Goal: Task Accomplishment & Management: Manage account settings

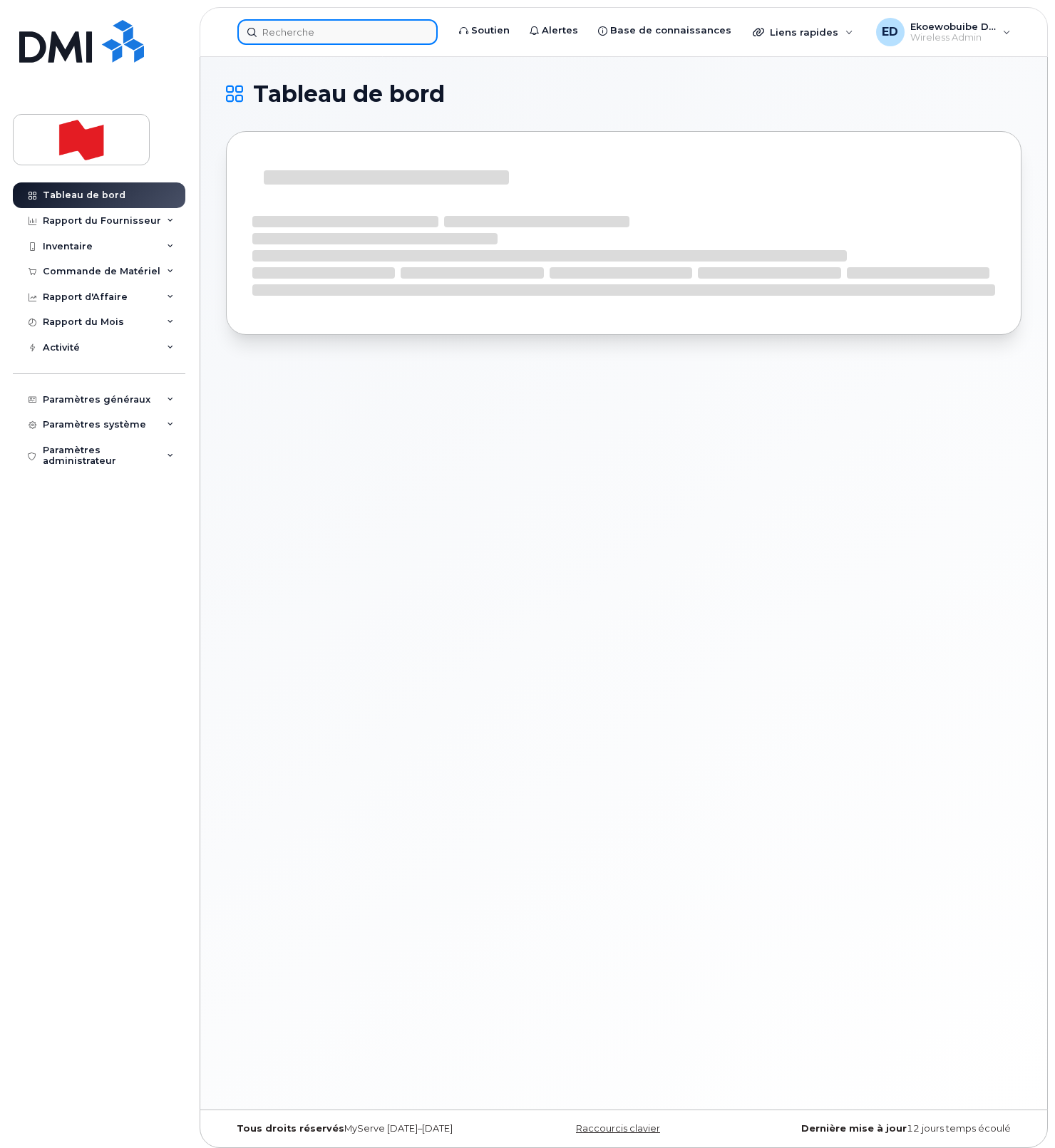
click at [304, 33] on input at bounding box center [337, 32] width 201 height 26
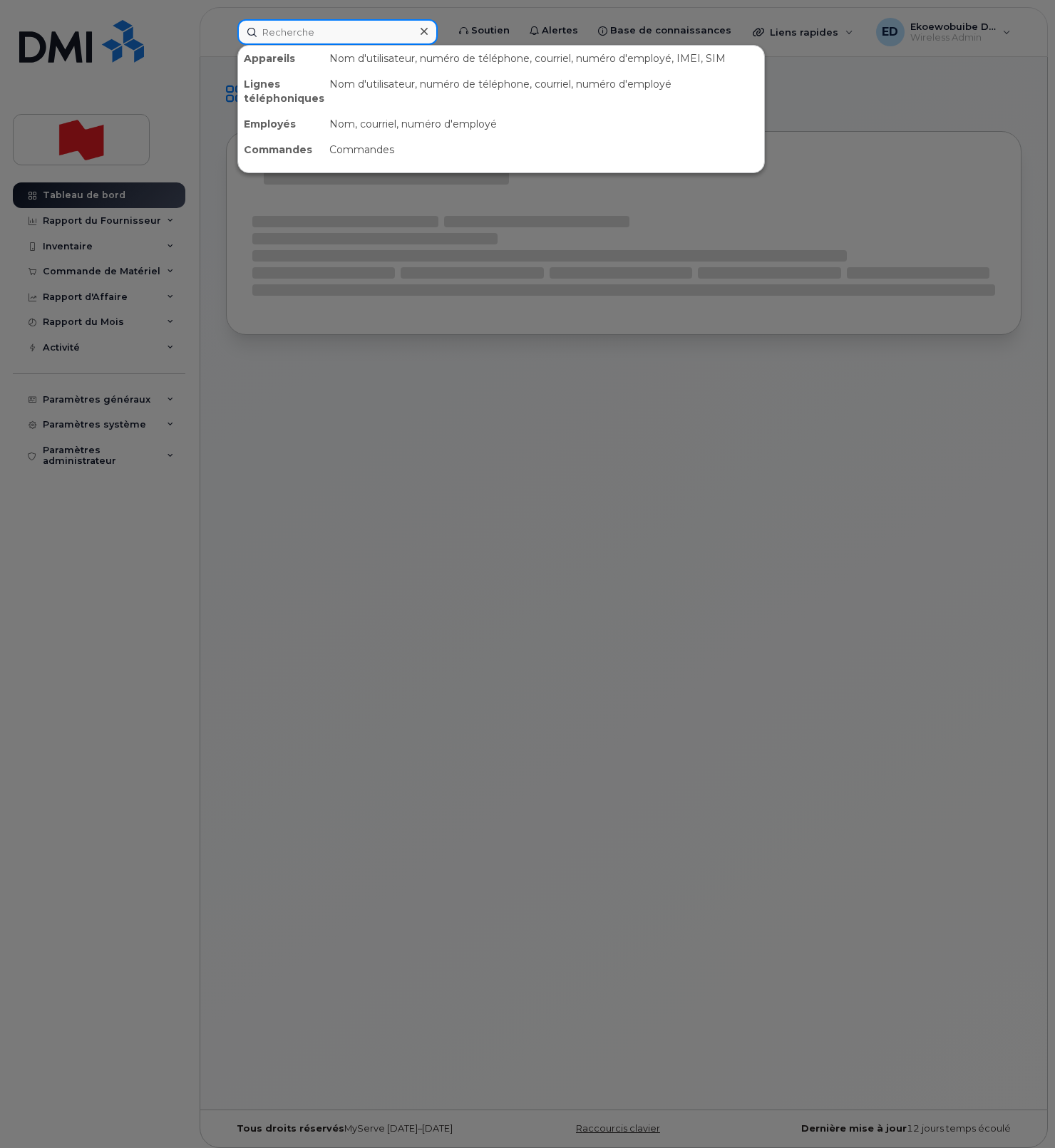
paste input "514-894-0609"
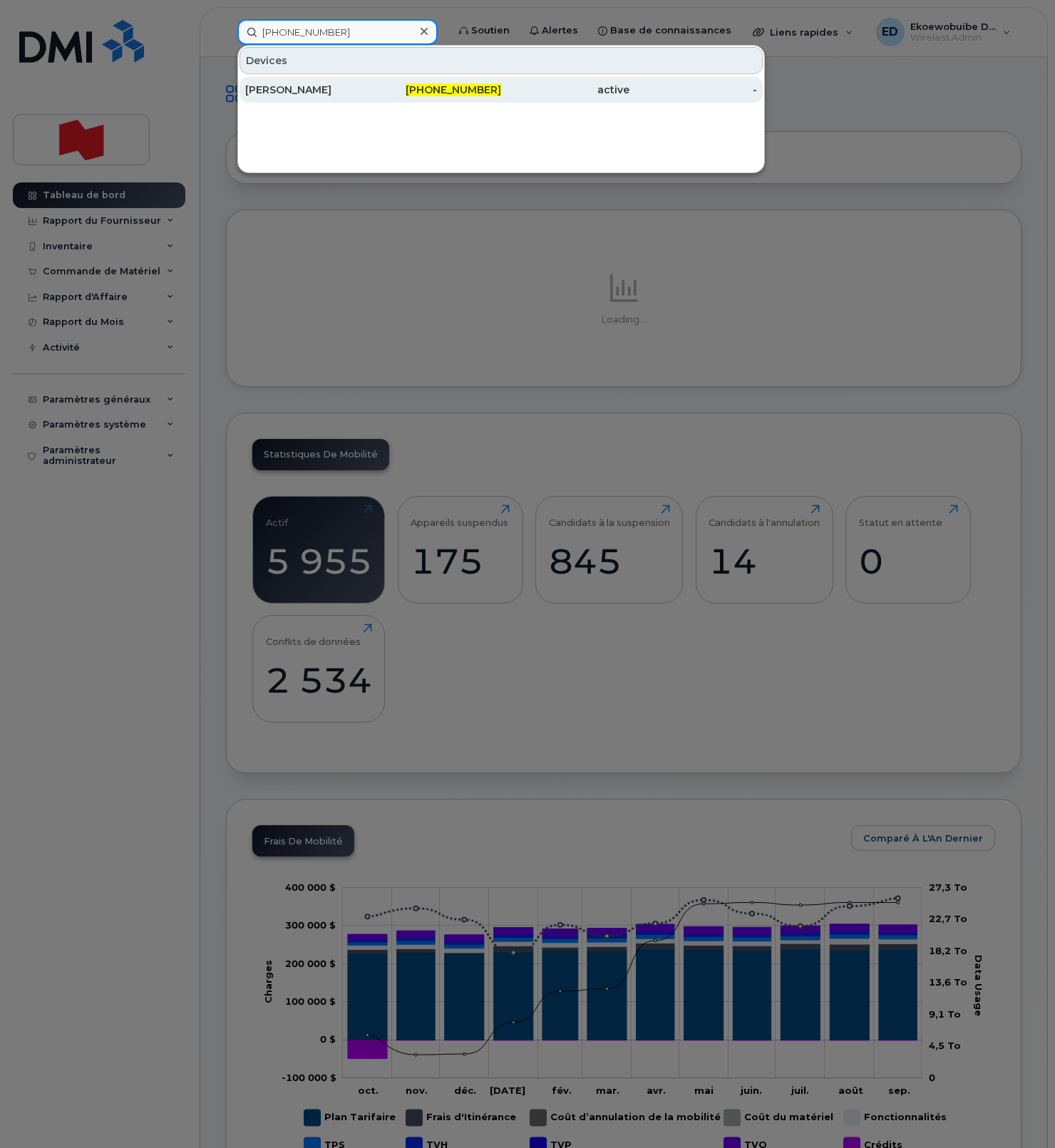
type input "514-894-0609"
click at [310, 94] on div "[PERSON_NAME]" at bounding box center [310, 90] width 128 height 15
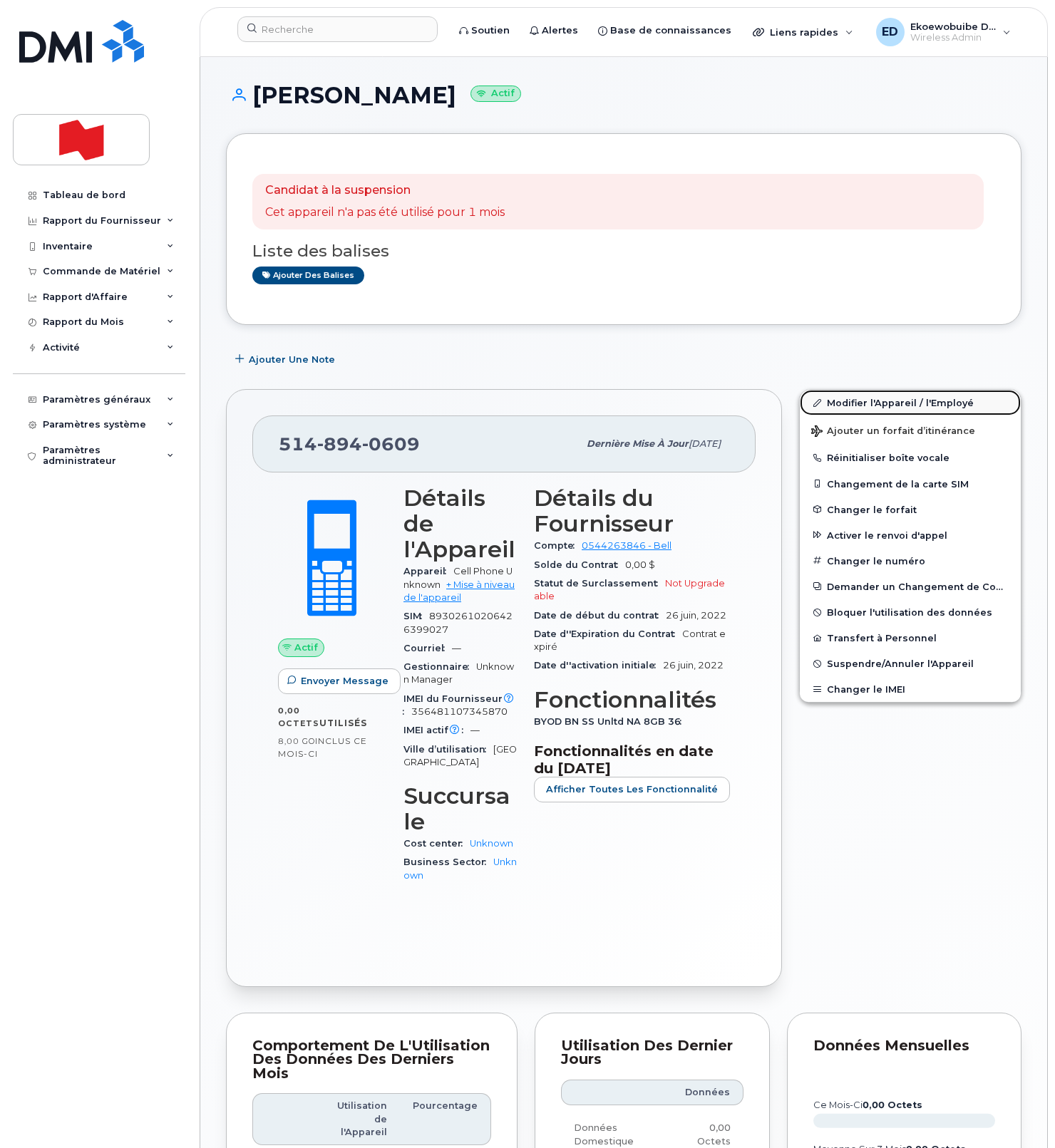
click at [854, 408] on link "Modifier l'Appareil / l'Employé" at bounding box center [909, 403] width 221 height 26
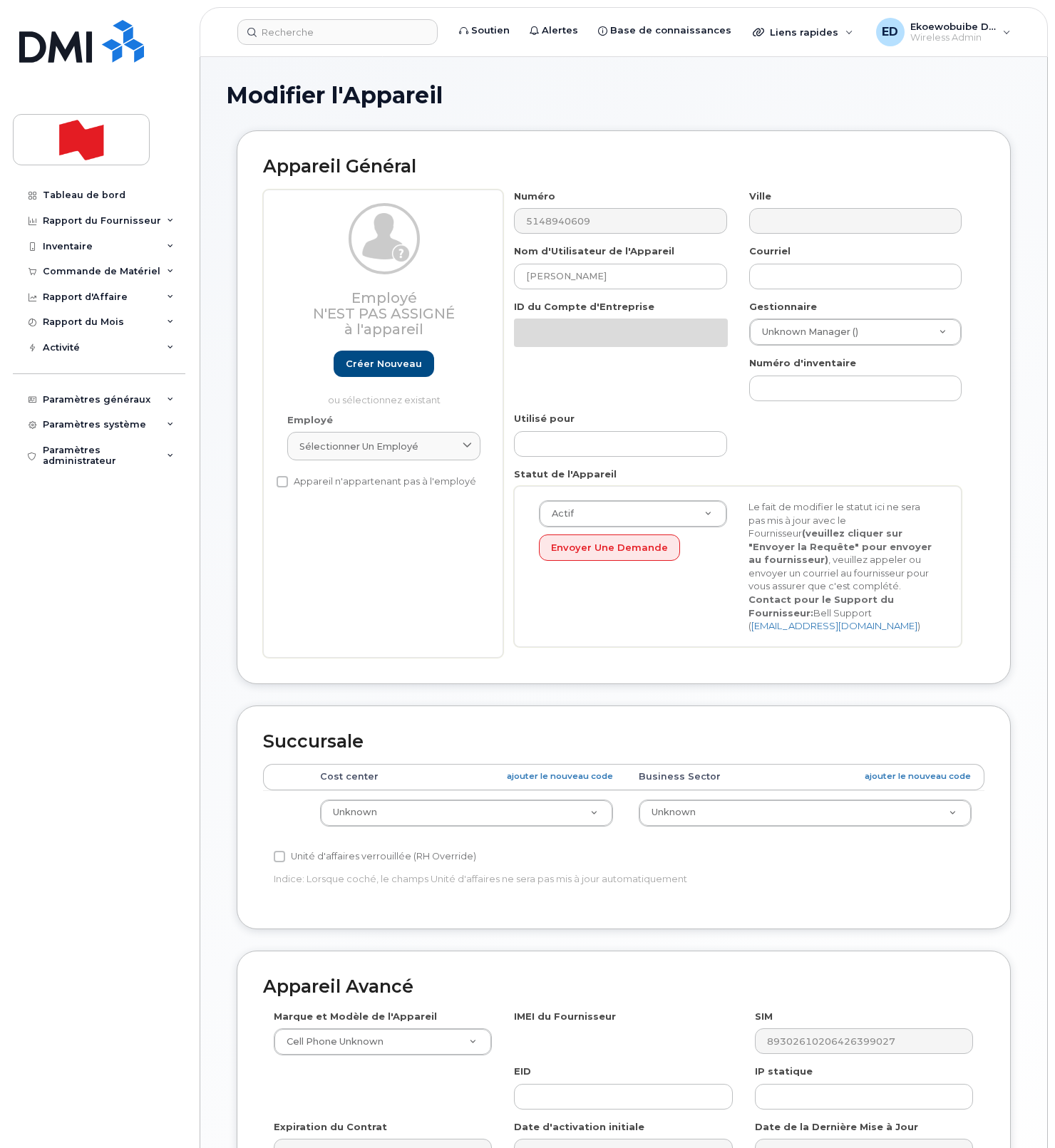
select select "22916206"
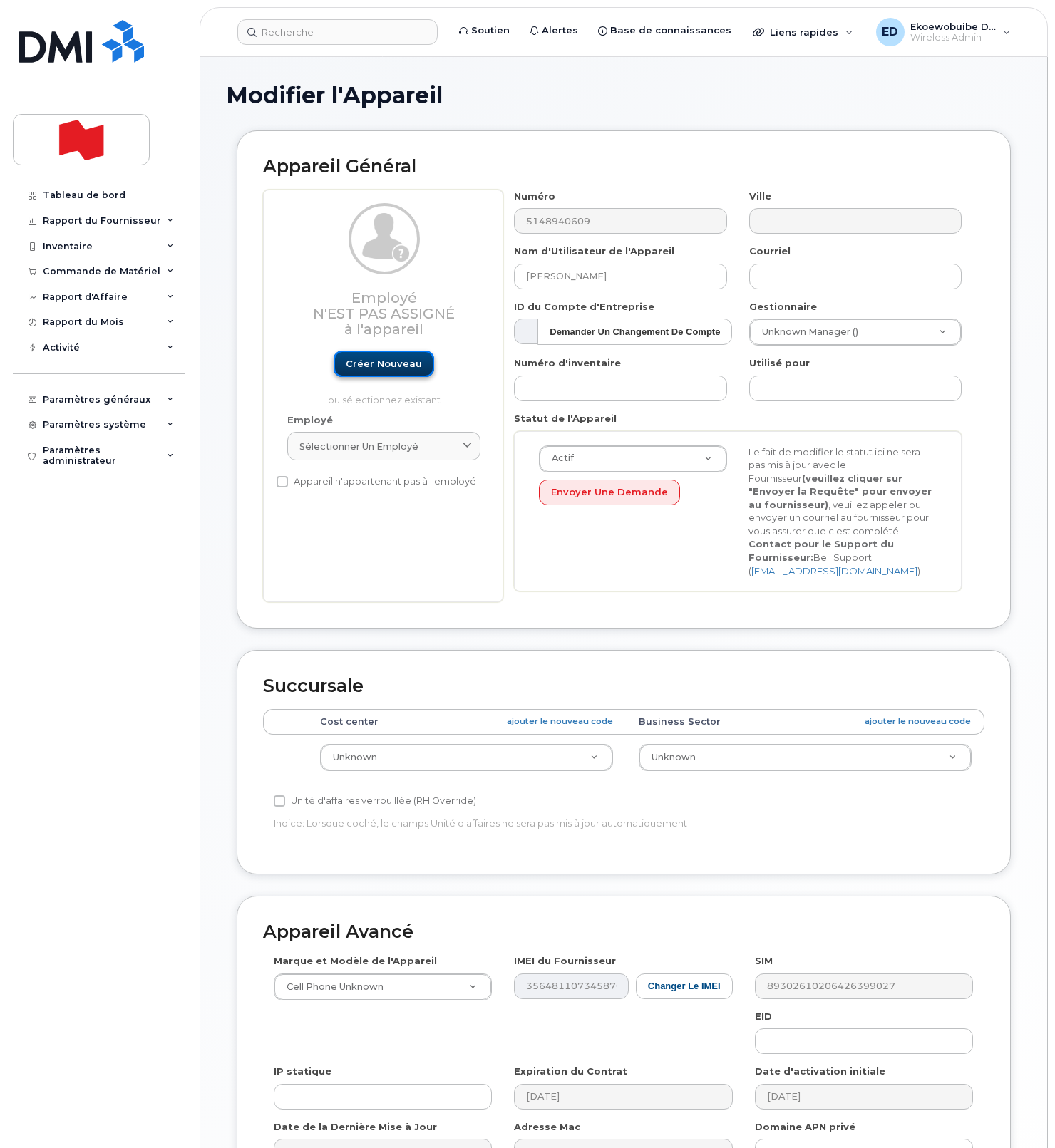
click at [361, 362] on link "Créer nouveau" at bounding box center [384, 363] width 101 height 27
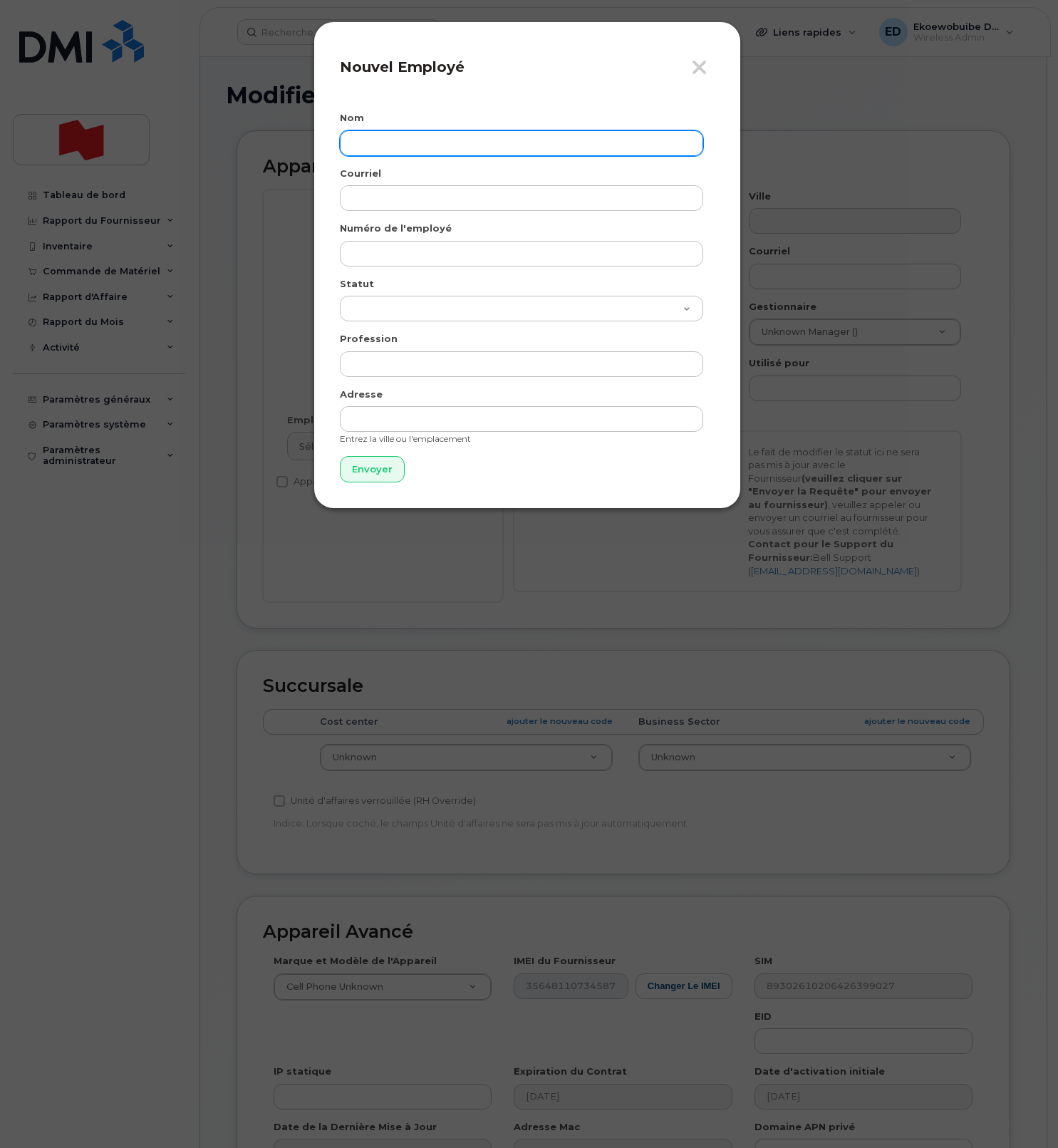
click at [407, 143] on input "text" at bounding box center [521, 143] width 363 height 26
paste input "François Senez"
type input "François Senez"
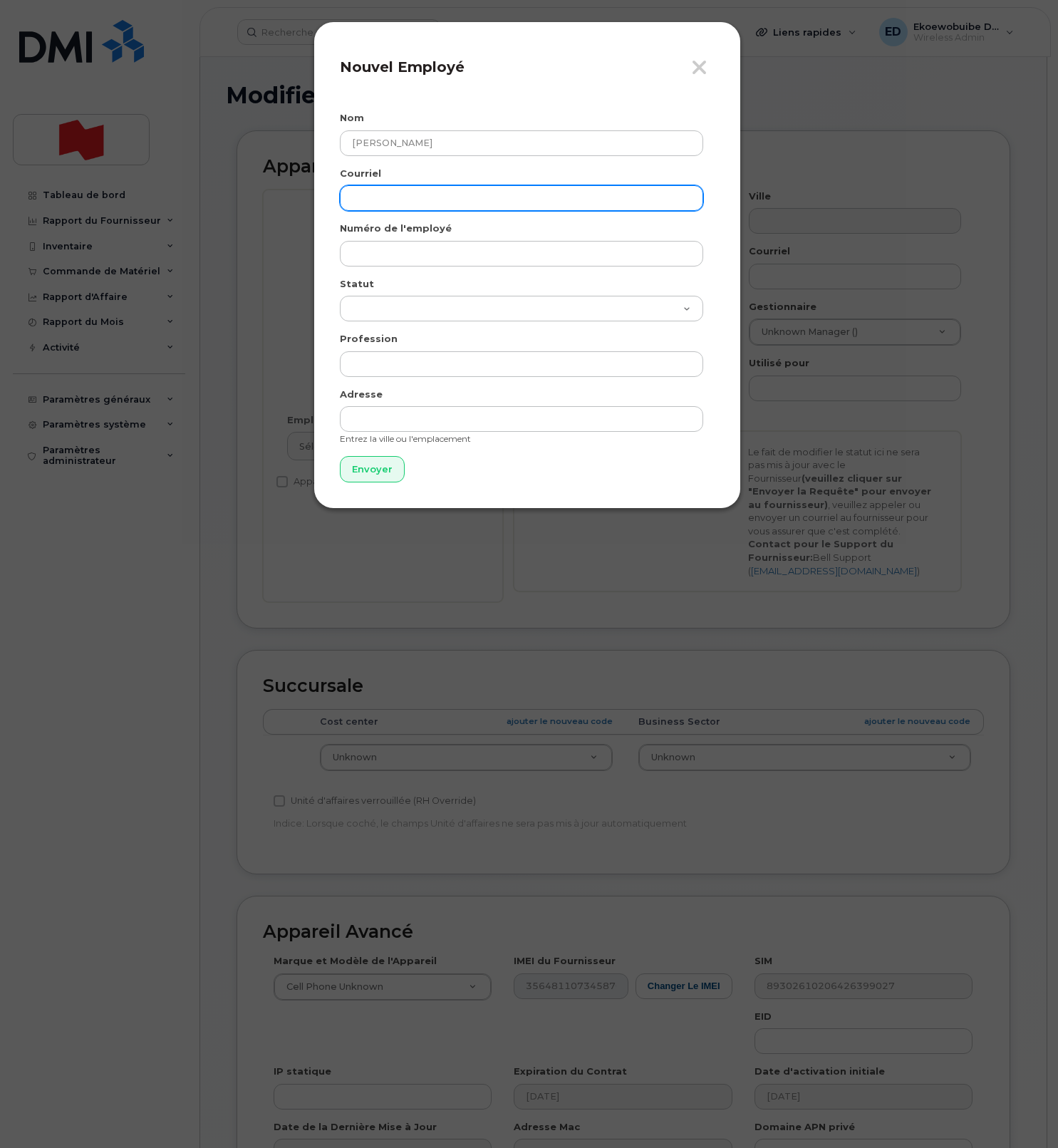
click at [445, 200] on input "email" at bounding box center [521, 198] width 363 height 26
paste input "francois.senez@bnc.ca"
type input "francois.senez@bnc.ca"
click at [410, 268] on form "Nom François Senez Courriel francois.senez@bnc.ca Numéro de l'employé Statut Ac…" at bounding box center [526, 297] width 374 height 372
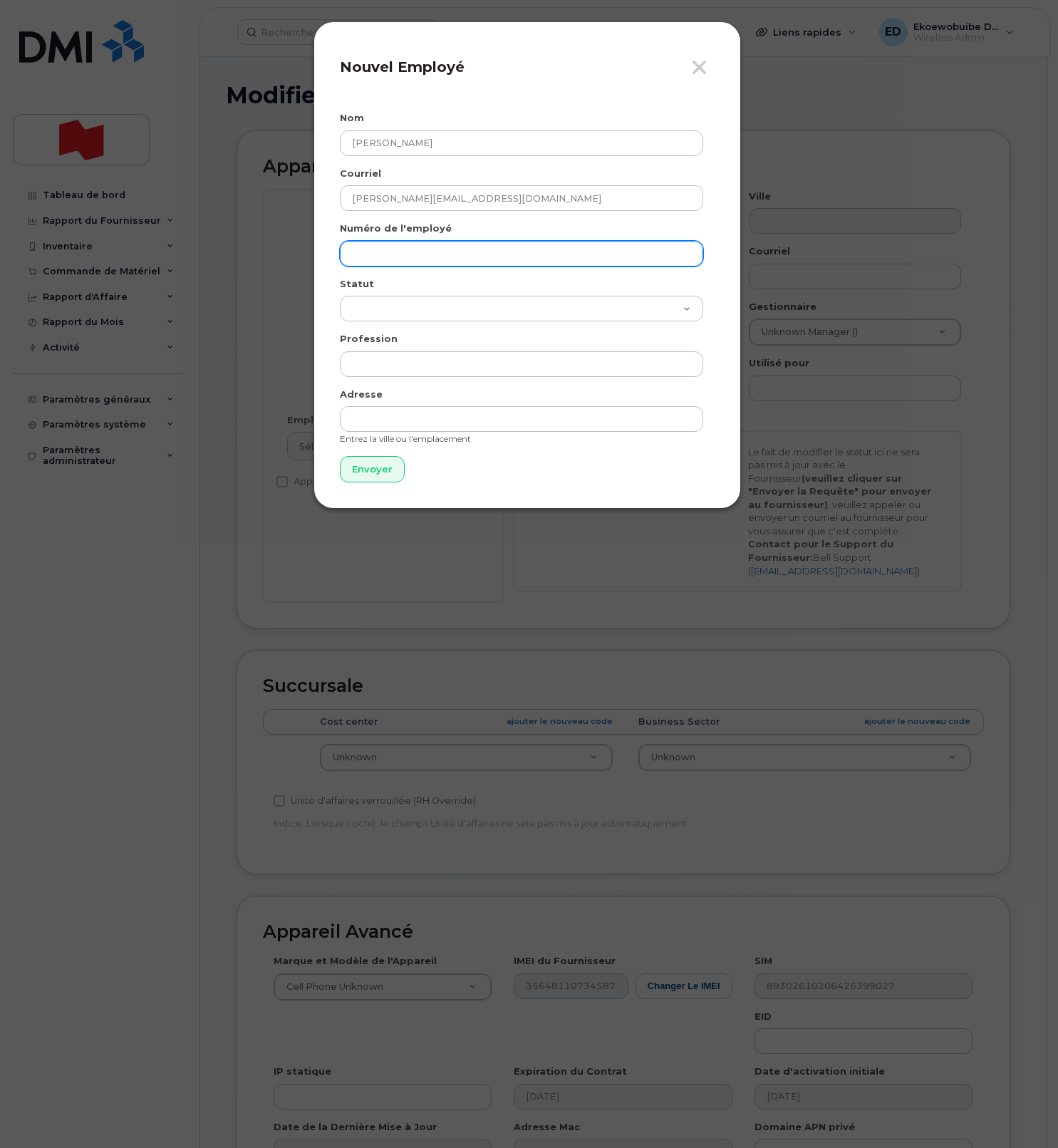
click at [412, 260] on input "text" at bounding box center [521, 254] width 363 height 26
paste input "francois.senez@bnc.ca"
type input "francois.senez@bnc.ca"
click at [355, 464] on input "Envoyer" at bounding box center [372, 469] width 65 height 27
type input "Envoyer"
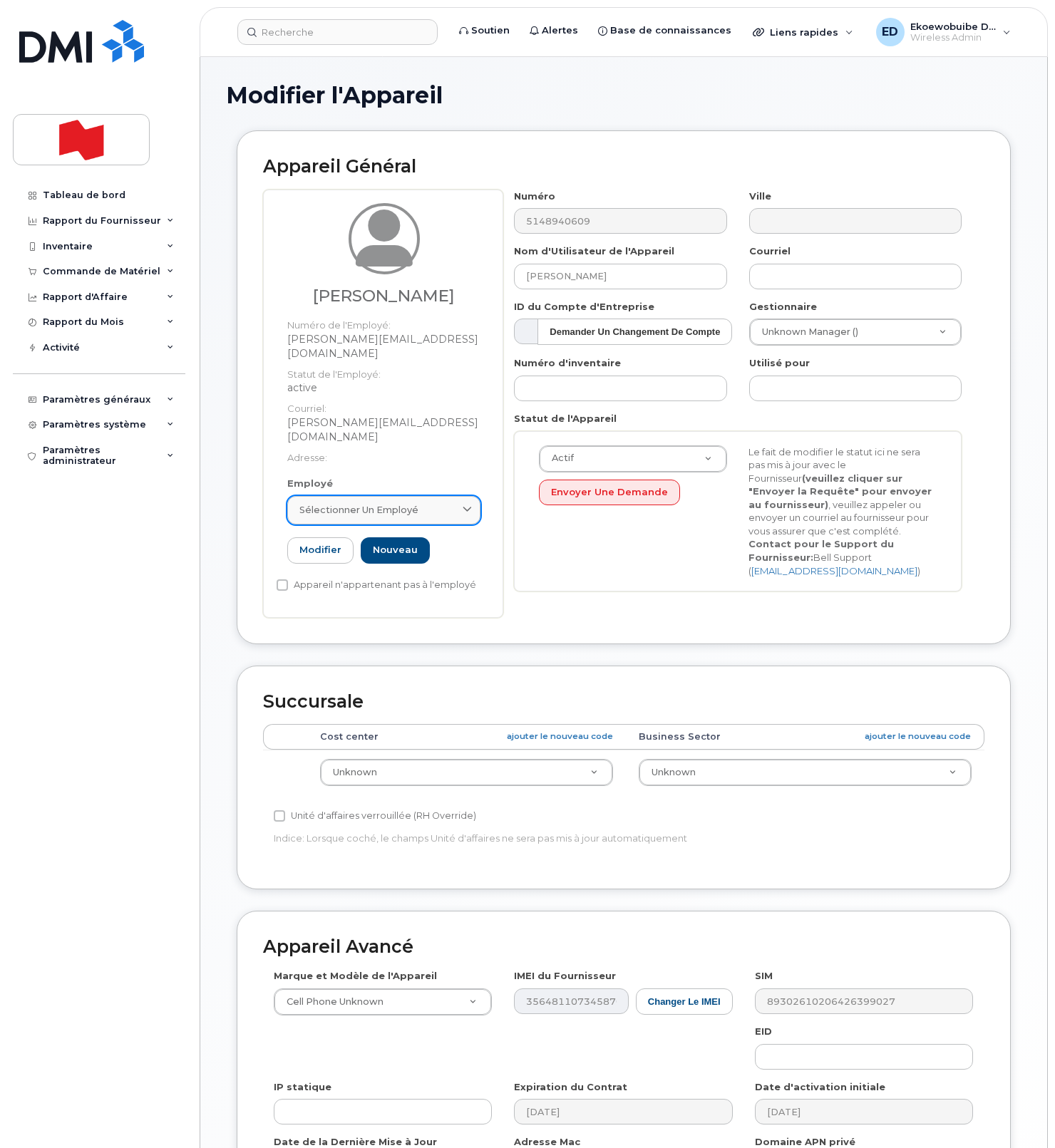
click at [433, 496] on link "Sélectionner un employé" at bounding box center [384, 510] width 193 height 28
paste input "francois.senez@bnc.ca"
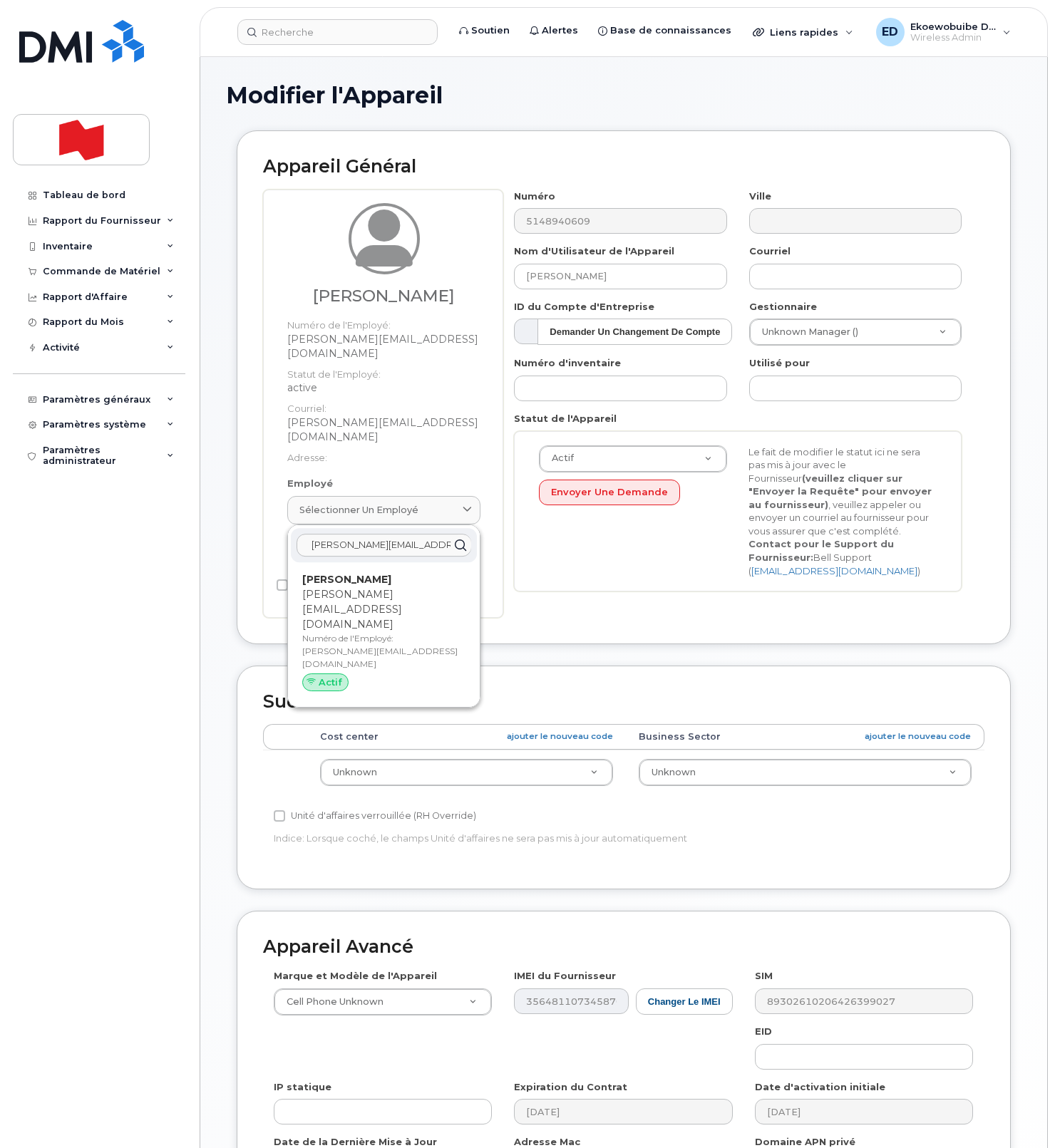
type input "francois.senez@bnc.ca"
click at [337, 632] on p "Numéro de l'Employé: francois.senez@bnc.ca" at bounding box center [384, 651] width 163 height 38
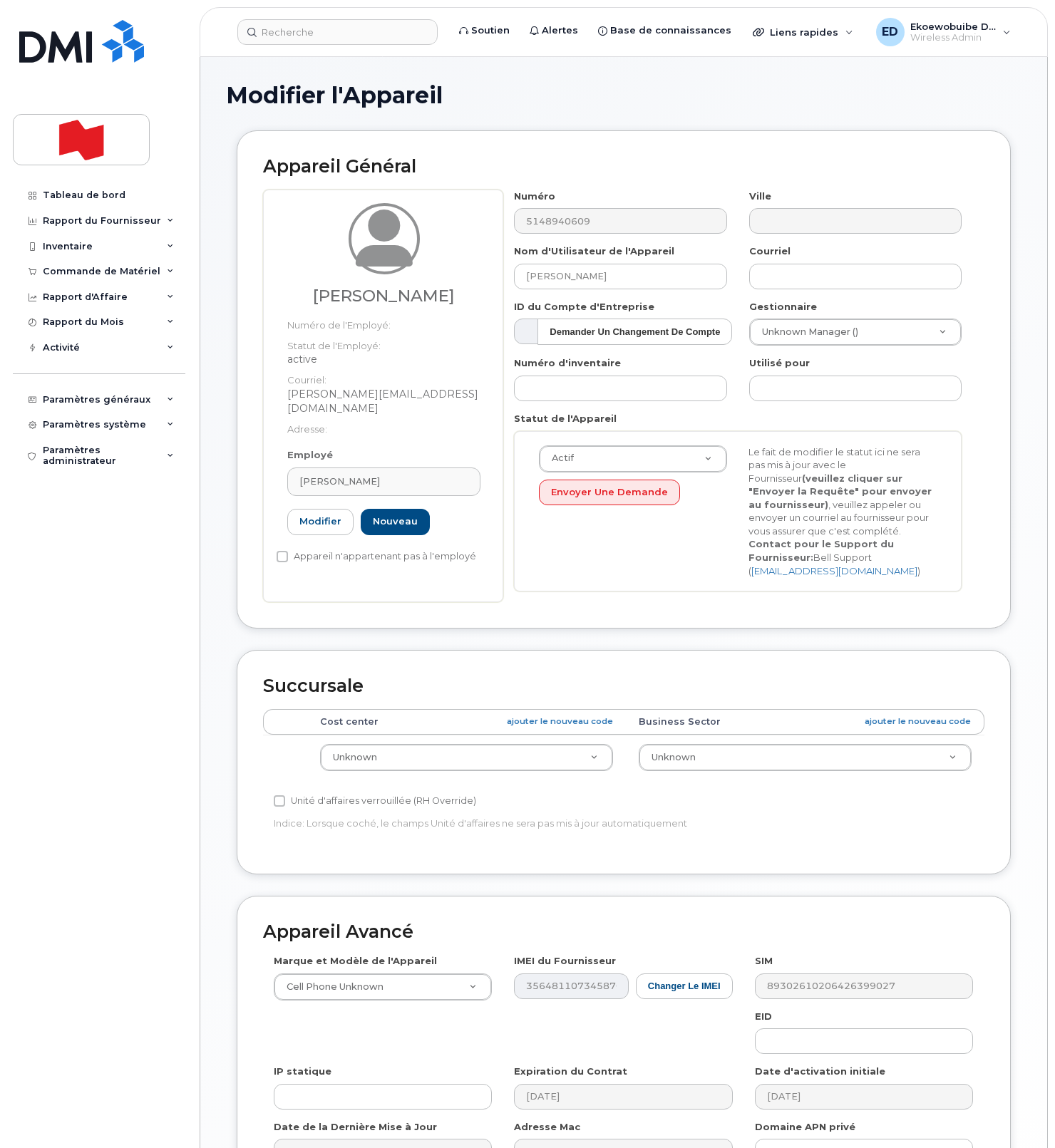
type input "francois.senez@bnc.ca"
type input "François Senez"
type input "francois.senez@bnc.ca"
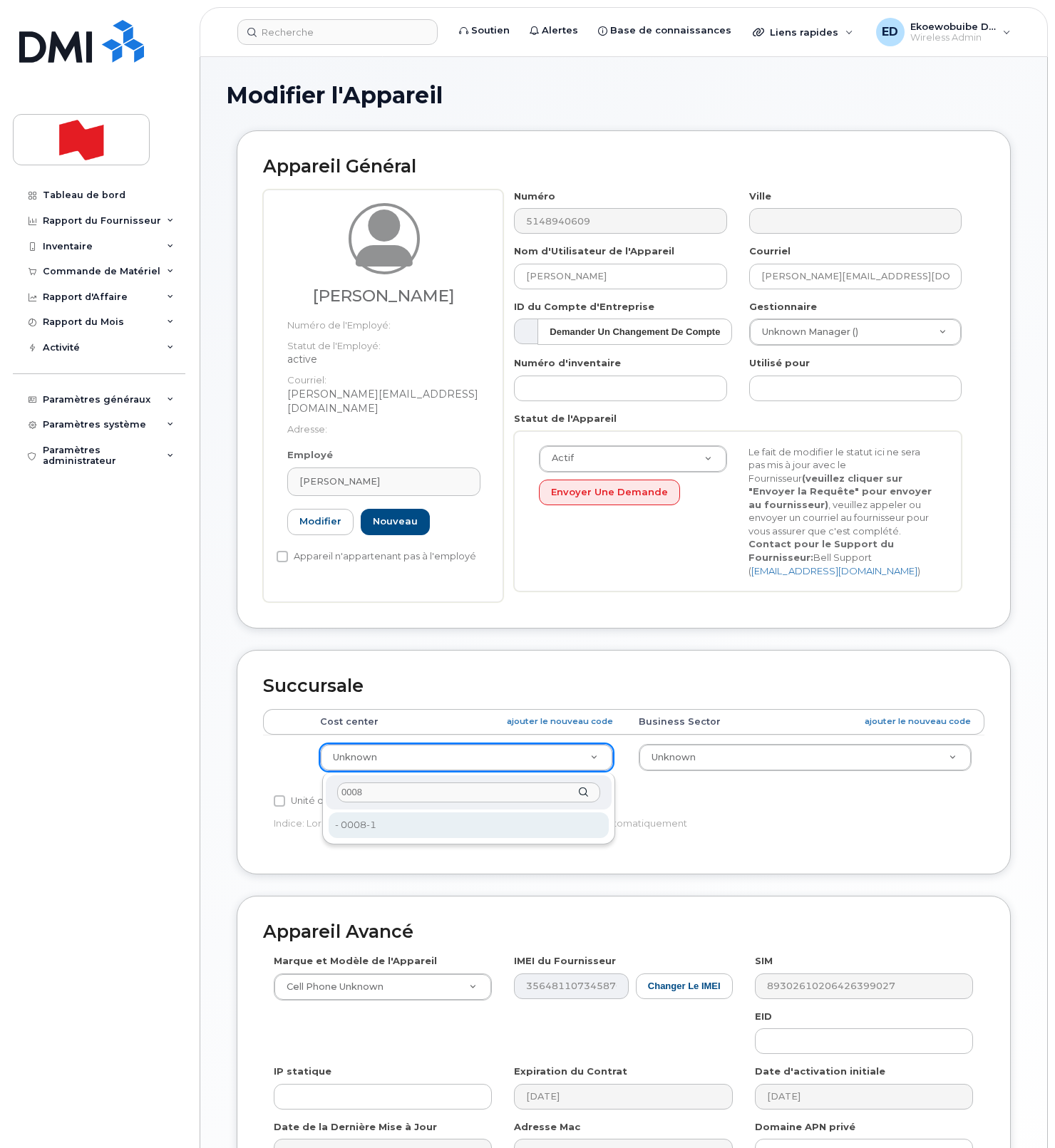
type input "0008"
type input "22917006"
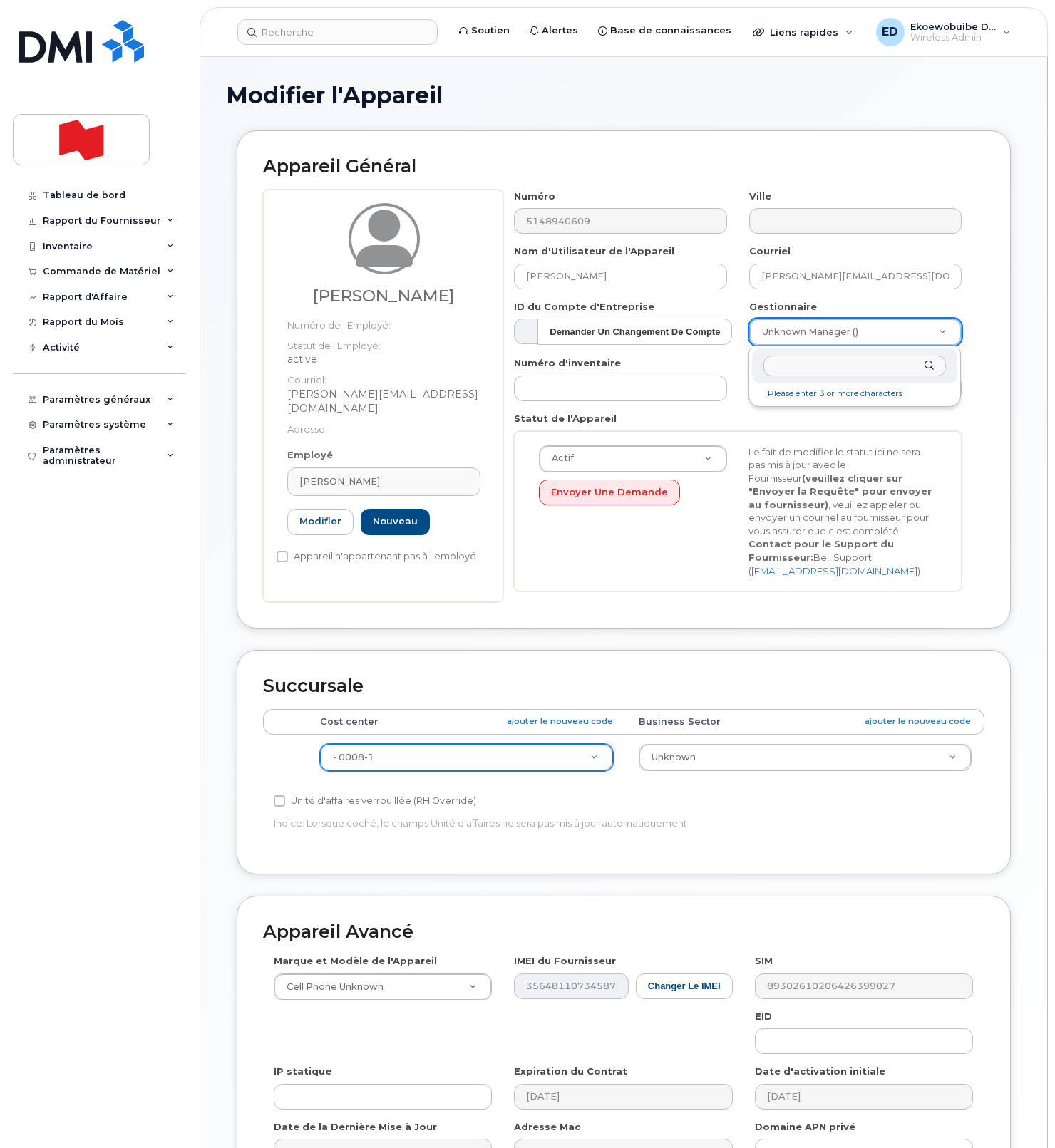
click at [841, 373] on input "text" at bounding box center [854, 365] width 182 height 21
type input "daunais"
type input "1920451"
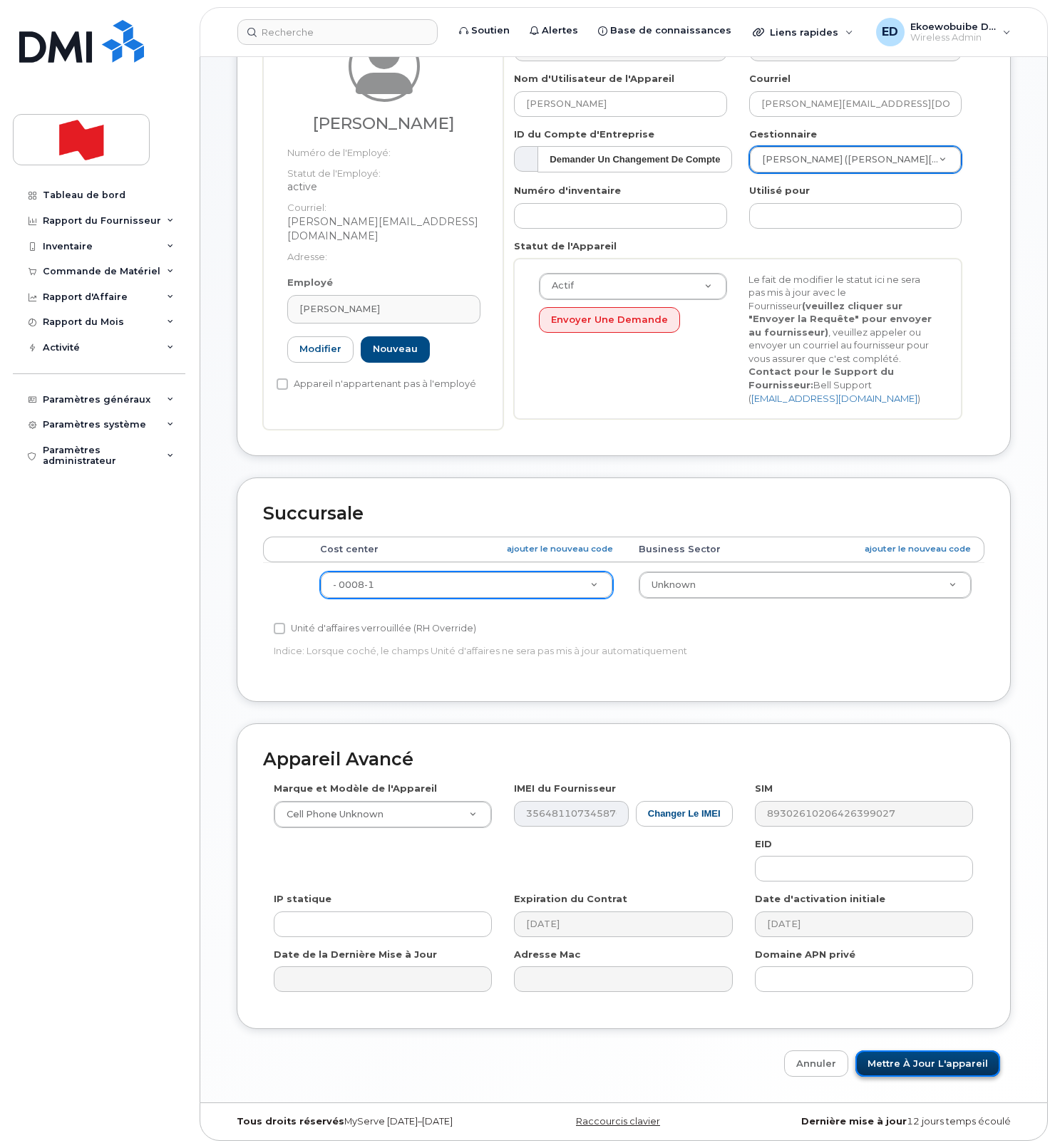
click at [927, 1062] on input "Mettre à jour l'appareil" at bounding box center [928, 1063] width 145 height 27
type input "Sauvegarde..."
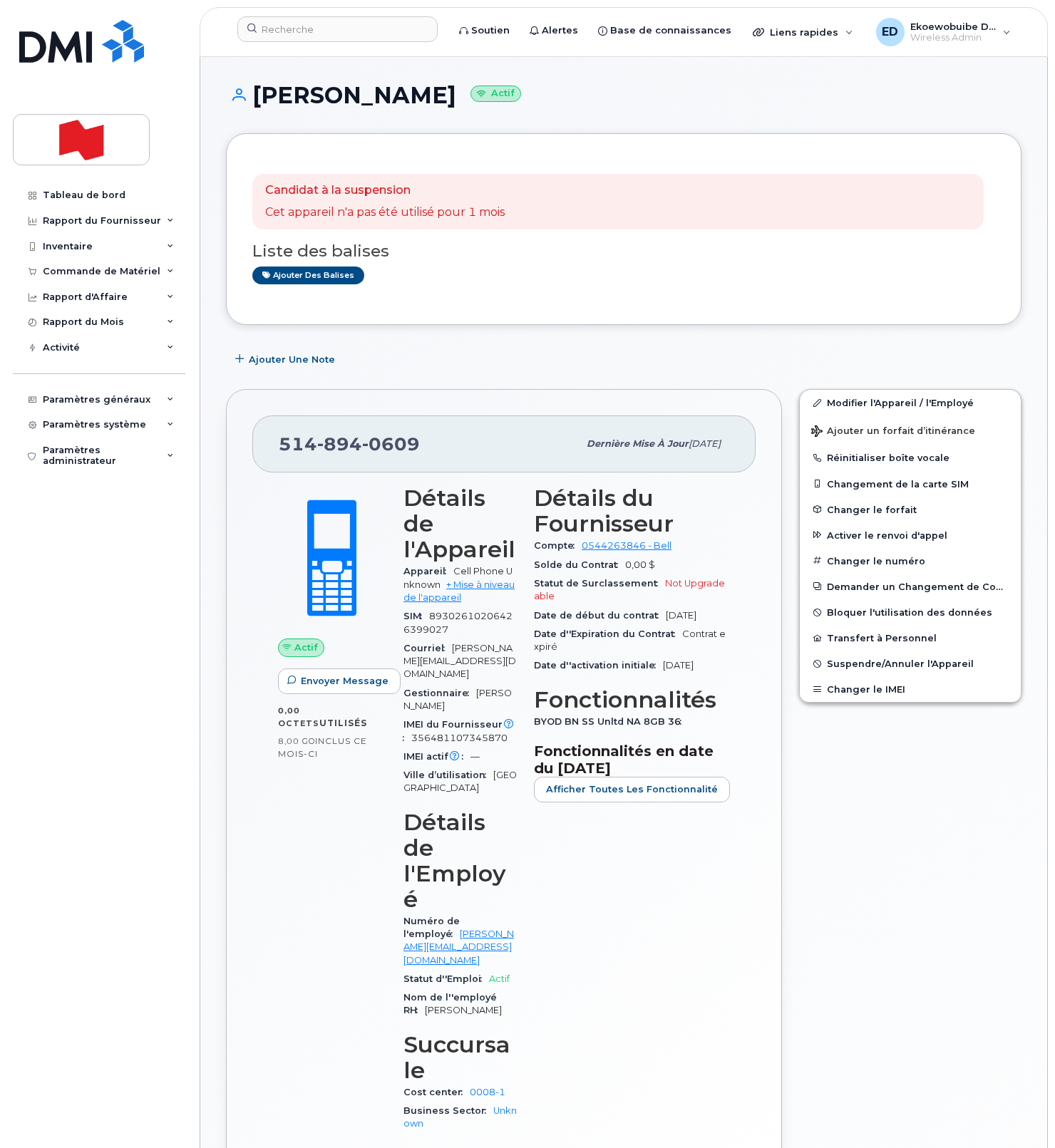
click at [859, 704] on div "Modifier l'Appareil / l'Employé Ajouter un forfait d’itinérance Réinitialiser b…" at bounding box center [910, 812] width 240 height 863
click at [858, 693] on button "Changer le IMEI" at bounding box center [909, 689] width 221 height 26
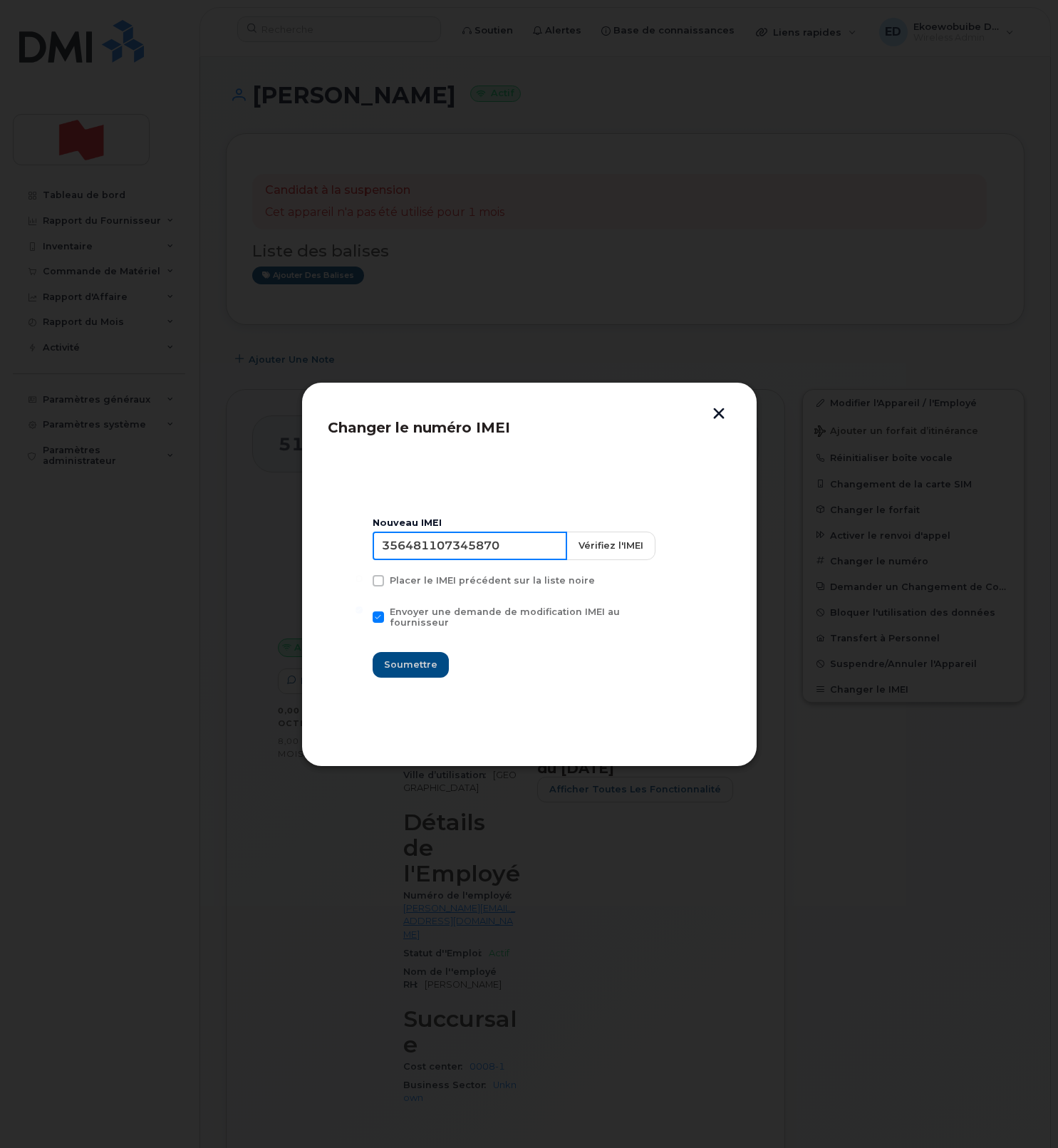
click at [485, 560] on input "356481107345870" at bounding box center [470, 546] width 195 height 28
type input "354216331255749"
drag, startPoint x: 433, startPoint y: 658, endPoint x: 499, endPoint y: 673, distance: 67.7
click at [432, 658] on span "Soumettre" at bounding box center [411, 664] width 53 height 14
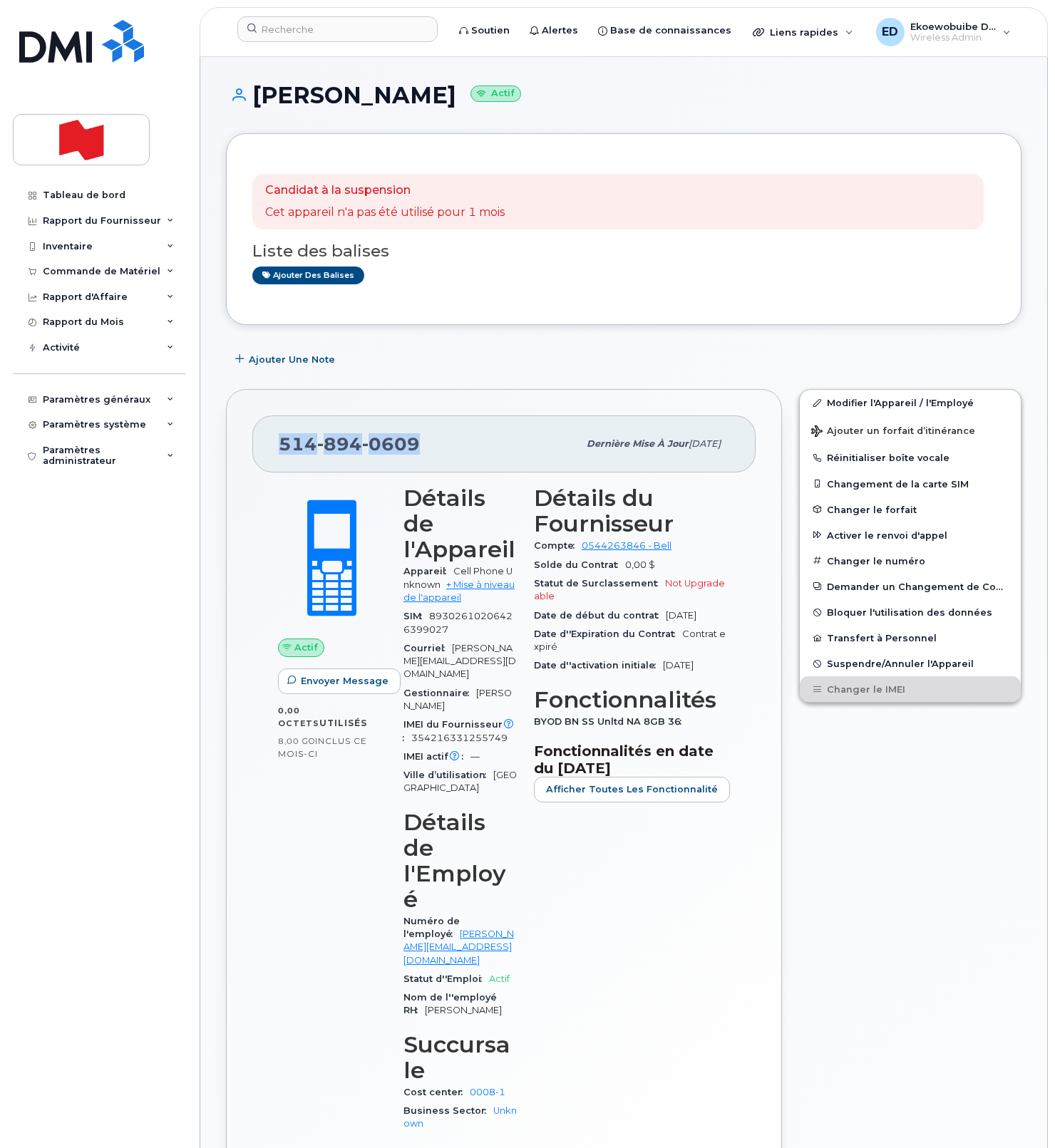
drag, startPoint x: 425, startPoint y: 442, endPoint x: 280, endPoint y: 443, distance: 145.0
click at [280, 443] on div "514 894 0609" at bounding box center [428, 444] width 299 height 30
copy span "514 894 0609"
drag, startPoint x: 430, startPoint y: 99, endPoint x: 257, endPoint y: 95, distance: 173.0
click at [258, 95] on h1 "François Senez Actif" at bounding box center [624, 94] width 796 height 25
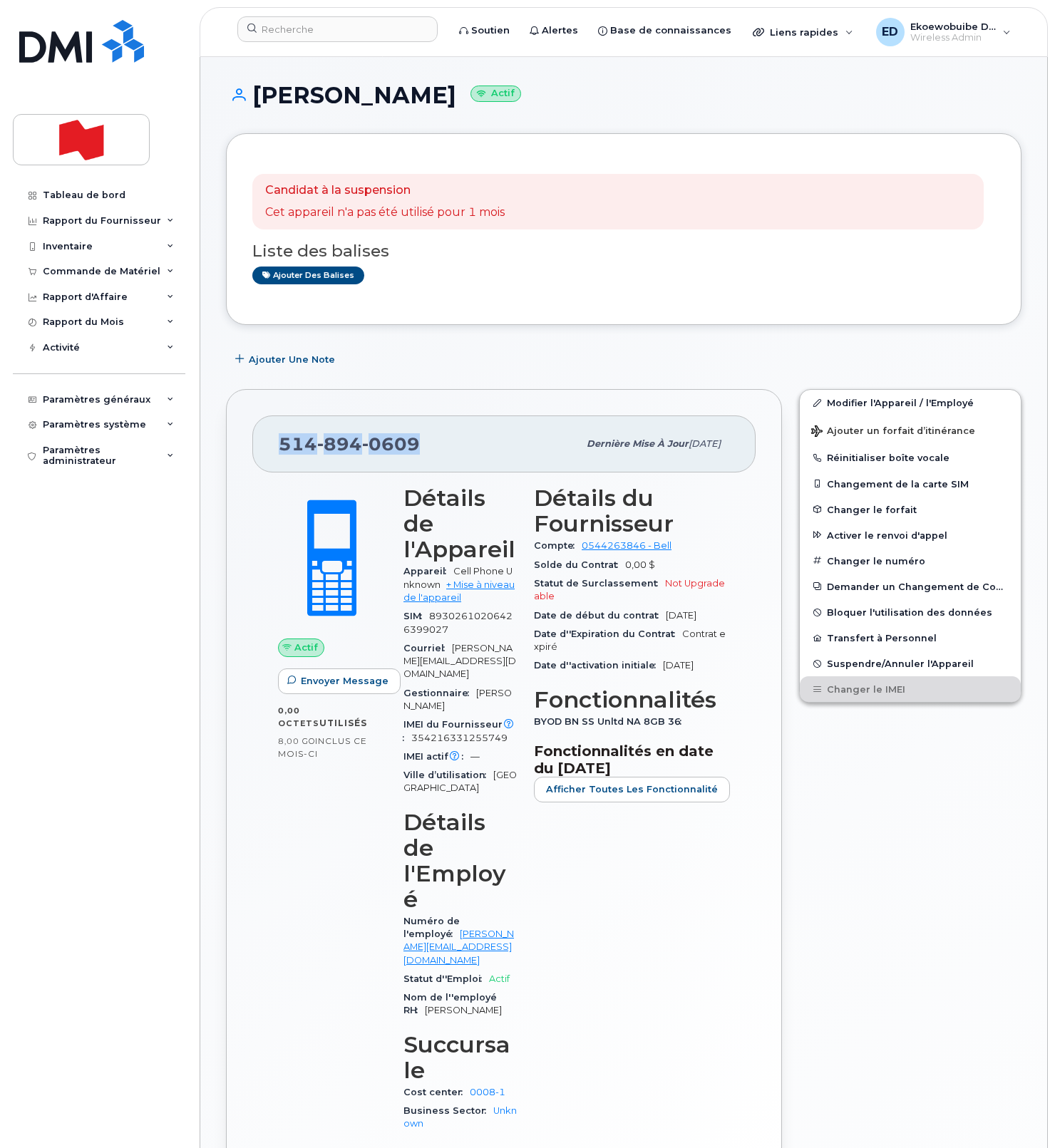
copy h1 "François Senez"
click at [339, 34] on input at bounding box center [337, 29] width 201 height 26
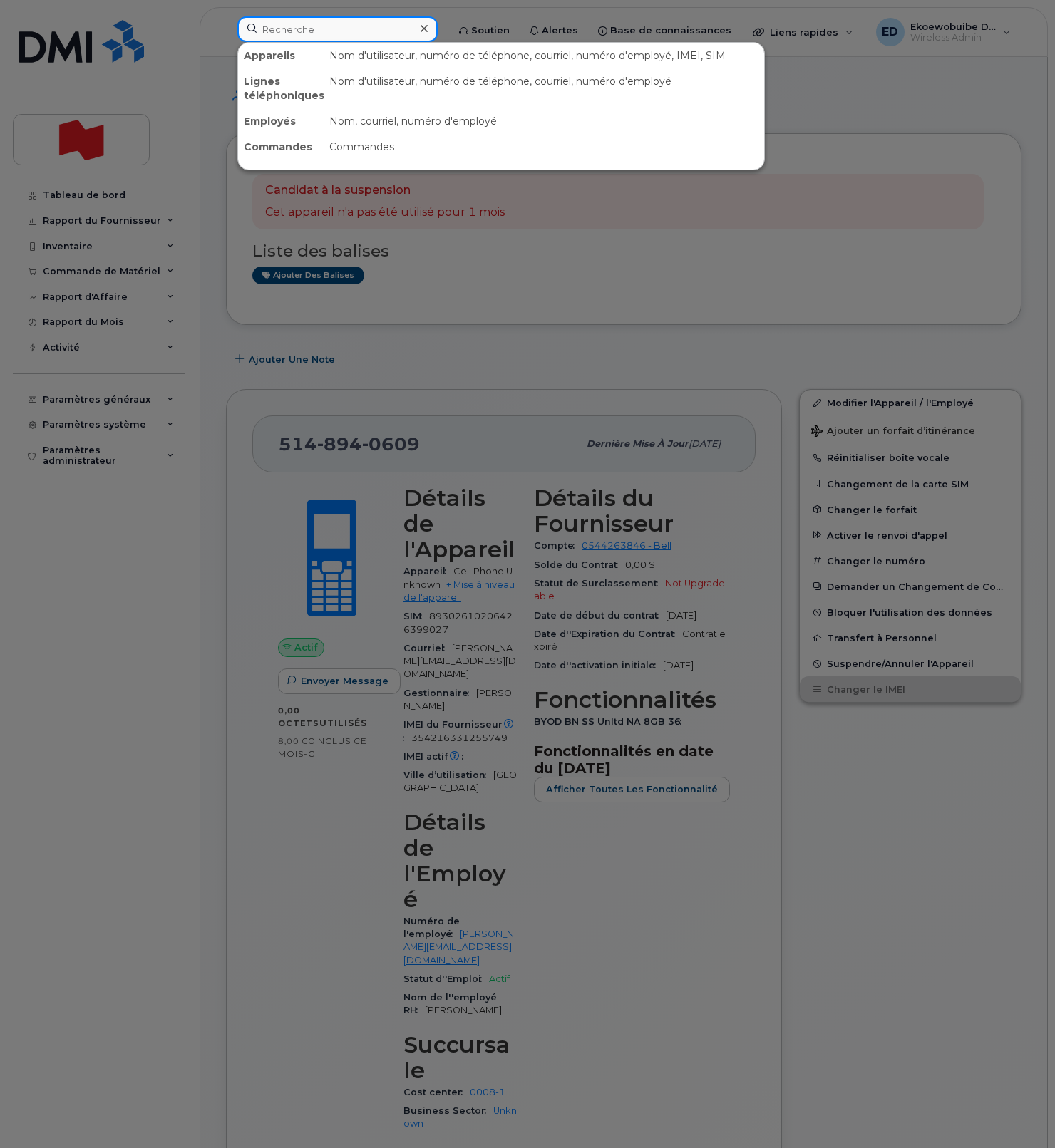
paste input "athanasios.zorbas@bnc.ca"
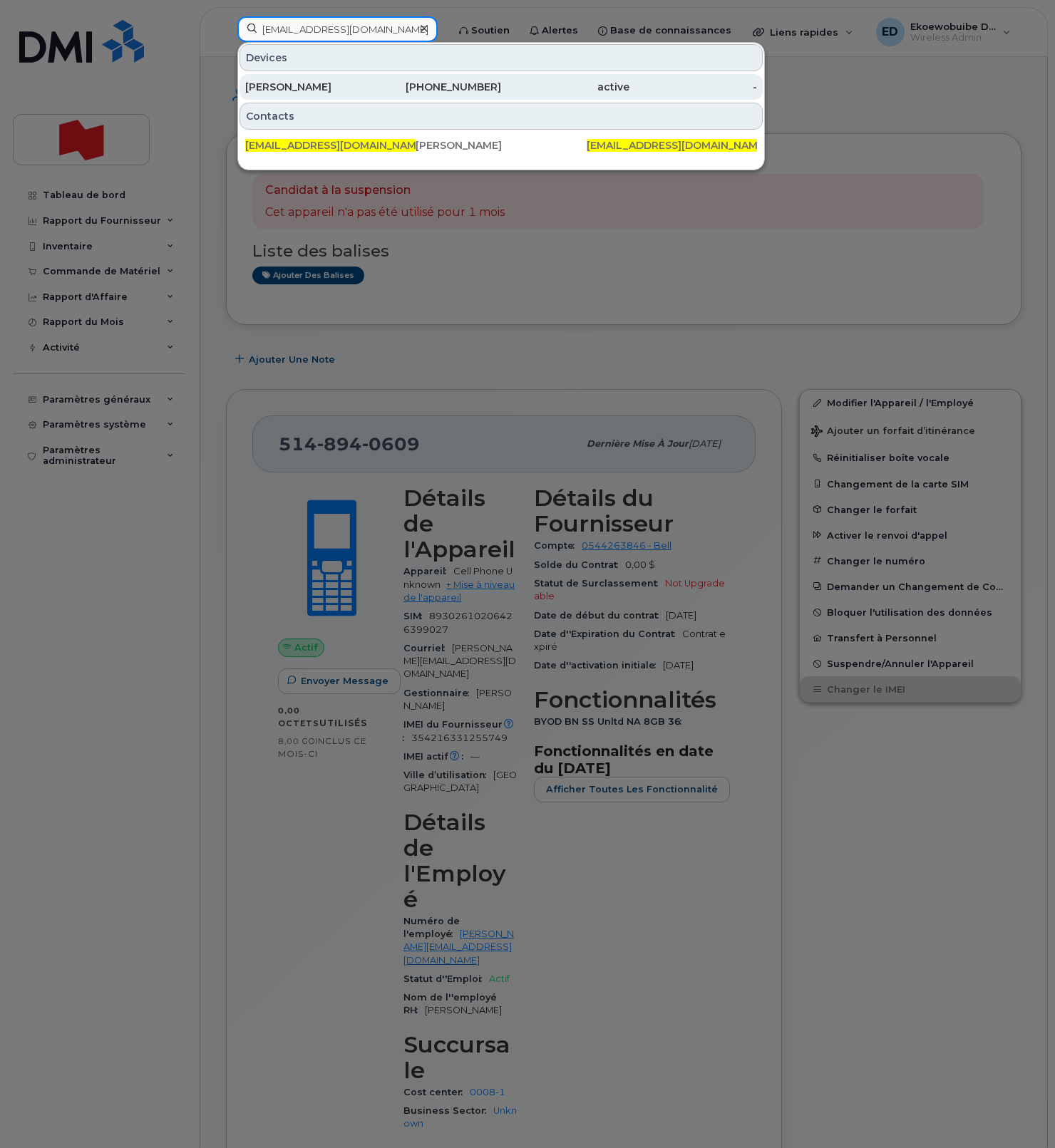
type input "athanasios.zorbas@bnc.ca"
click at [313, 89] on div "Athanasios Zorbas" at bounding box center [310, 87] width 128 height 15
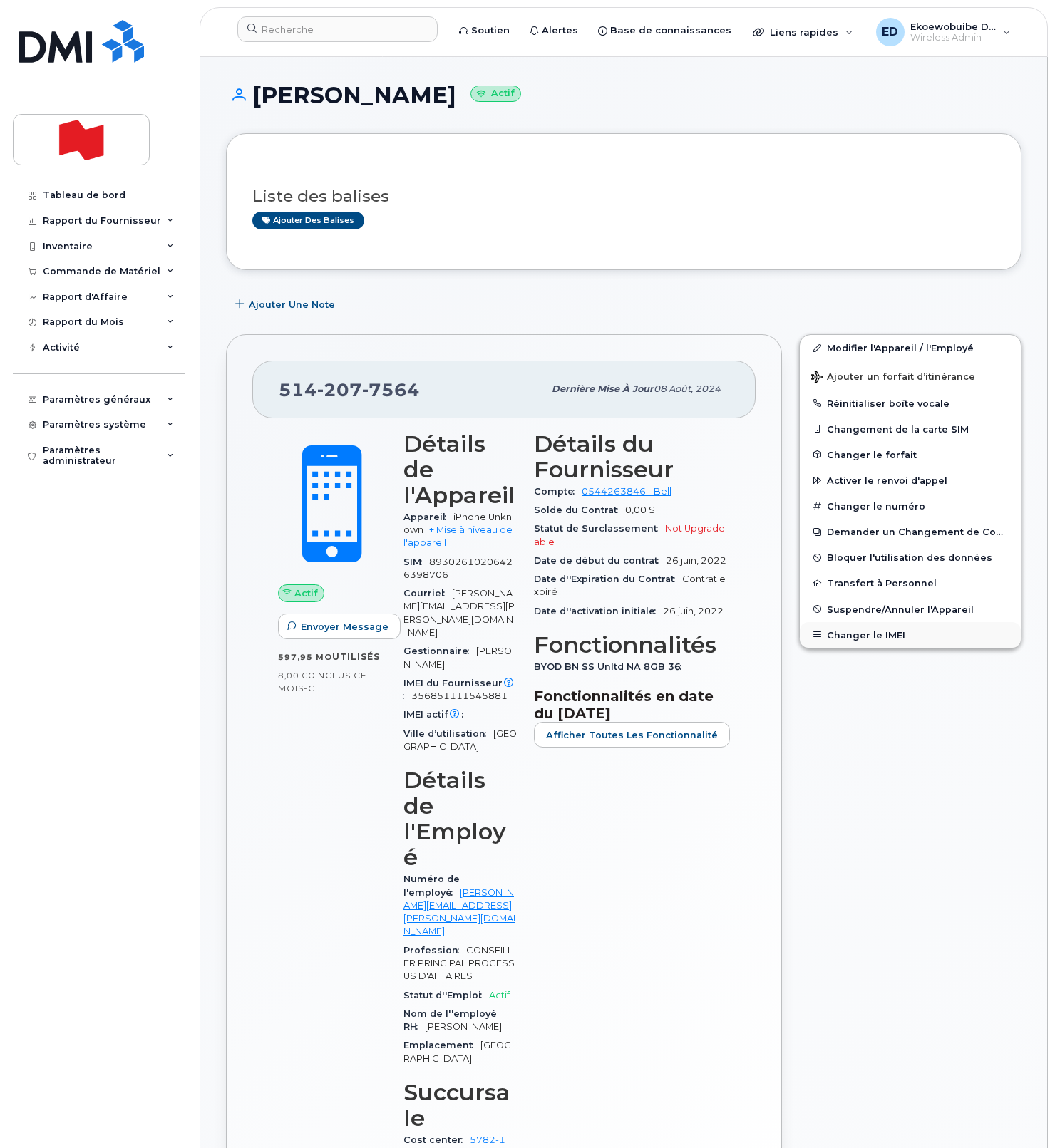
click at [857, 637] on button "Changer le IMEI" at bounding box center [909, 635] width 221 height 26
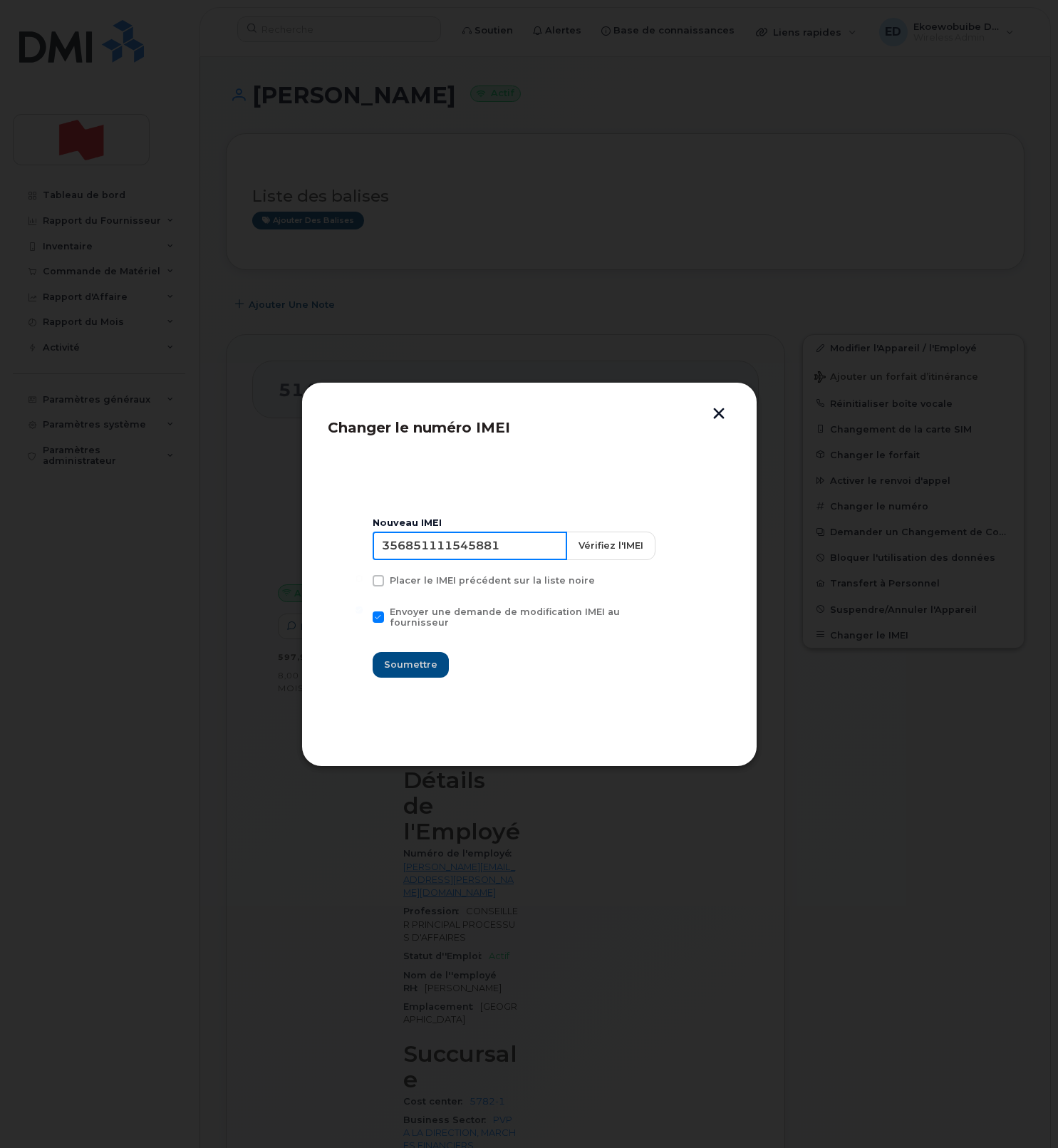
click at [464, 558] on input "356851111545881" at bounding box center [470, 546] width 195 height 28
click at [459, 555] on input "356851111545881" at bounding box center [470, 546] width 195 height 28
click at [715, 416] on button "button" at bounding box center [718, 415] width 21 height 15
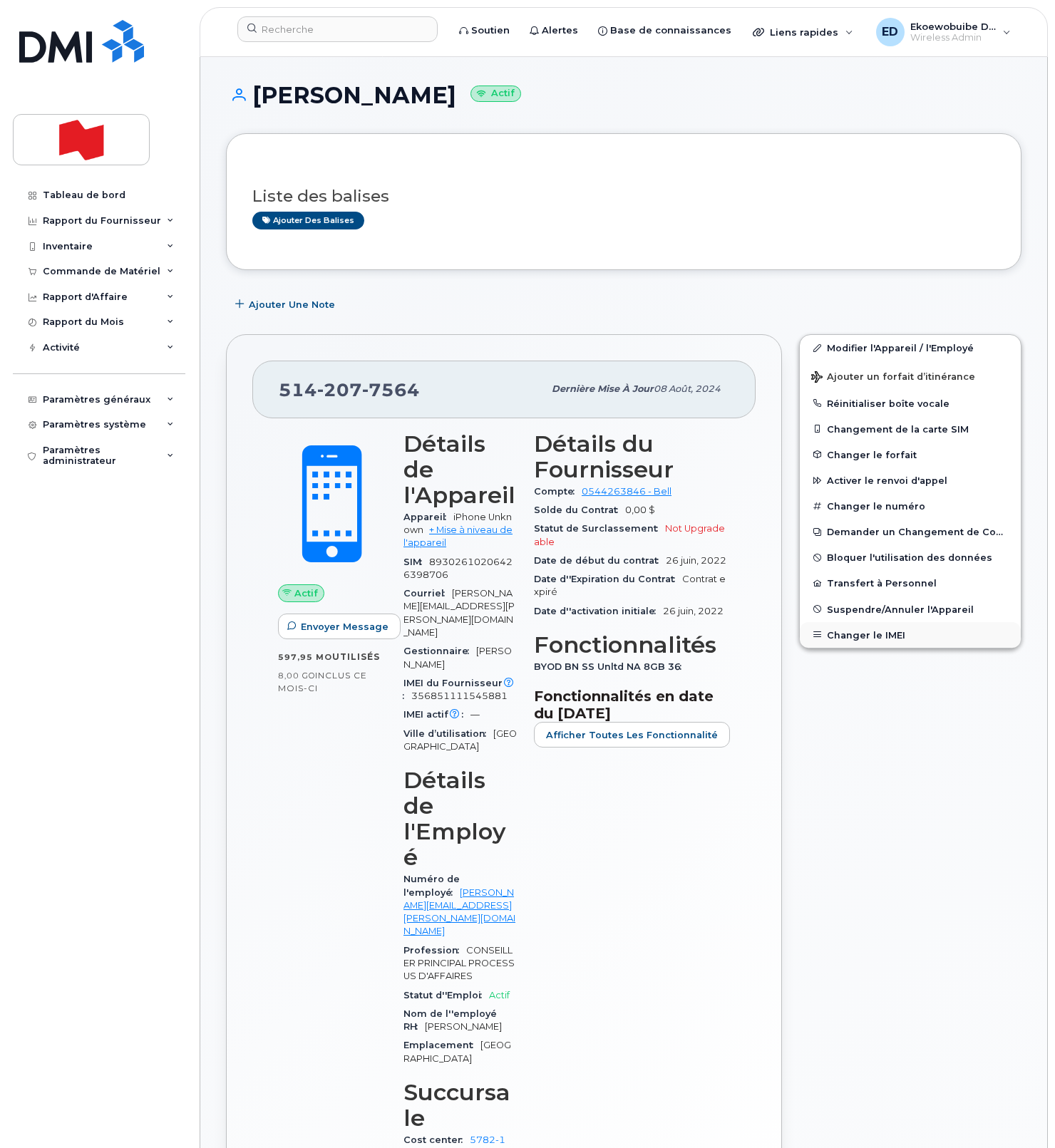
click at [854, 634] on button "Changer le IMEI" at bounding box center [909, 635] width 221 height 26
click at [861, 638] on button "Changer le IMEI" at bounding box center [909, 635] width 221 height 26
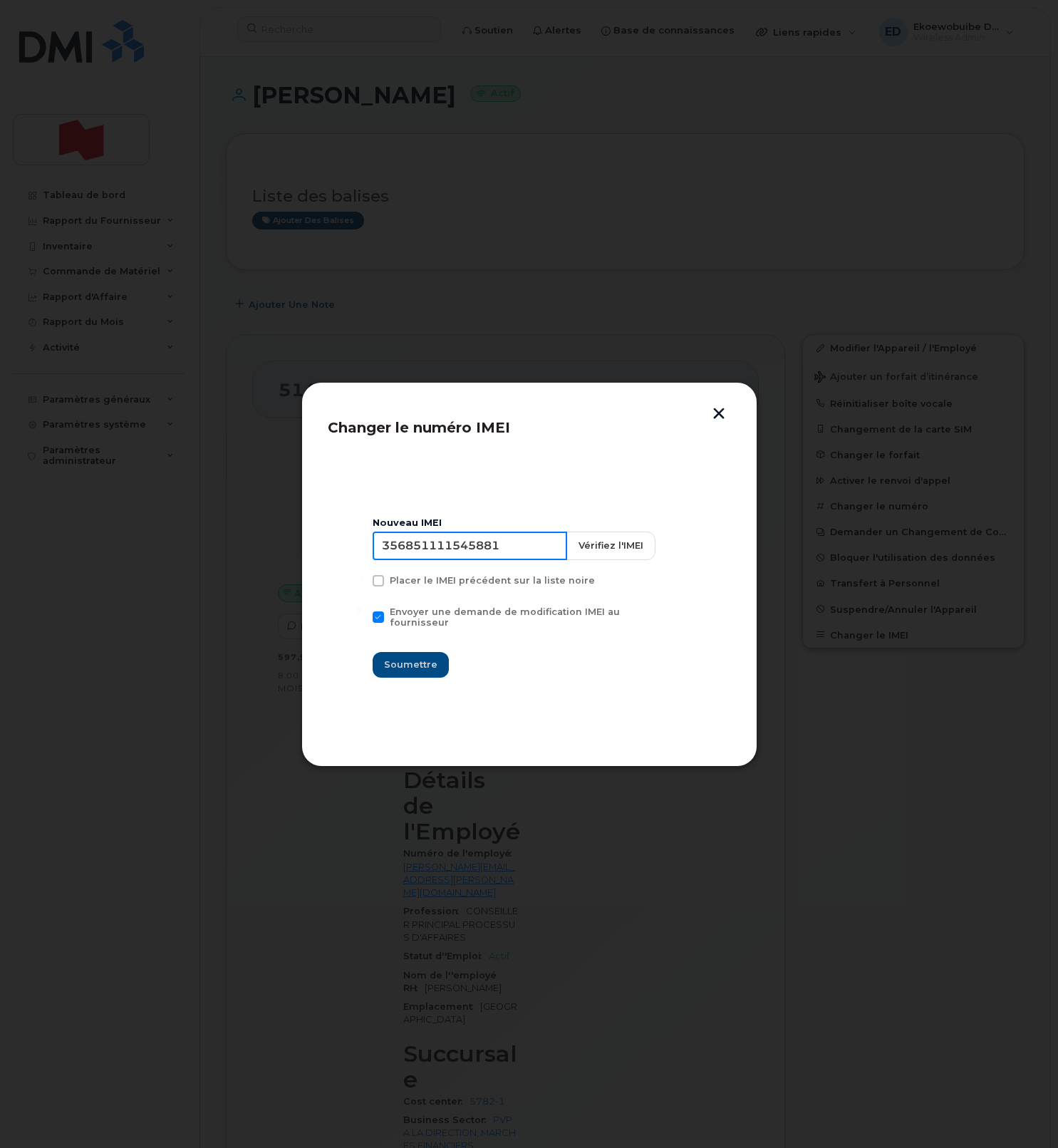
click at [458, 550] on input "356851111545881" at bounding box center [470, 546] width 195 height 28
type input "354216331602759"
click at [417, 661] on span "Soumettre" at bounding box center [411, 664] width 53 height 14
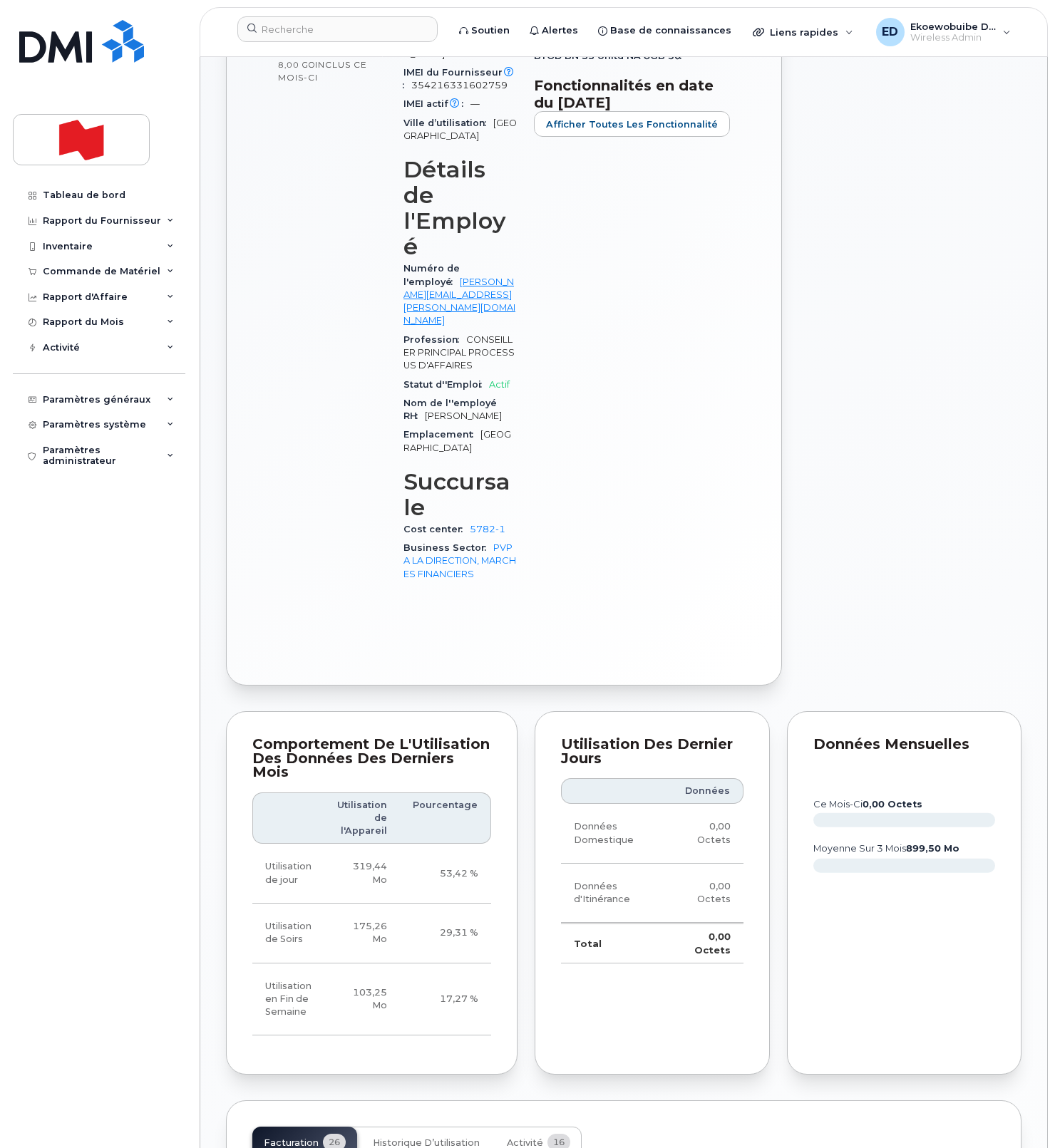
scroll to position [650, 0]
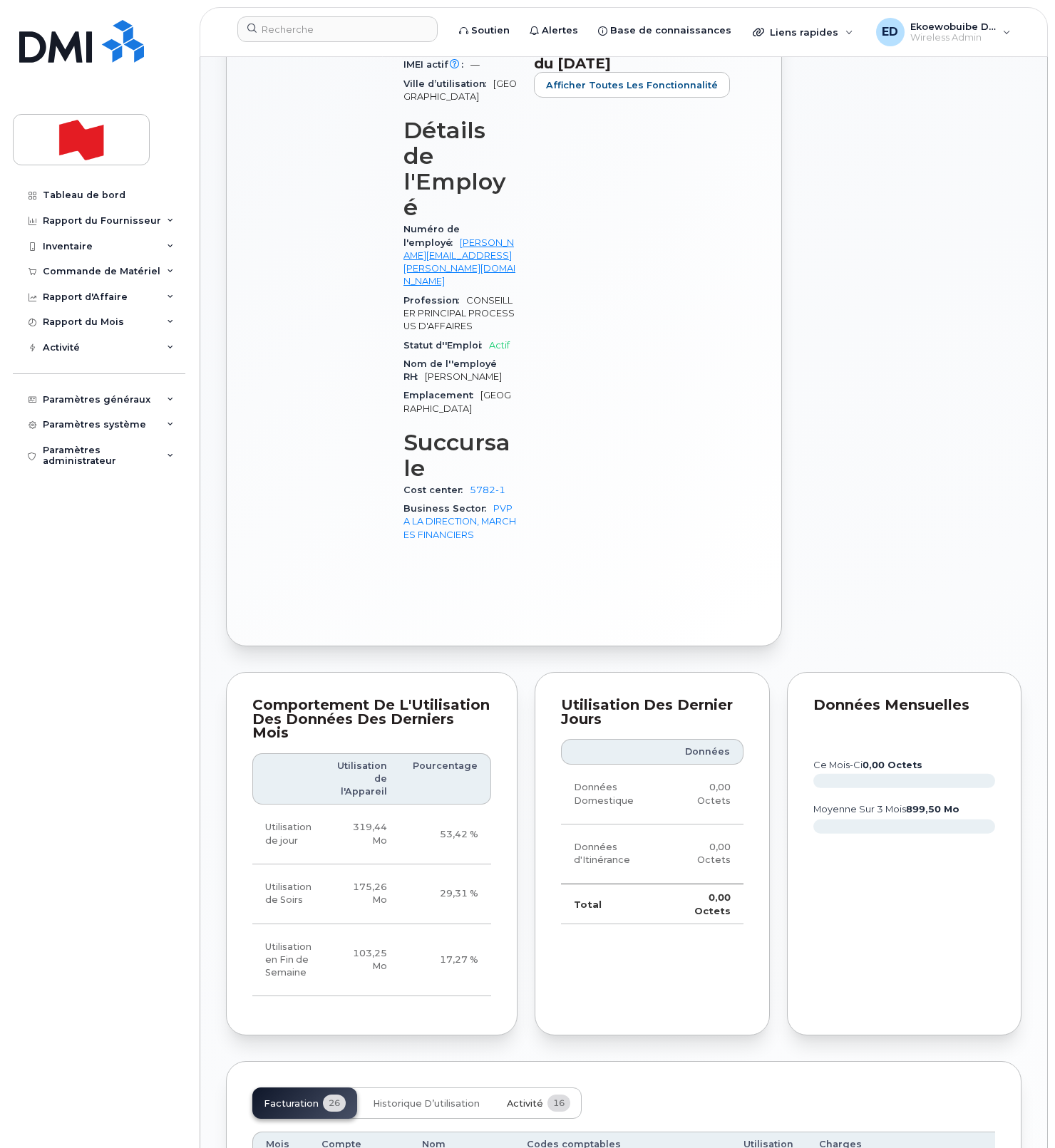
click at [529, 1099] on span "Activité" at bounding box center [525, 1104] width 37 height 11
click at [529, 1088] on div "Facturation 26 Historique d’utilisation Activité 16" at bounding box center [418, 1103] width 330 height 31
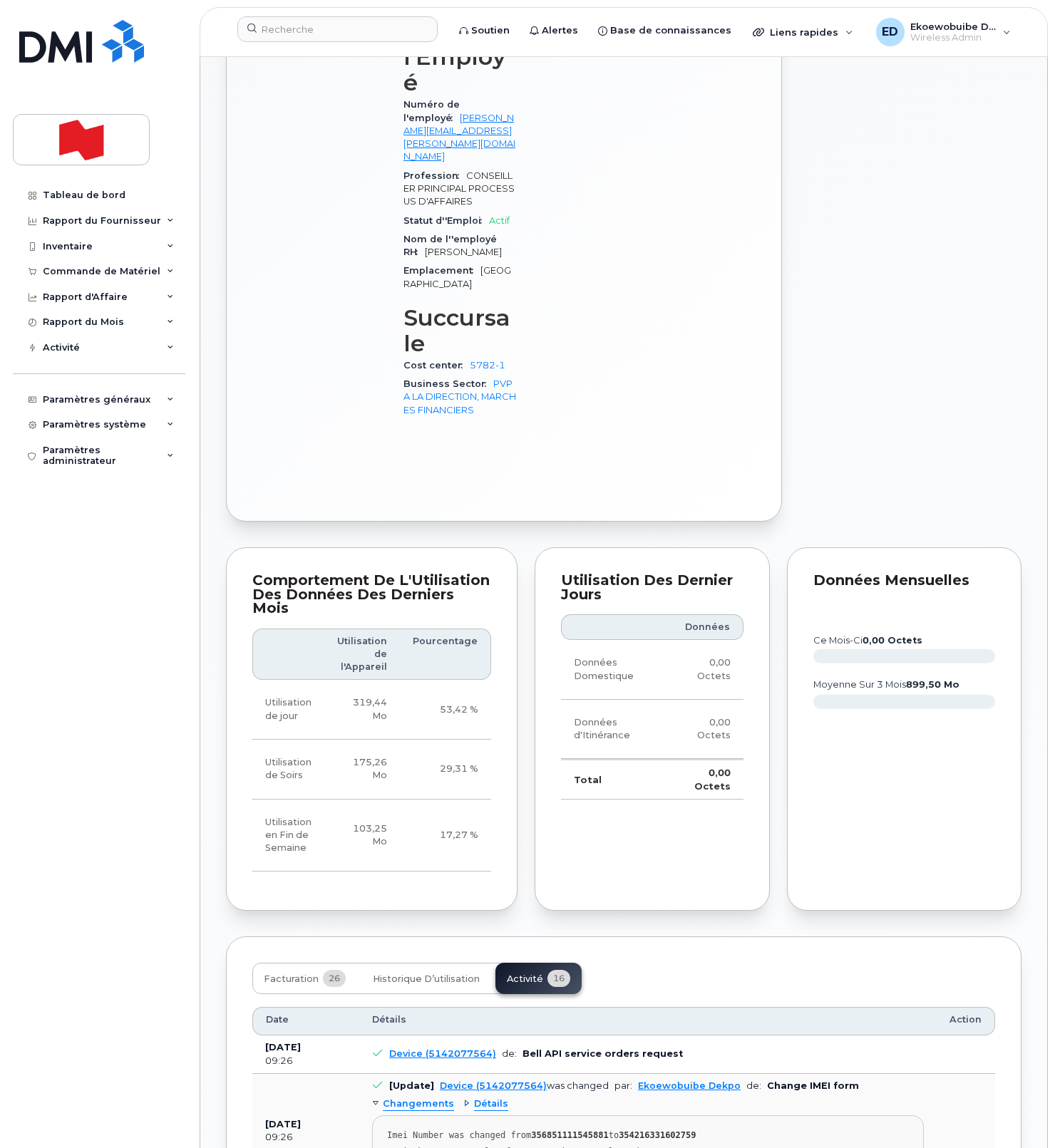
scroll to position [779, 0]
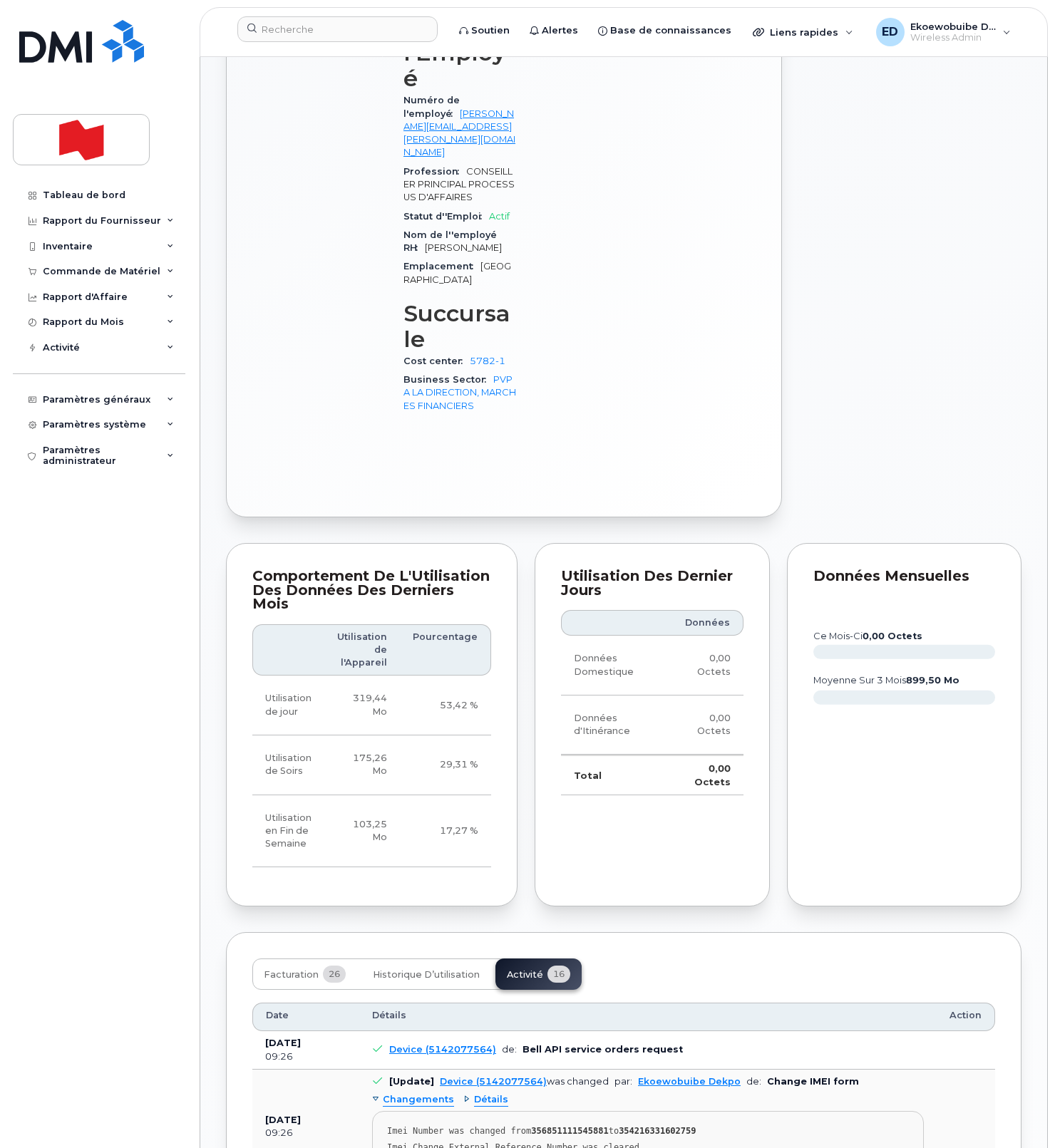
drag, startPoint x: 671, startPoint y: 1021, endPoint x: 645, endPoint y: 1015, distance: 26.7
click at [670, 1069] on td "[Update] Device (5142077564) was changed par: Ekoewobuibe Dekpo de: Change IMEI…" at bounding box center [647, 1126] width 577 height 114
drag, startPoint x: 648, startPoint y: 1005, endPoint x: 386, endPoint y: 982, distance: 263.0
click at [386, 1111] on pre "Imei Number was changed from 356851111545881 to 354216331602759 Imei Change Ext…" at bounding box center [647, 1143] width 551 height 62
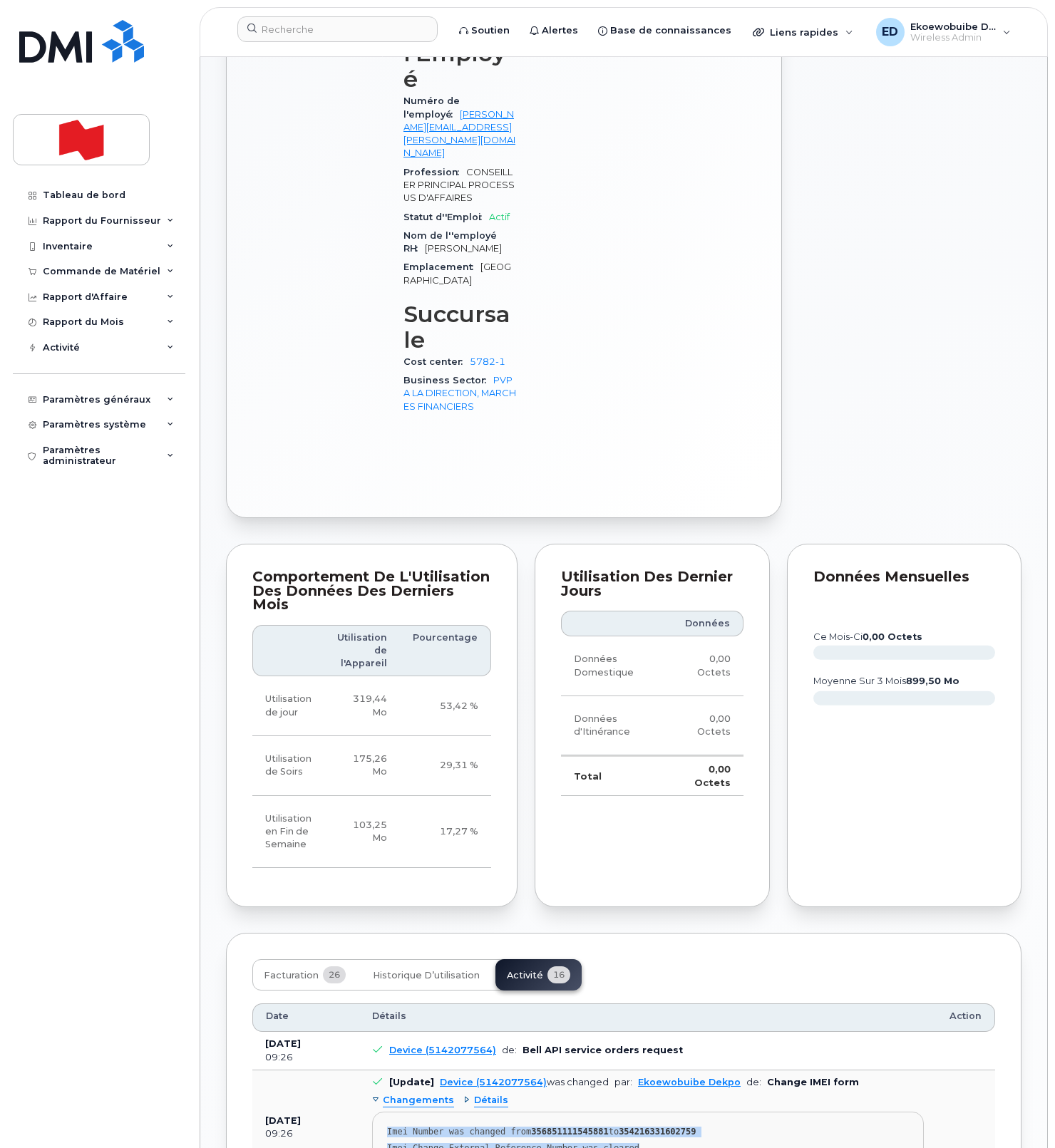
copy pre "Imei Number was changed from 356851111545881 to 354216331602759 Imei Change Ext…"
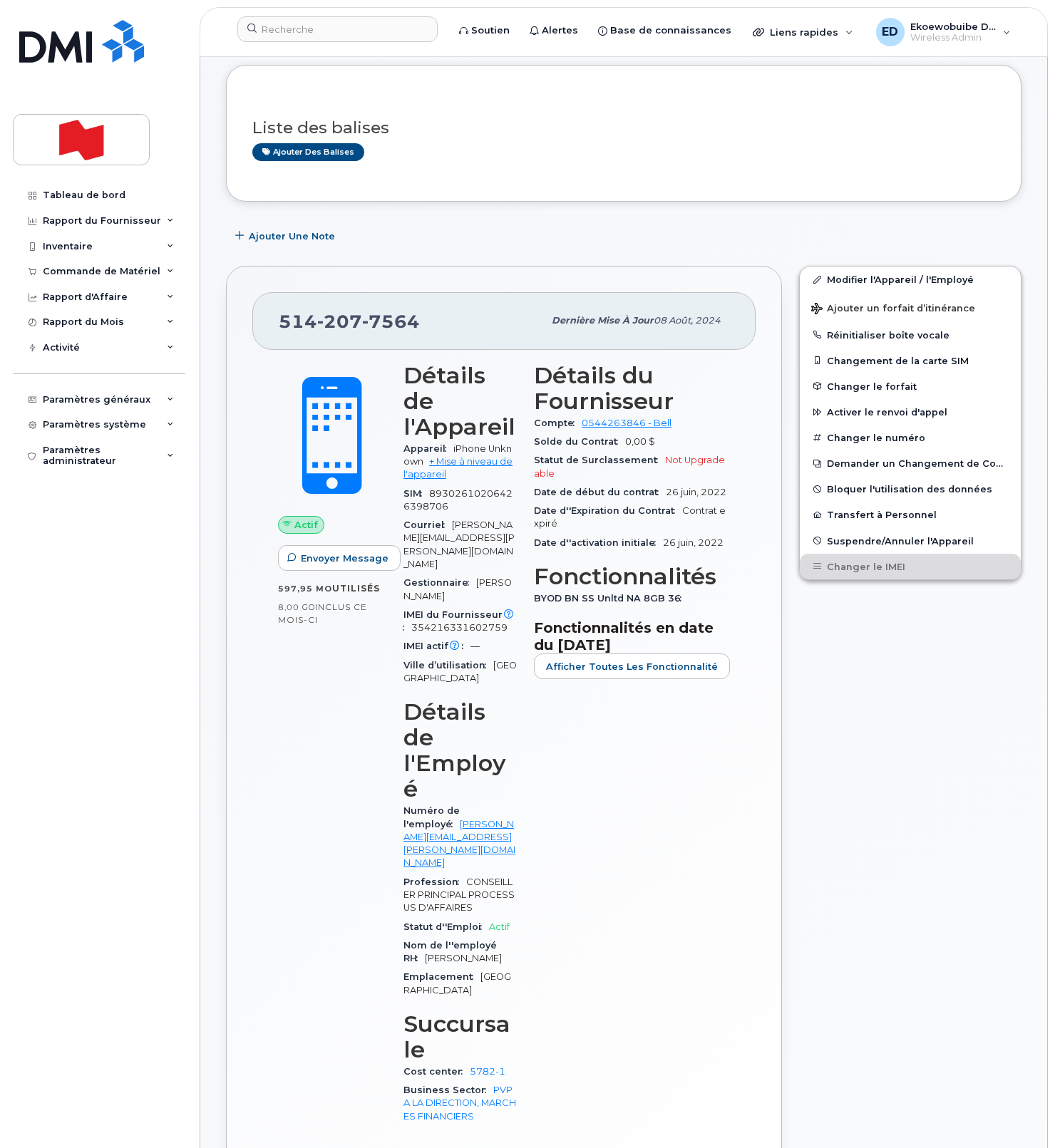
scroll to position [0, 0]
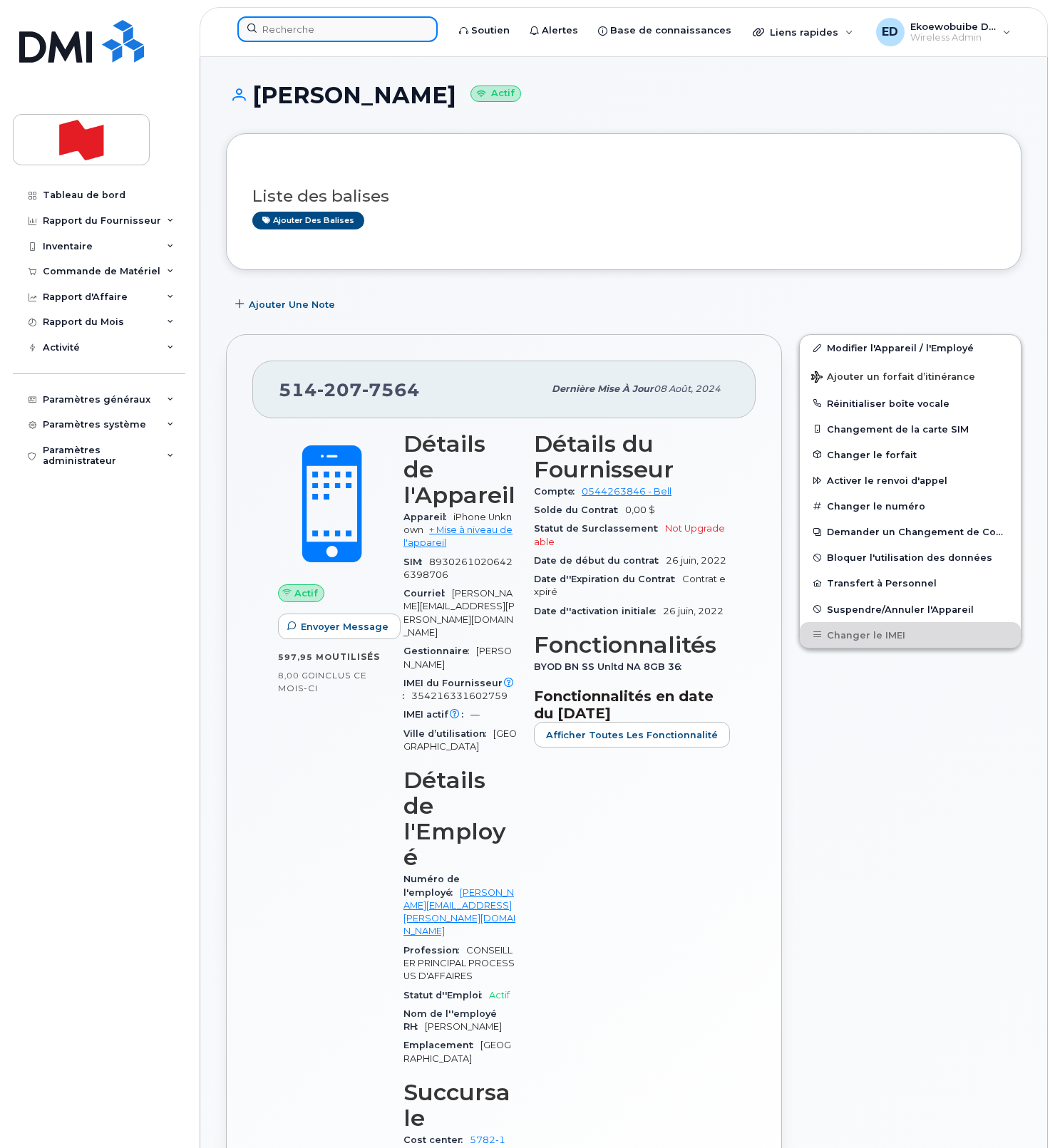
click at [330, 31] on input at bounding box center [337, 29] width 201 height 26
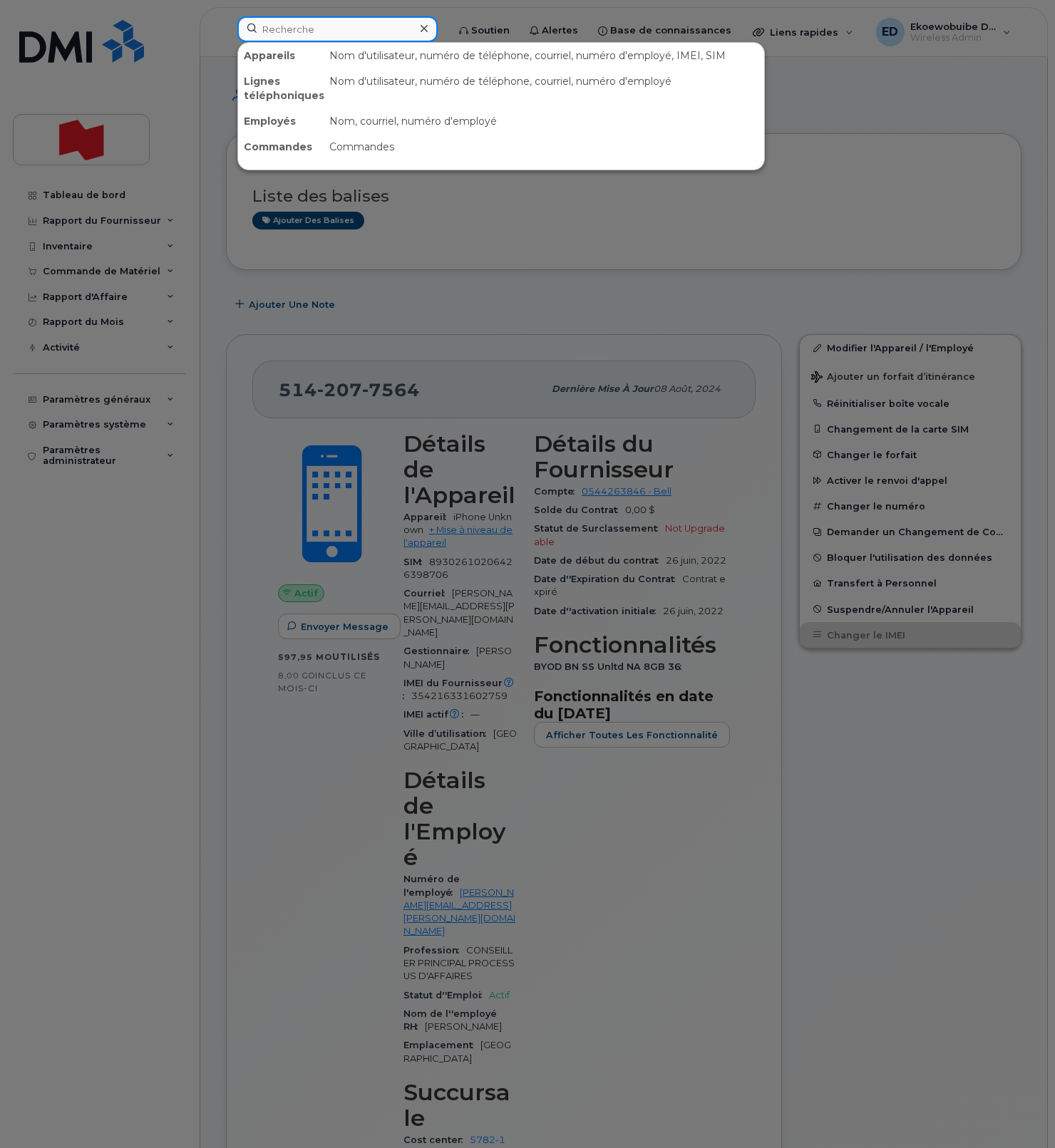
paste input "Amina El Kettani"
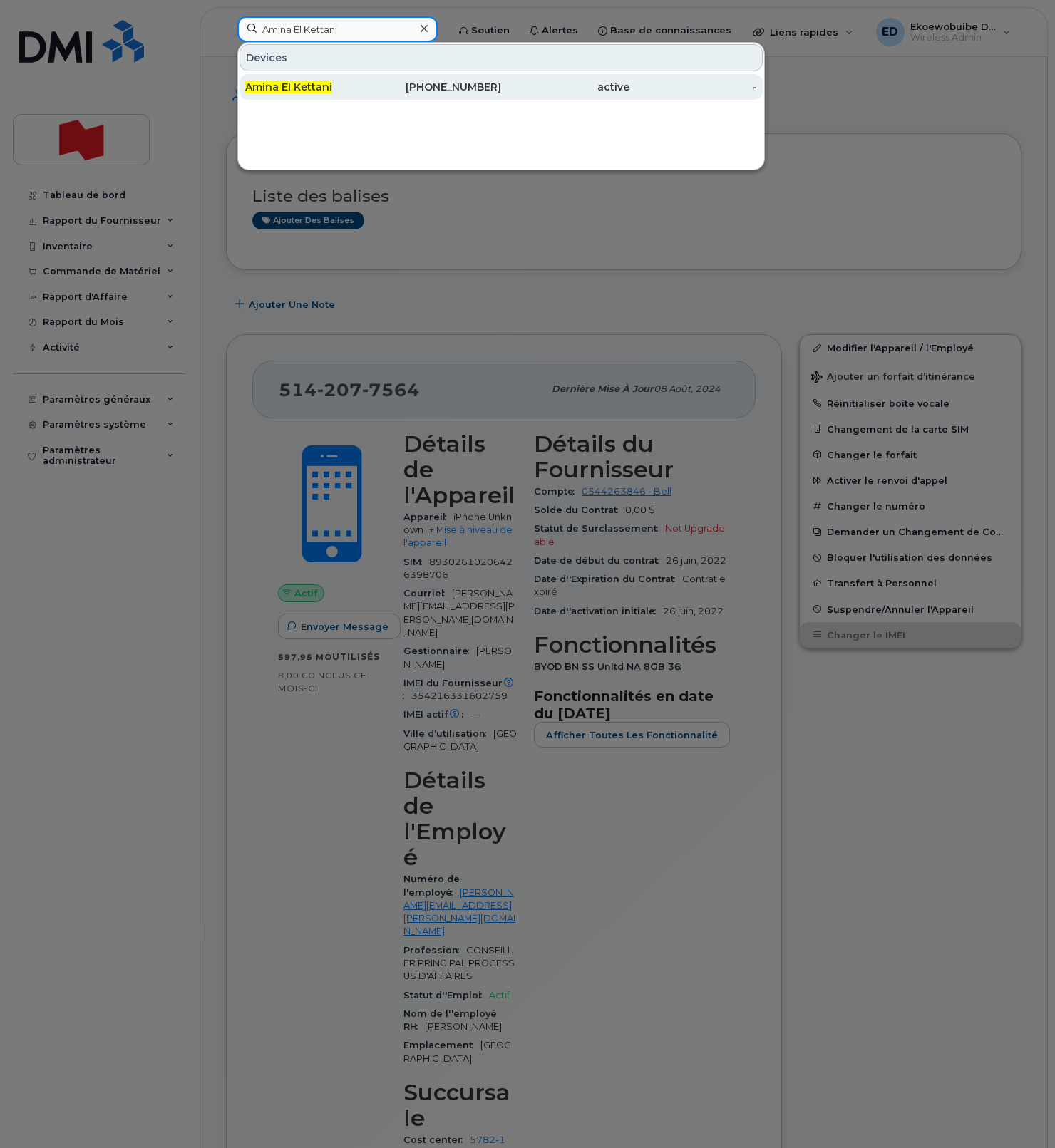
type input "Amina El Kettani"
click at [317, 89] on span "Amina El Kettani" at bounding box center [288, 87] width 87 height 13
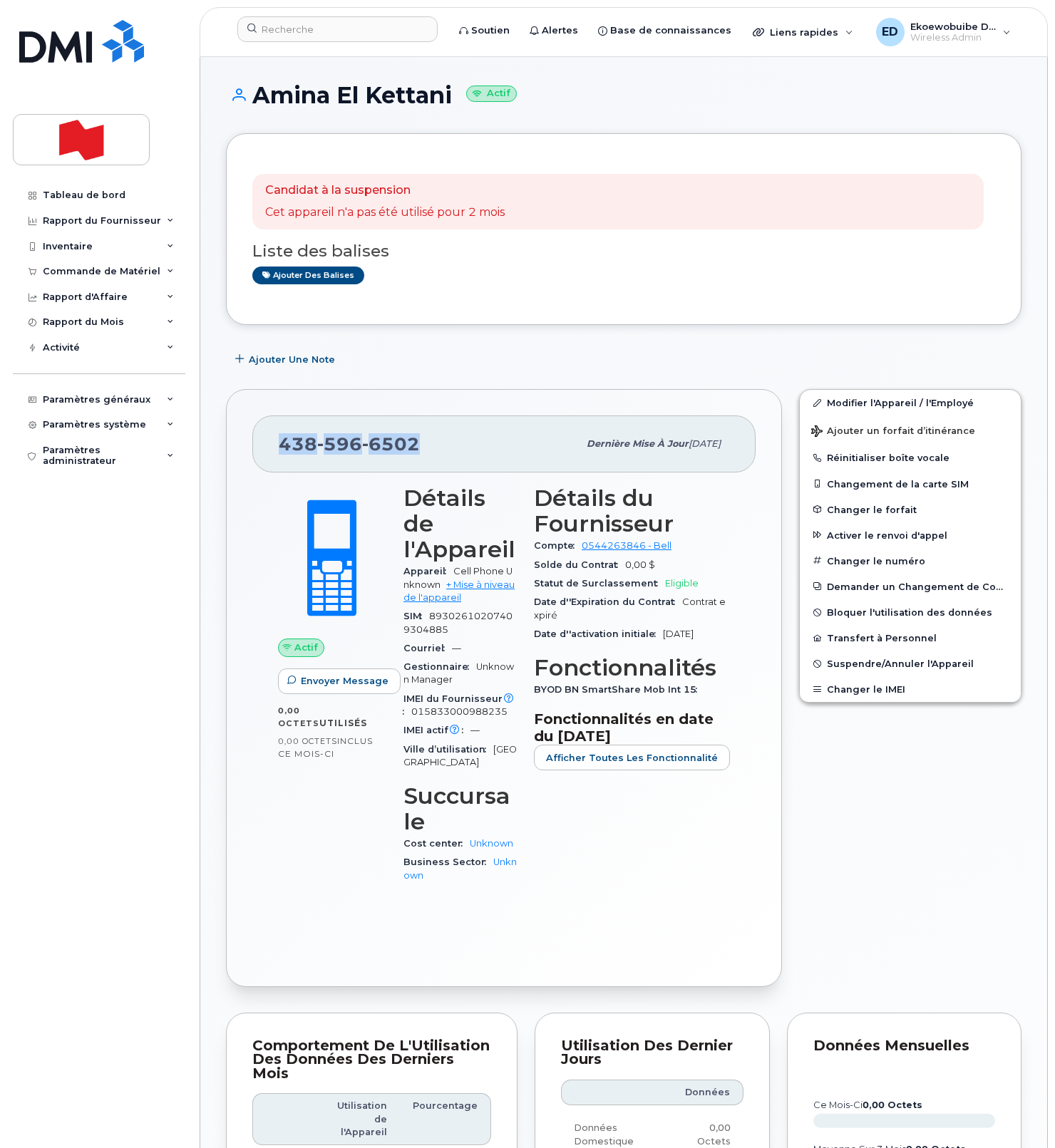
drag, startPoint x: 428, startPoint y: 448, endPoint x: 284, endPoint y: 449, distance: 144.0
click at [284, 449] on div "[PHONE_NUMBER]" at bounding box center [428, 444] width 299 height 30
copy span "[PHONE_NUMBER]"
click at [315, 31] on input at bounding box center [337, 29] width 201 height 26
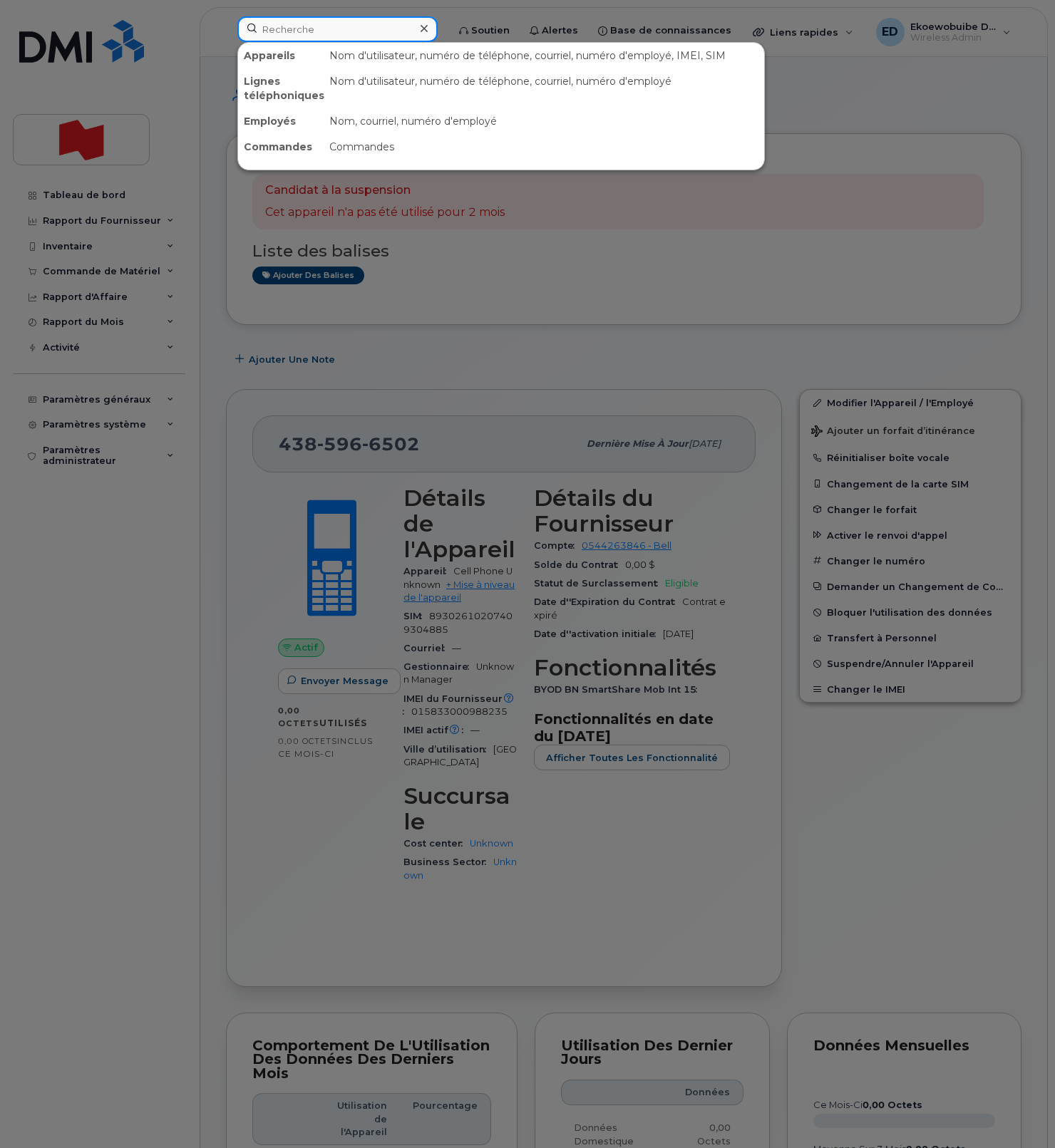
paste input "[PHONE_NUMBER]"
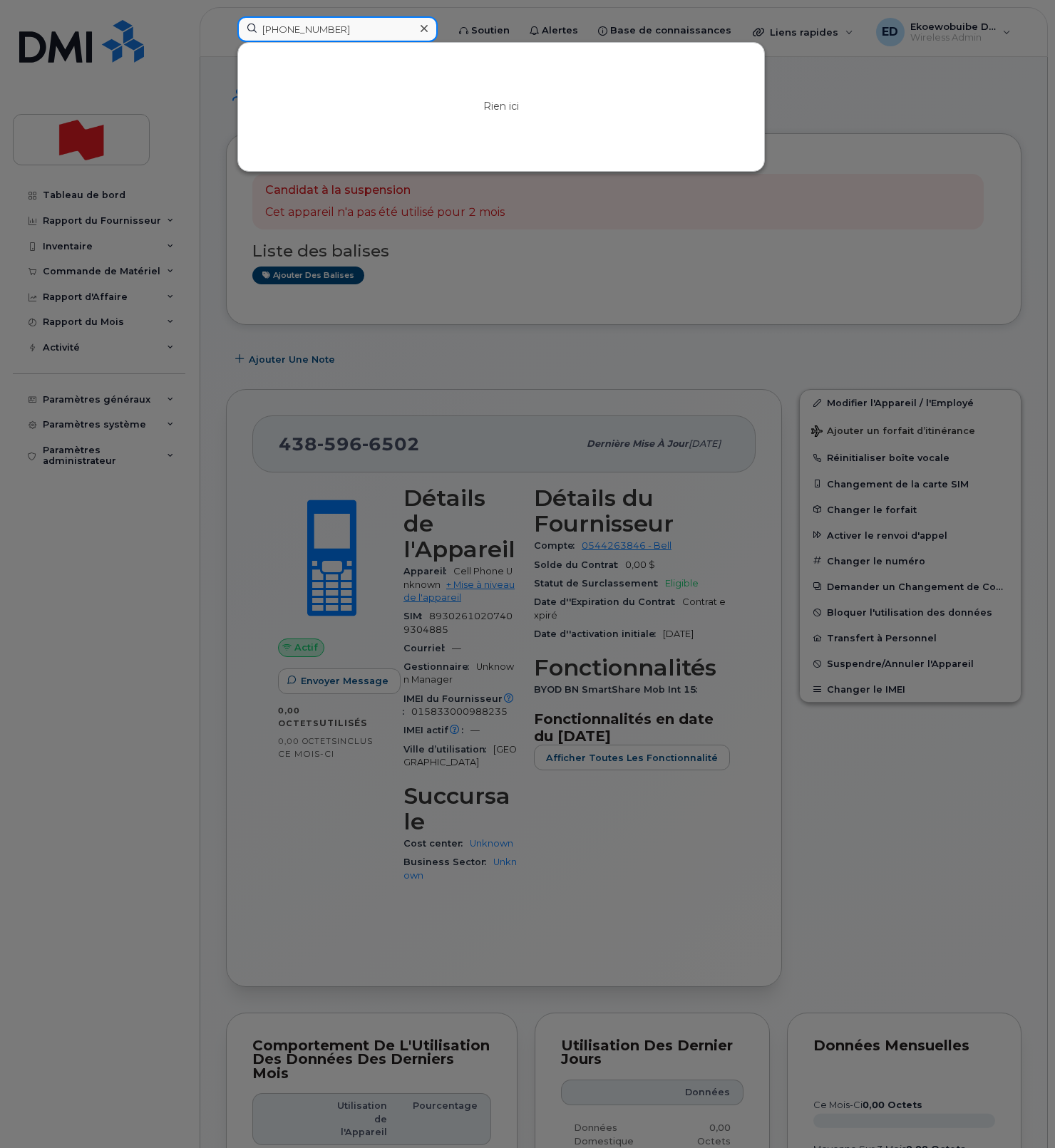
type input "[PHONE_NUMBER]"
click at [428, 27] on icon at bounding box center [424, 28] width 7 height 11
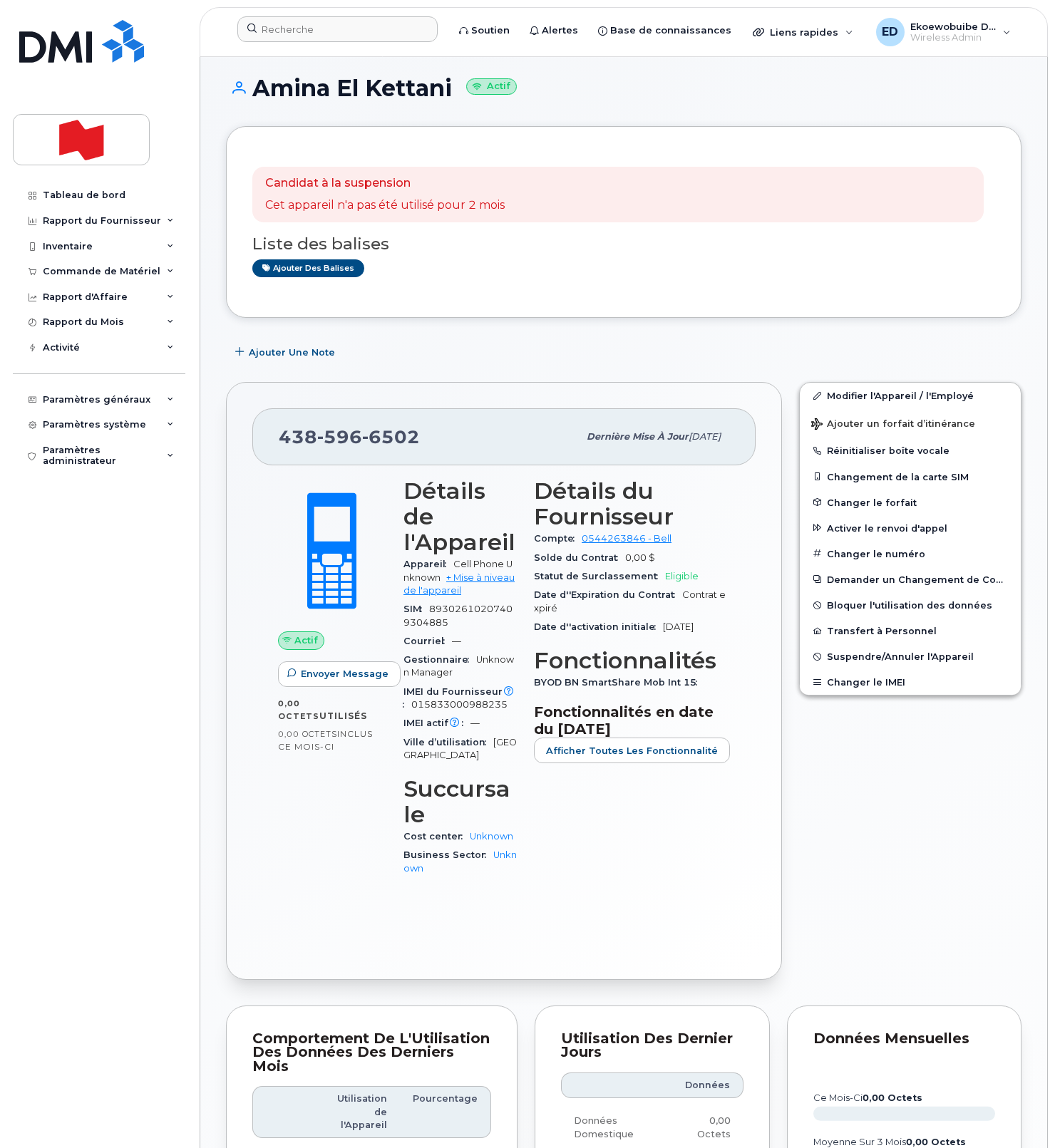
scroll to position [11, 0]
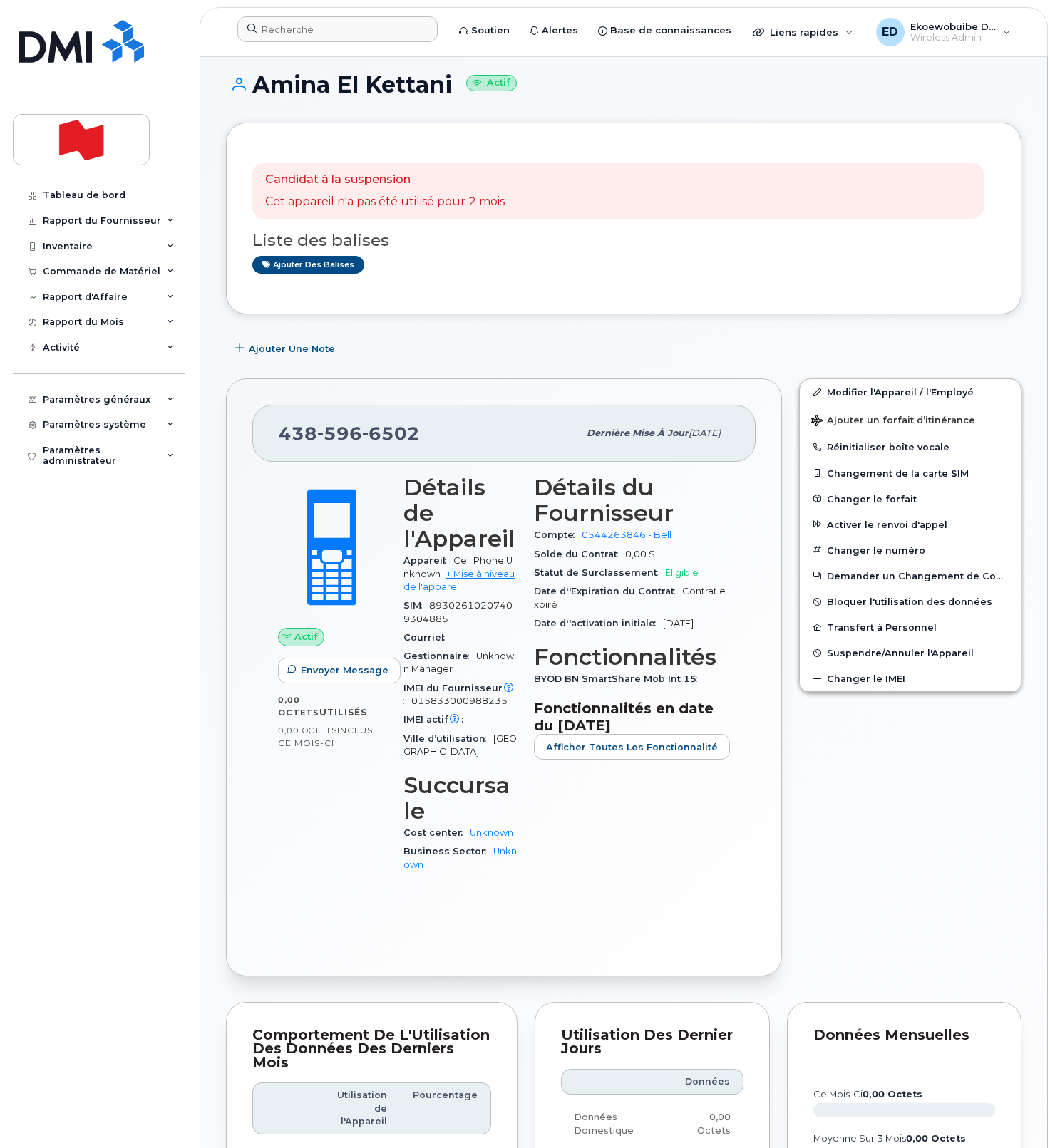
click at [678, 827] on div "Détails du Fournisseur Compte 0544263846 - Bell Solde du Contrat 0,00 $ Statut …" at bounding box center [632, 680] width 213 height 428
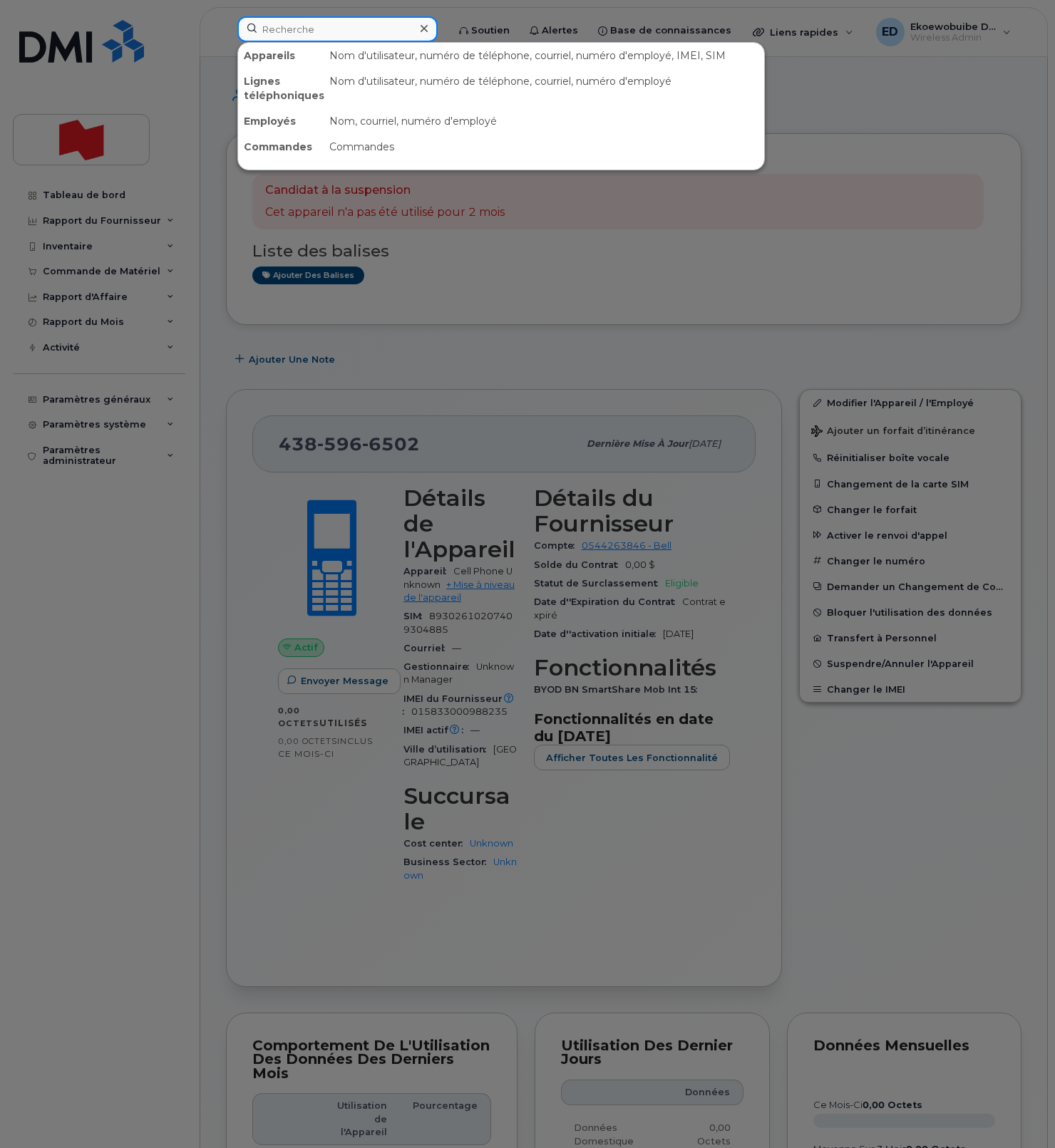
click at [305, 28] on input at bounding box center [337, 29] width 201 height 26
paste input "4384703075"
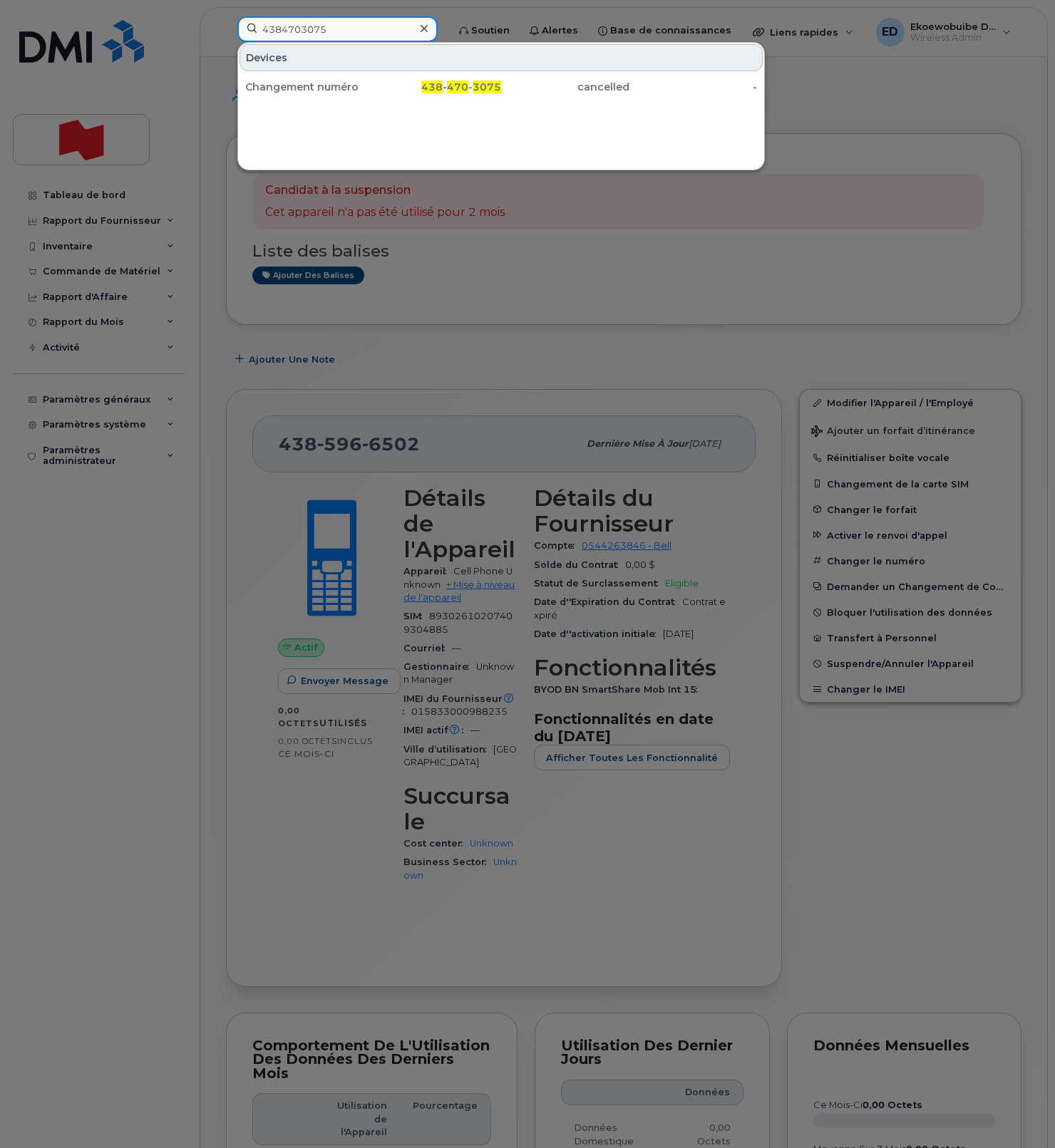
type input "4384703075"
click at [455, 88] on span "470" at bounding box center [457, 87] width 21 height 13
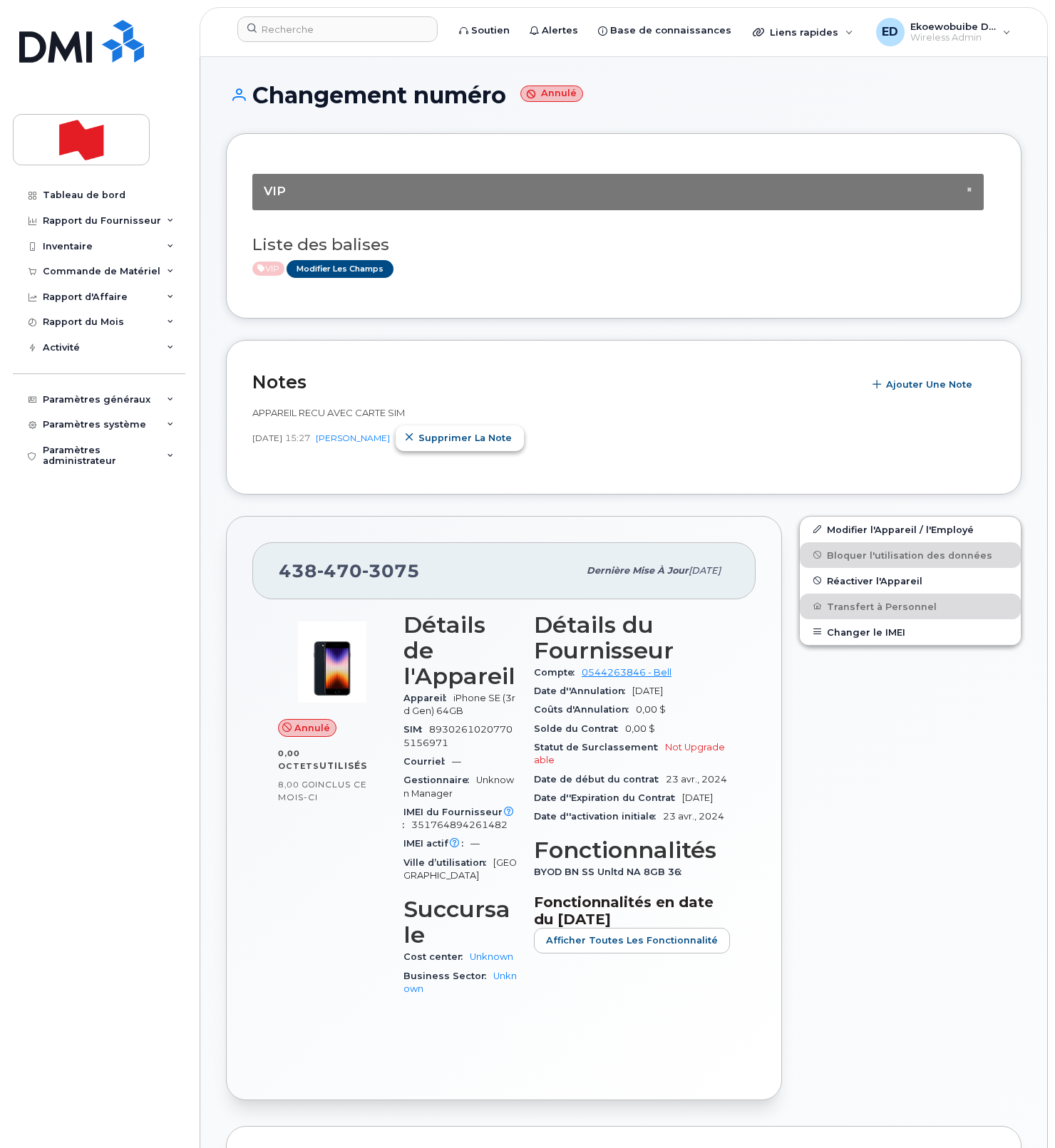
click at [414, 439] on icon "button" at bounding box center [409, 438] width 9 height 9
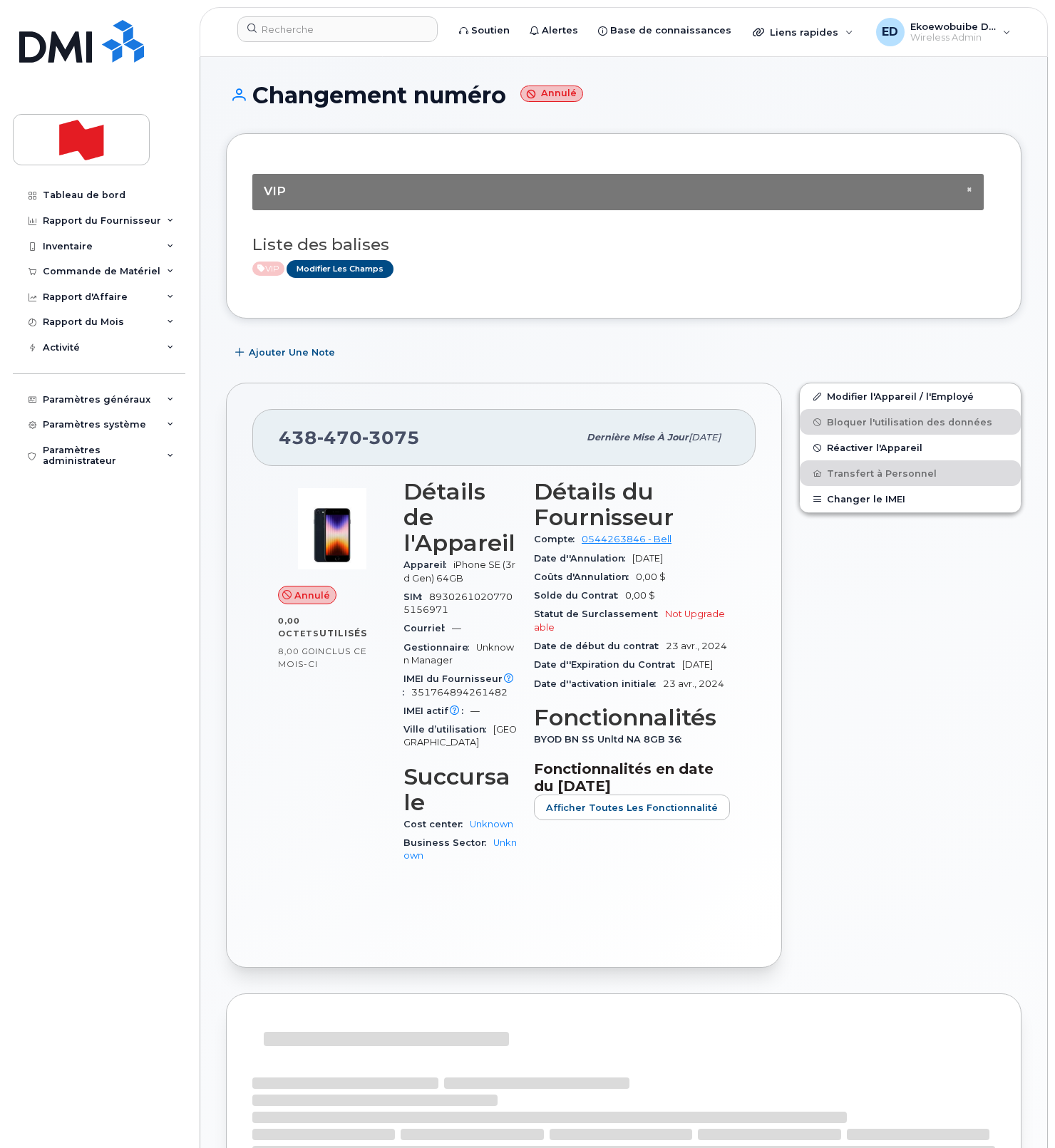
drag, startPoint x: 470, startPoint y: 275, endPoint x: 408, endPoint y: 452, distance: 187.5
click at [467, 288] on div "× VIP Liste des balises VIP Modifier les Champs" at bounding box center [624, 225] width 743 height 133
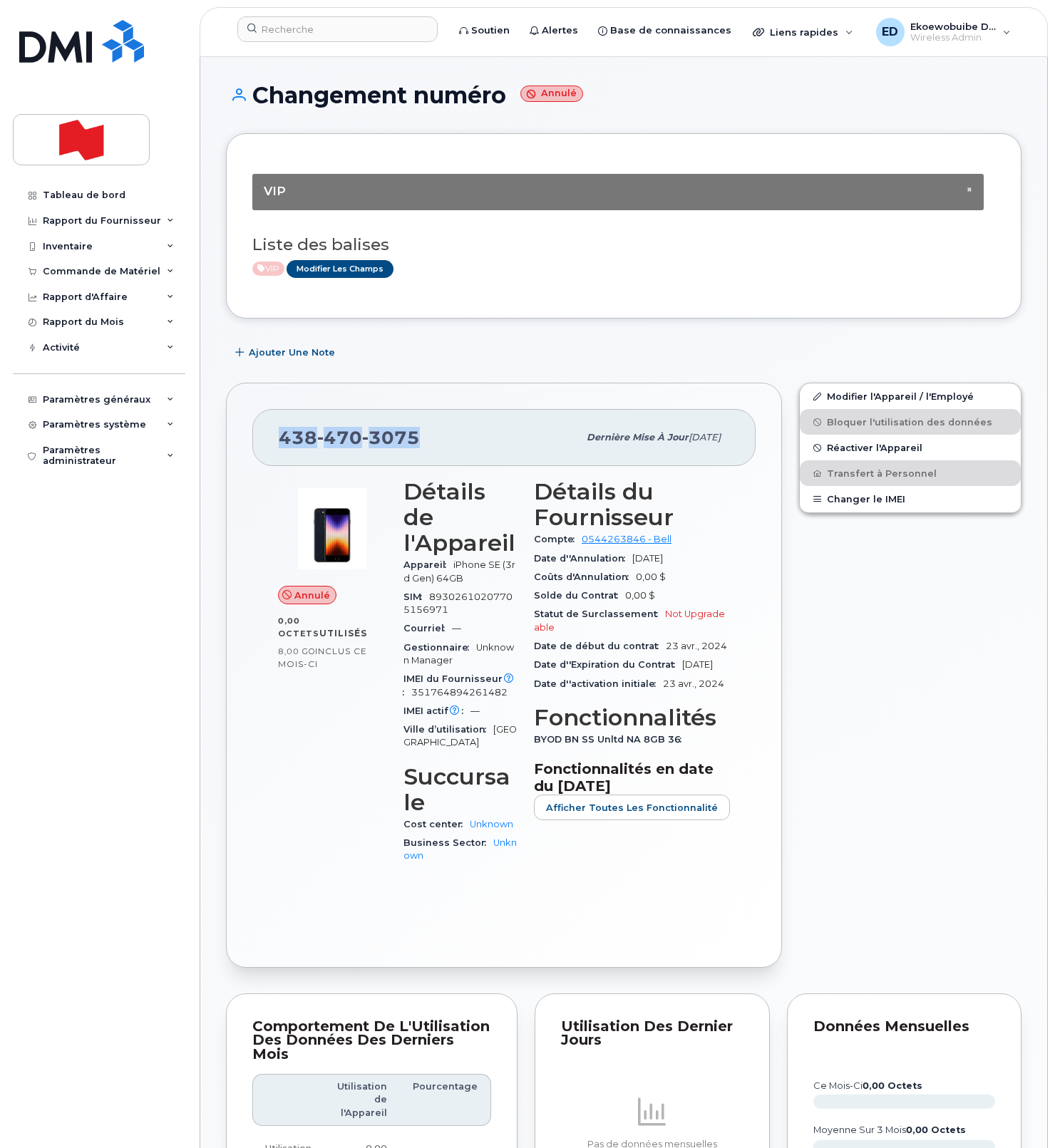
drag, startPoint x: 422, startPoint y: 440, endPoint x: 282, endPoint y: 444, distance: 140.1
click at [282, 444] on div "438 470 3075" at bounding box center [428, 438] width 299 height 30
copy span "438 470 3075"
drag, startPoint x: 464, startPoint y: 429, endPoint x: 471, endPoint y: 420, distance: 11.4
click at [463, 432] on div "438 470 3075" at bounding box center [428, 438] width 299 height 30
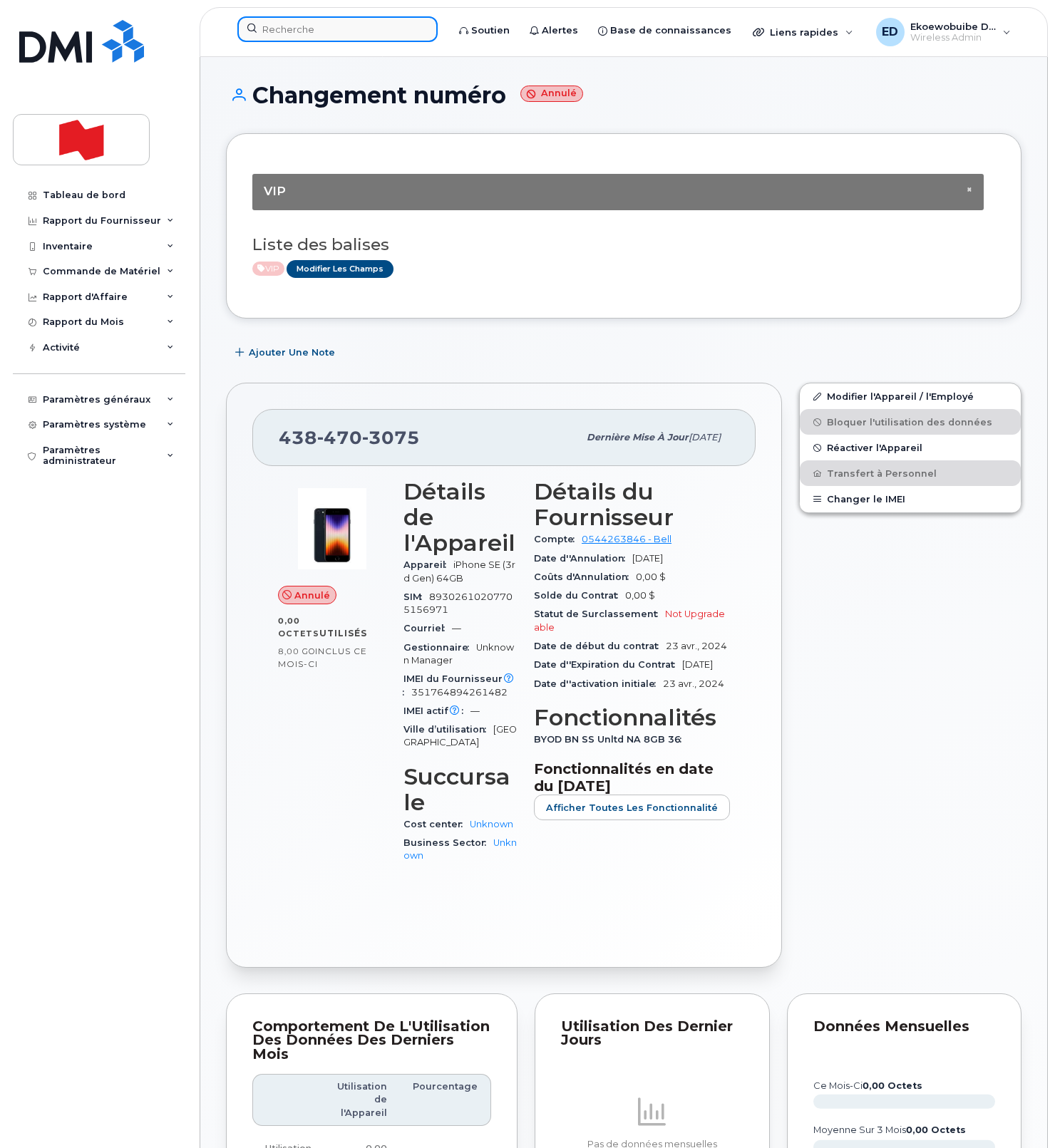
click at [333, 33] on input at bounding box center [337, 29] width 201 height 26
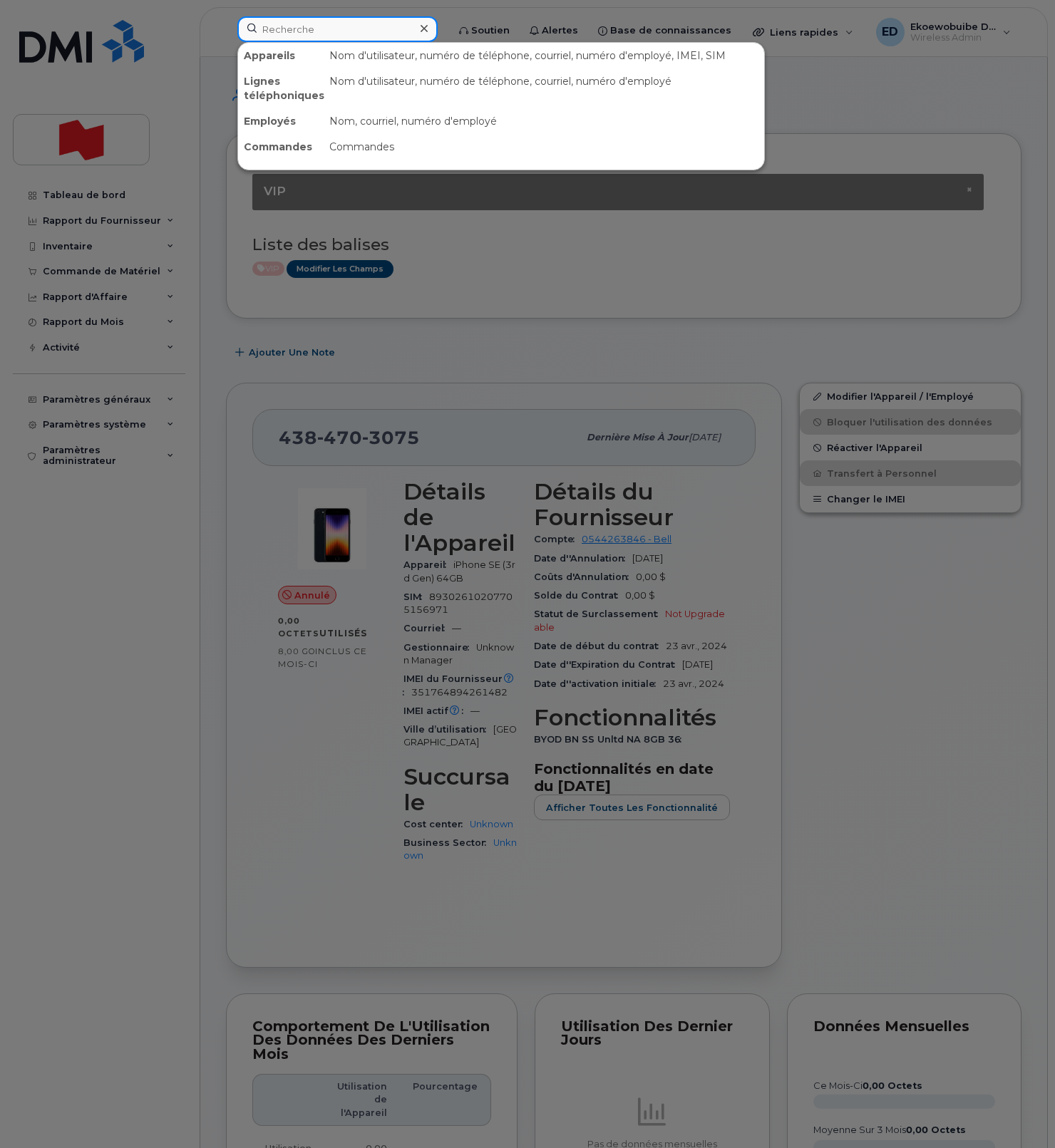
click at [292, 25] on input at bounding box center [337, 29] width 201 height 26
paste input "4384703075"
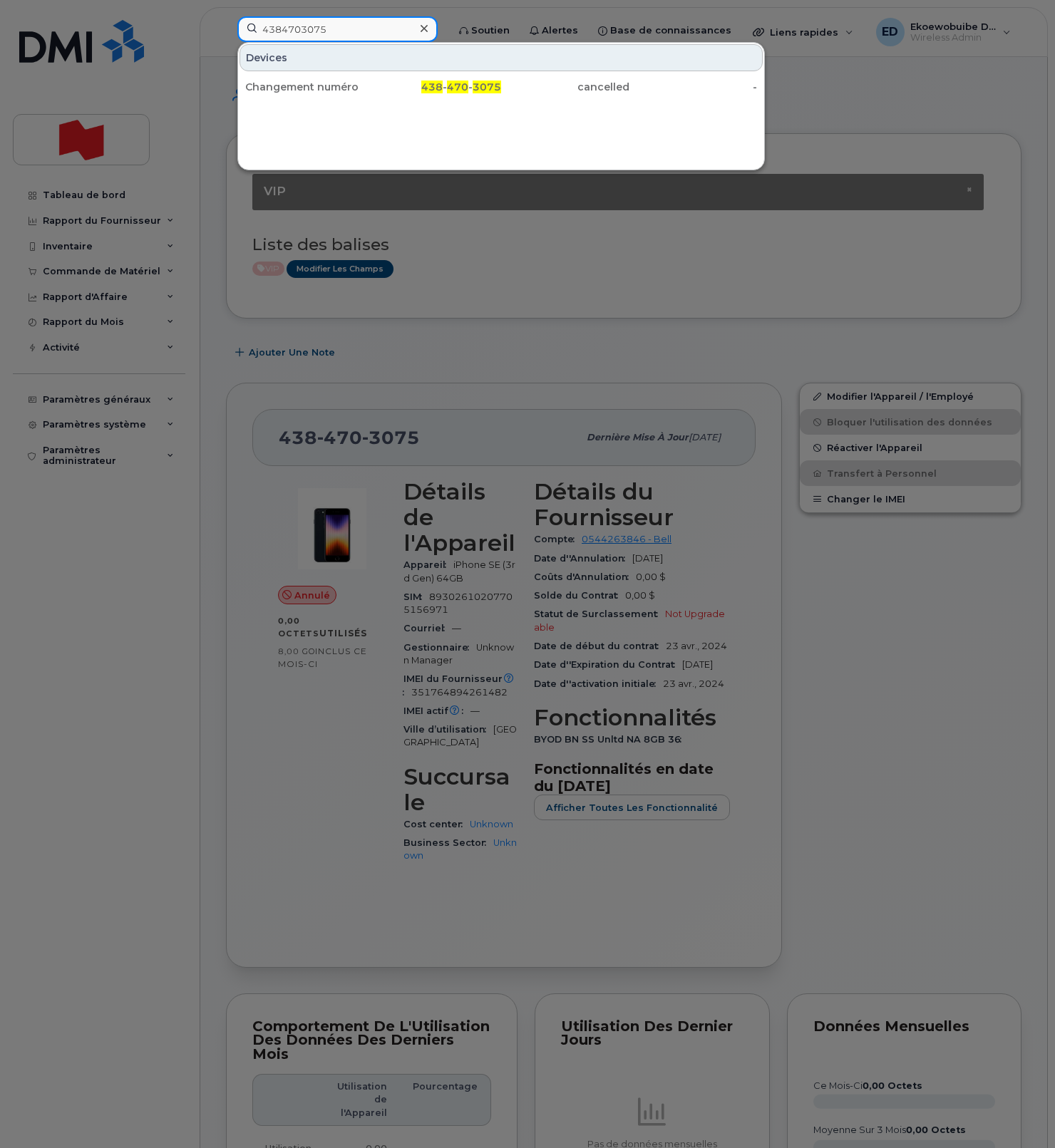
drag, startPoint x: 359, startPoint y: 30, endPoint x: 234, endPoint y: 30, distance: 125.0
click at [234, 30] on div "4384703075 Devices Changement numéro 438 - 470 - 3075 cancelled -" at bounding box center [338, 32] width 223 height 31
paste input "5142104459"
type input "5142104459"
click at [308, 37] on input "5142104459" at bounding box center [337, 29] width 201 height 26
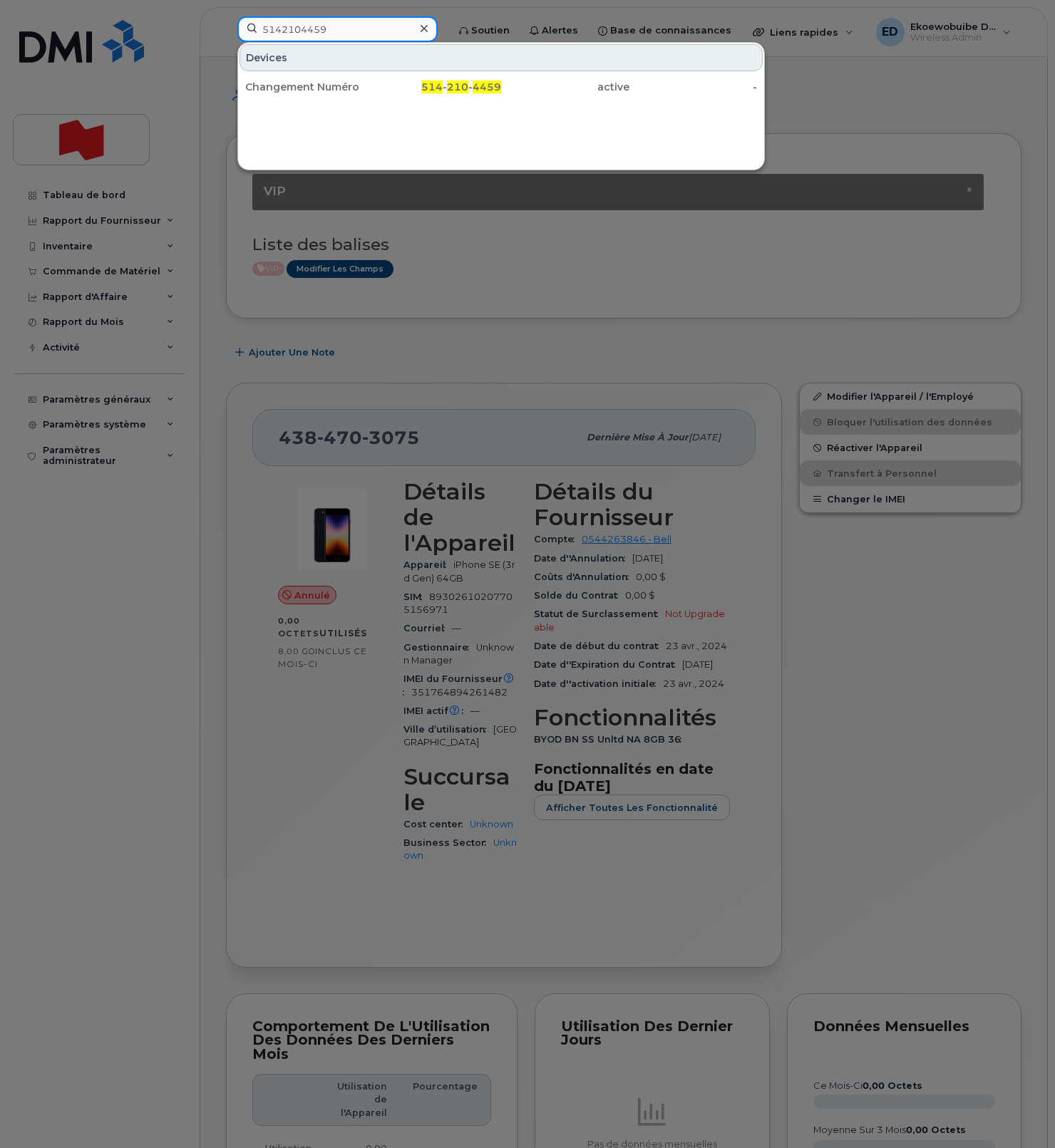
click at [308, 37] on input "5142104459" at bounding box center [337, 29] width 201 height 26
drag, startPoint x: 312, startPoint y: 84, endPoint x: 365, endPoint y: 45, distance: 65.8
click at [312, 84] on div "Changement Numéro" at bounding box center [310, 87] width 128 height 15
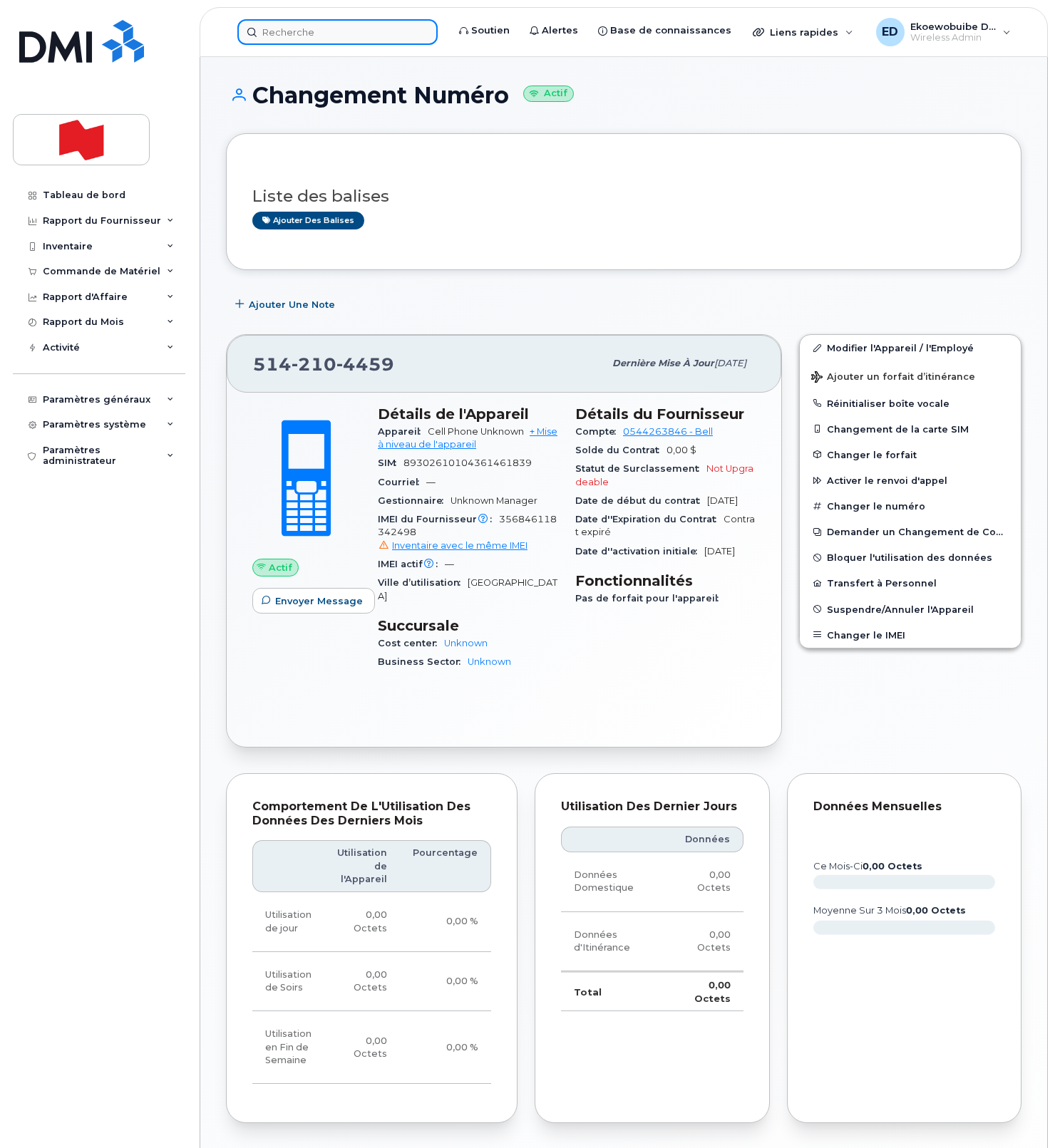
click at [380, 31] on input at bounding box center [337, 32] width 201 height 26
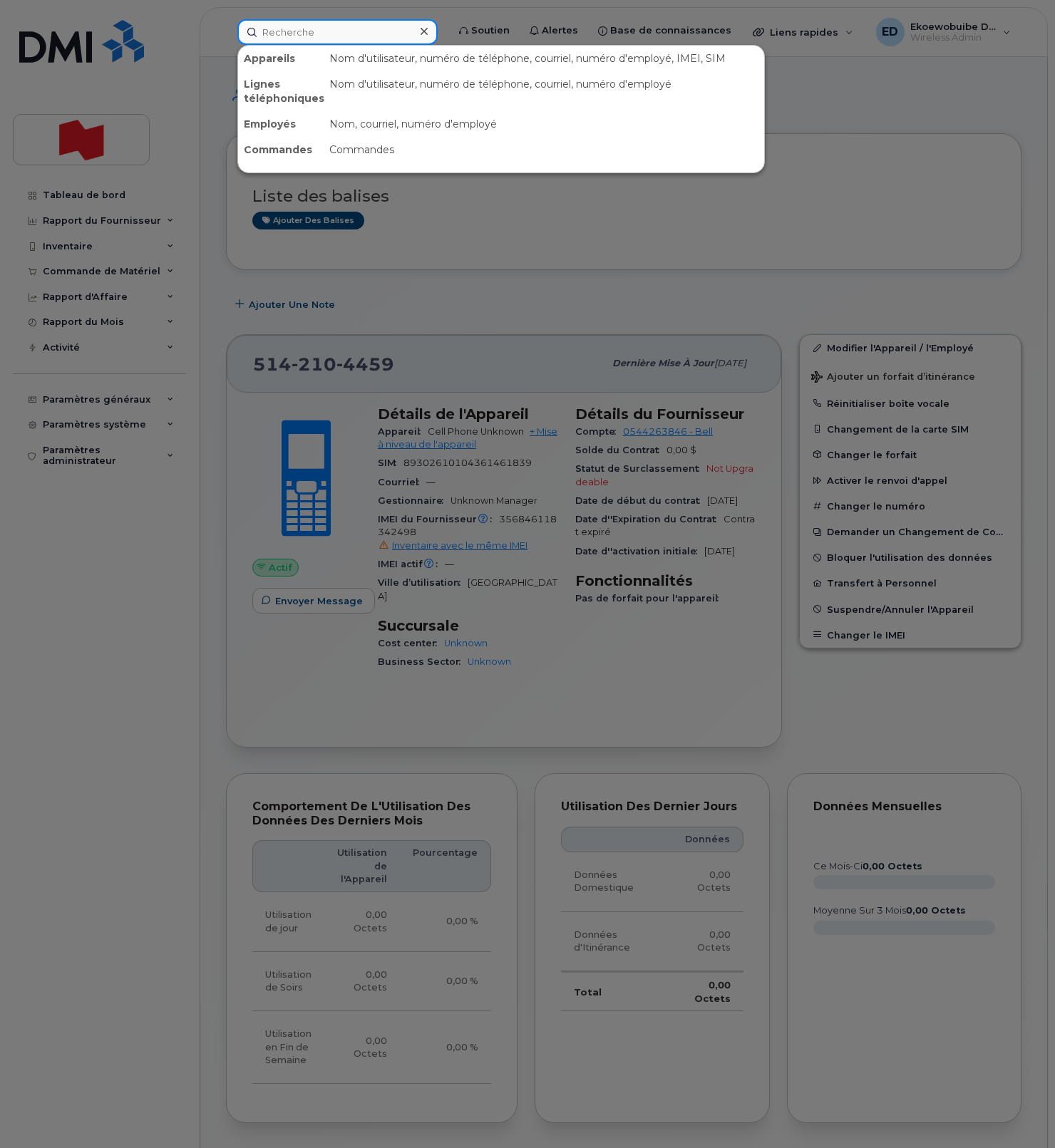
paste input "[PERSON_NAME] Glidja"
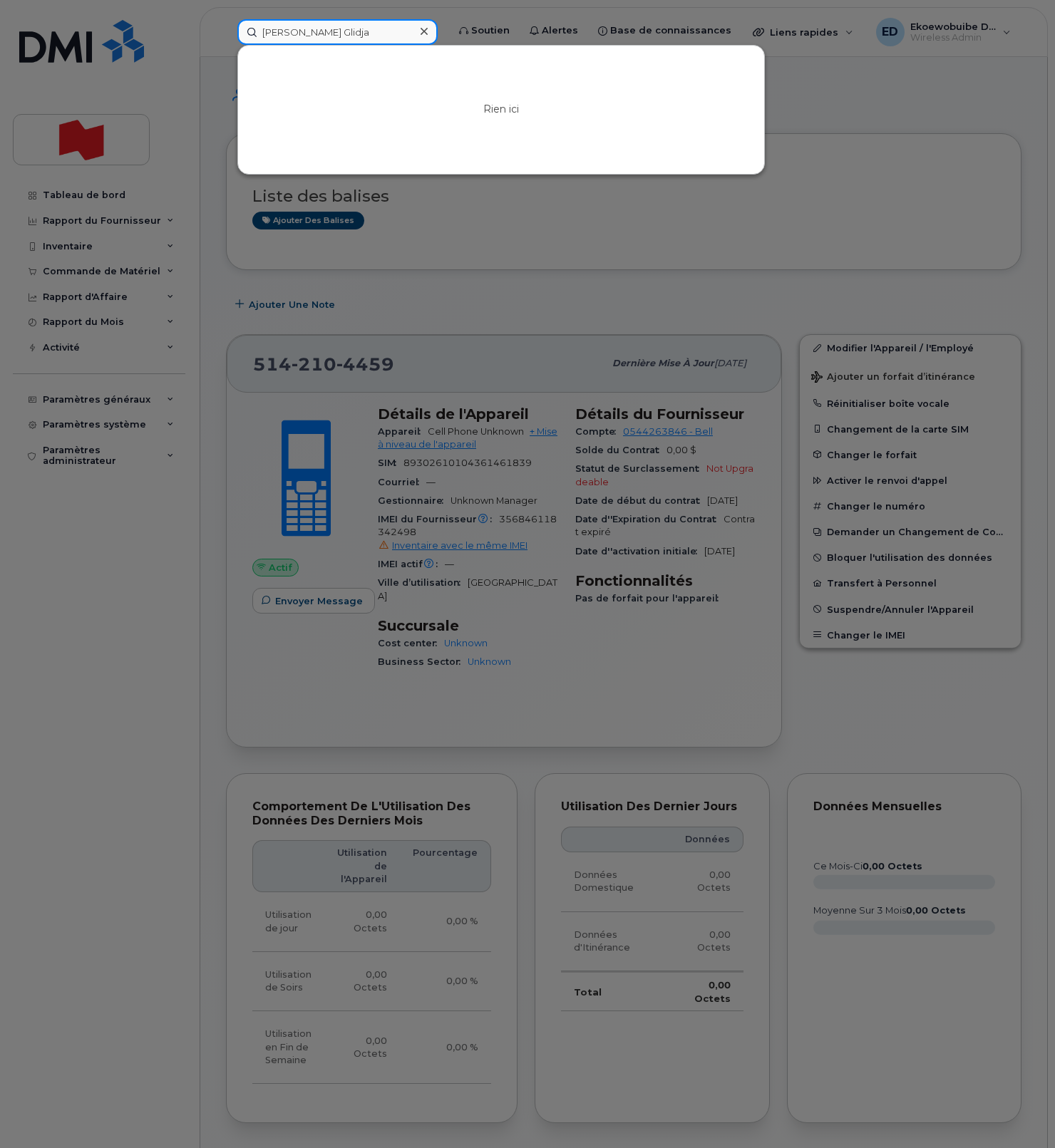
type input "[PERSON_NAME] Glidja"
click at [428, 36] on icon at bounding box center [424, 31] width 7 height 11
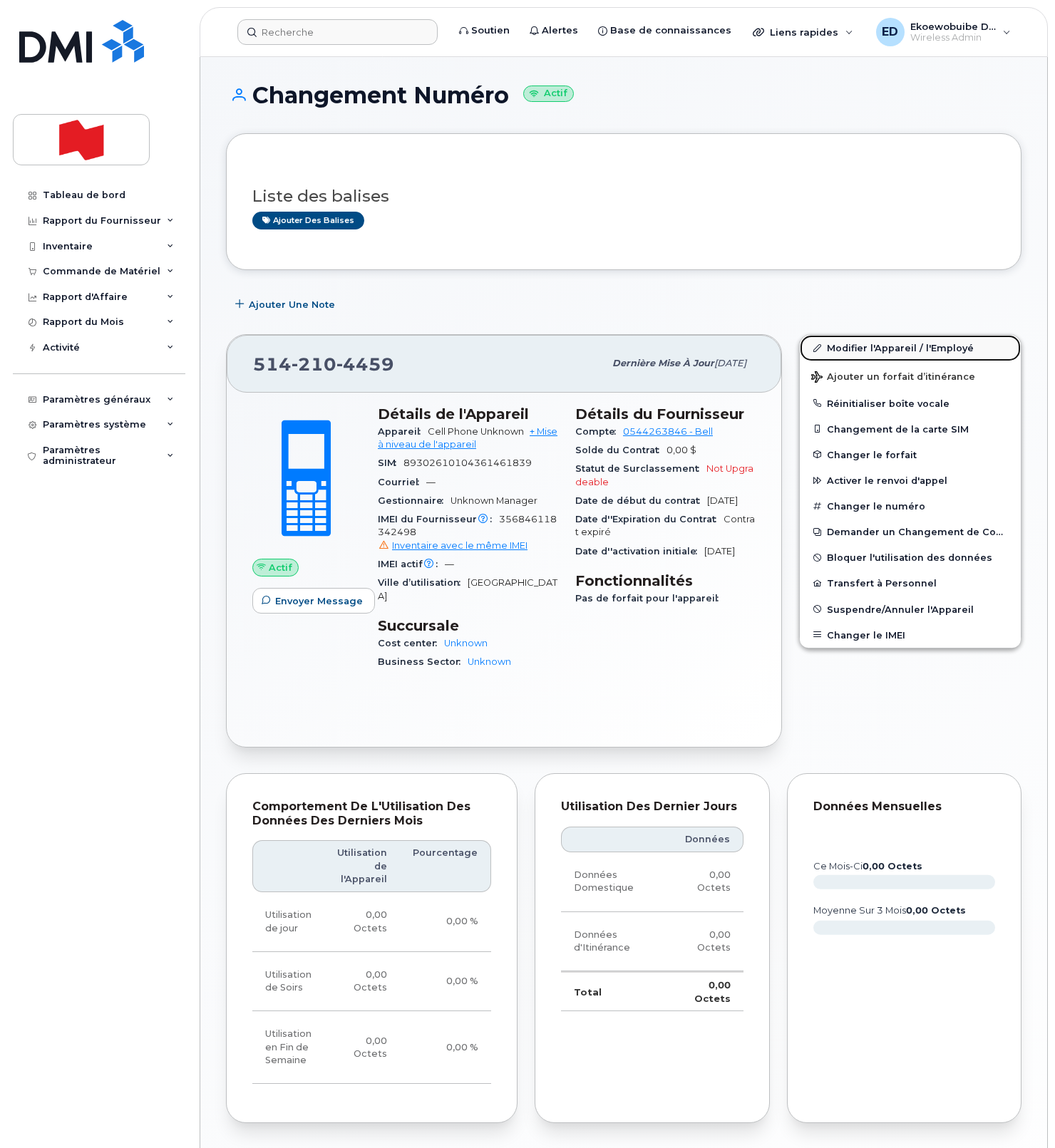
click at [838, 349] on link "Modifier l'Appareil / l'Employé" at bounding box center [909, 348] width 221 height 26
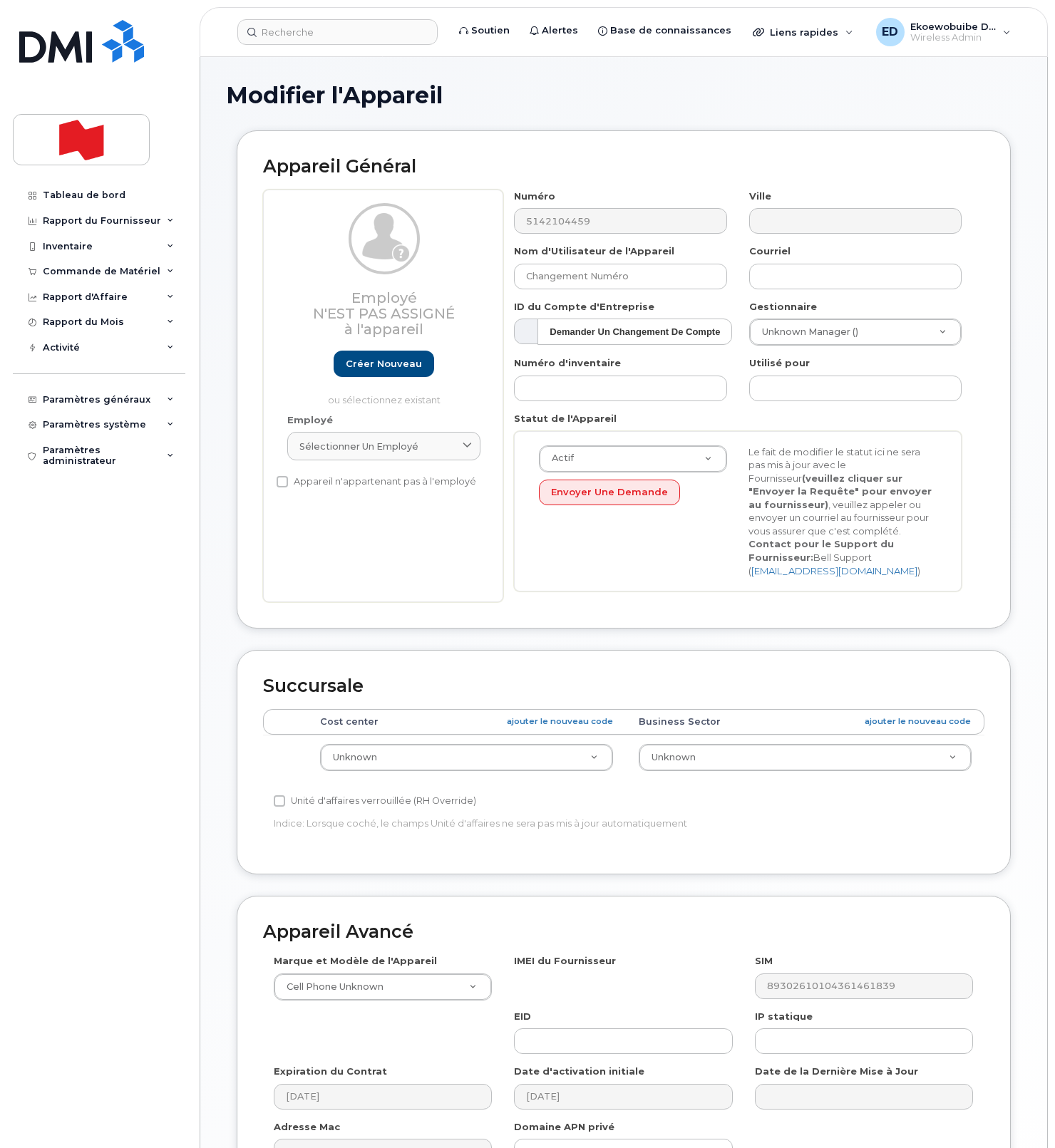
select select "22916206"
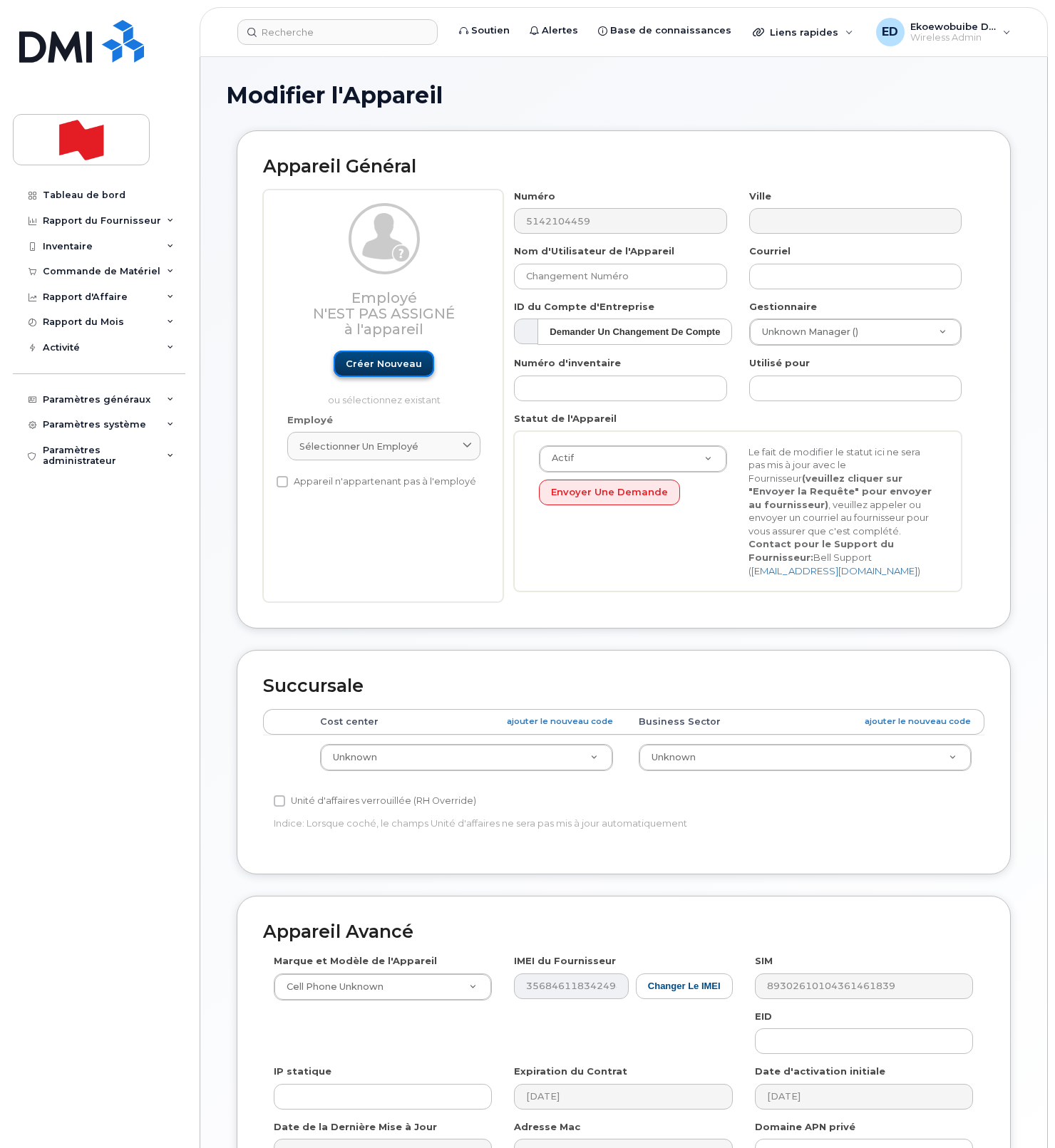
click at [375, 367] on link "Créer nouveau" at bounding box center [384, 363] width 101 height 27
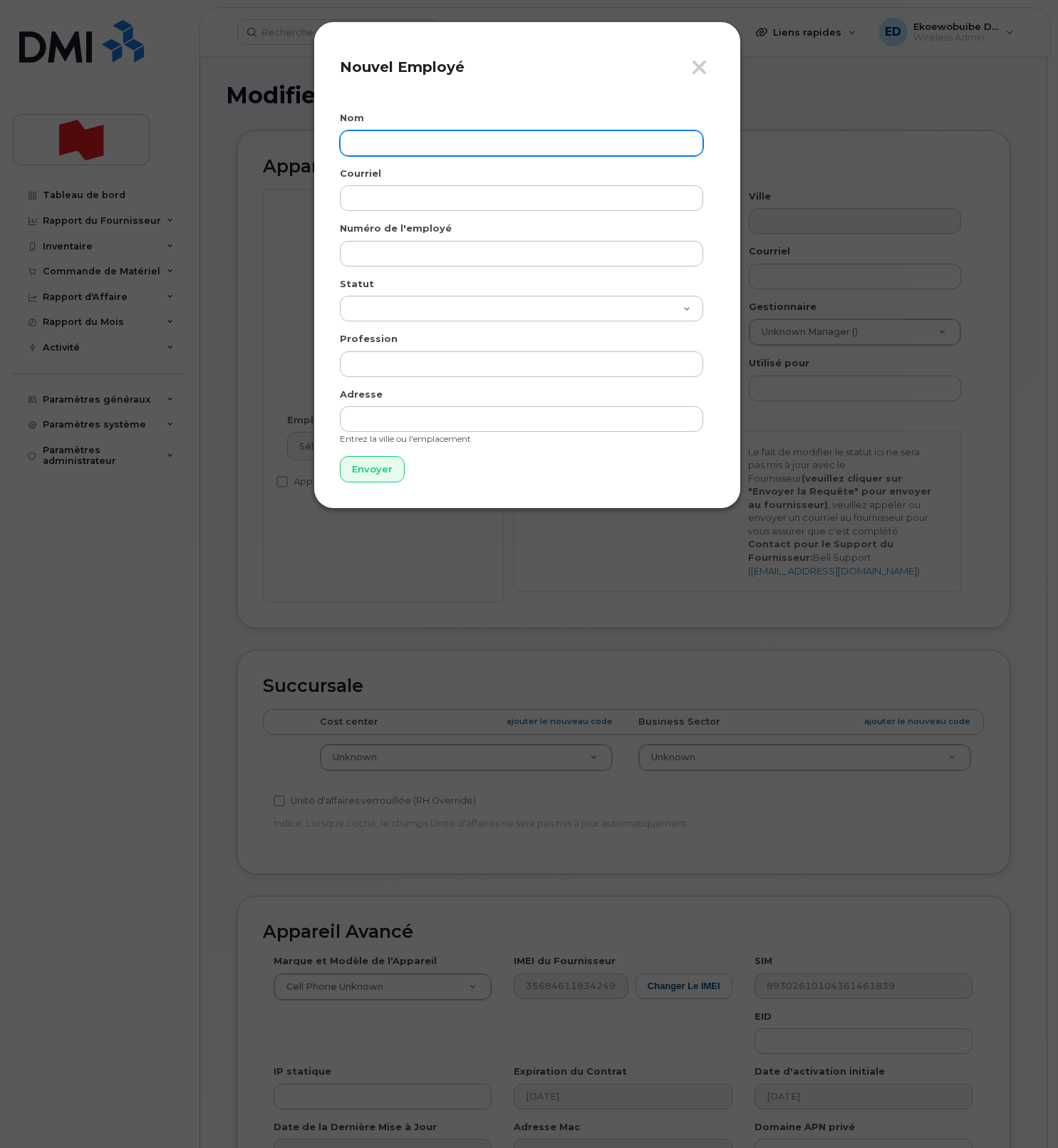
click at [397, 147] on input "text" at bounding box center [521, 143] width 363 height 26
paste input "[PERSON_NAME] Glidja"
type input "[PERSON_NAME] Glidja"
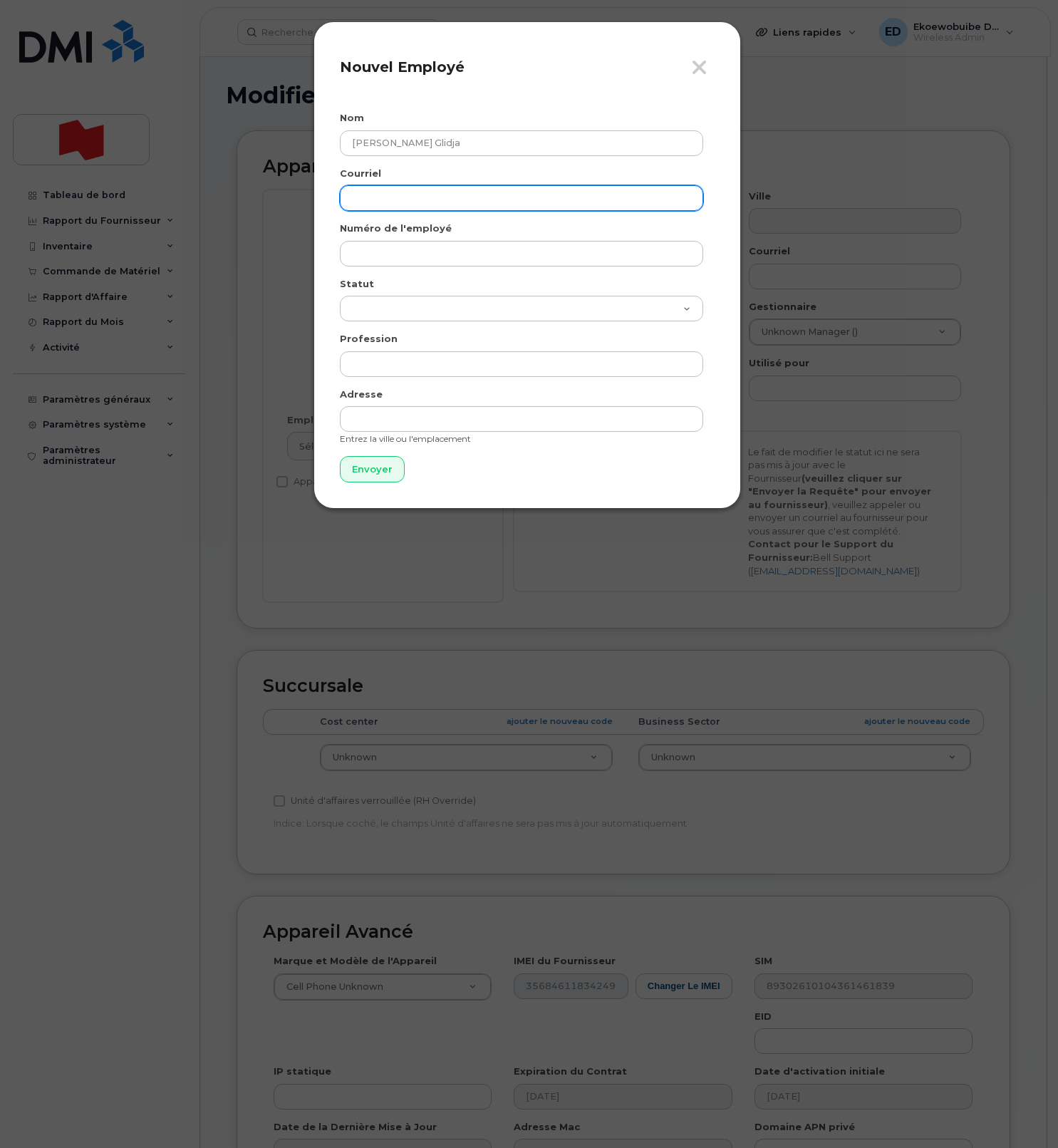
click at [406, 194] on input "email" at bounding box center [521, 198] width 363 height 26
paste input "codjo.landry.glidja@bnc.ca"
type input "codjo.landry.glidja@bnc.ca"
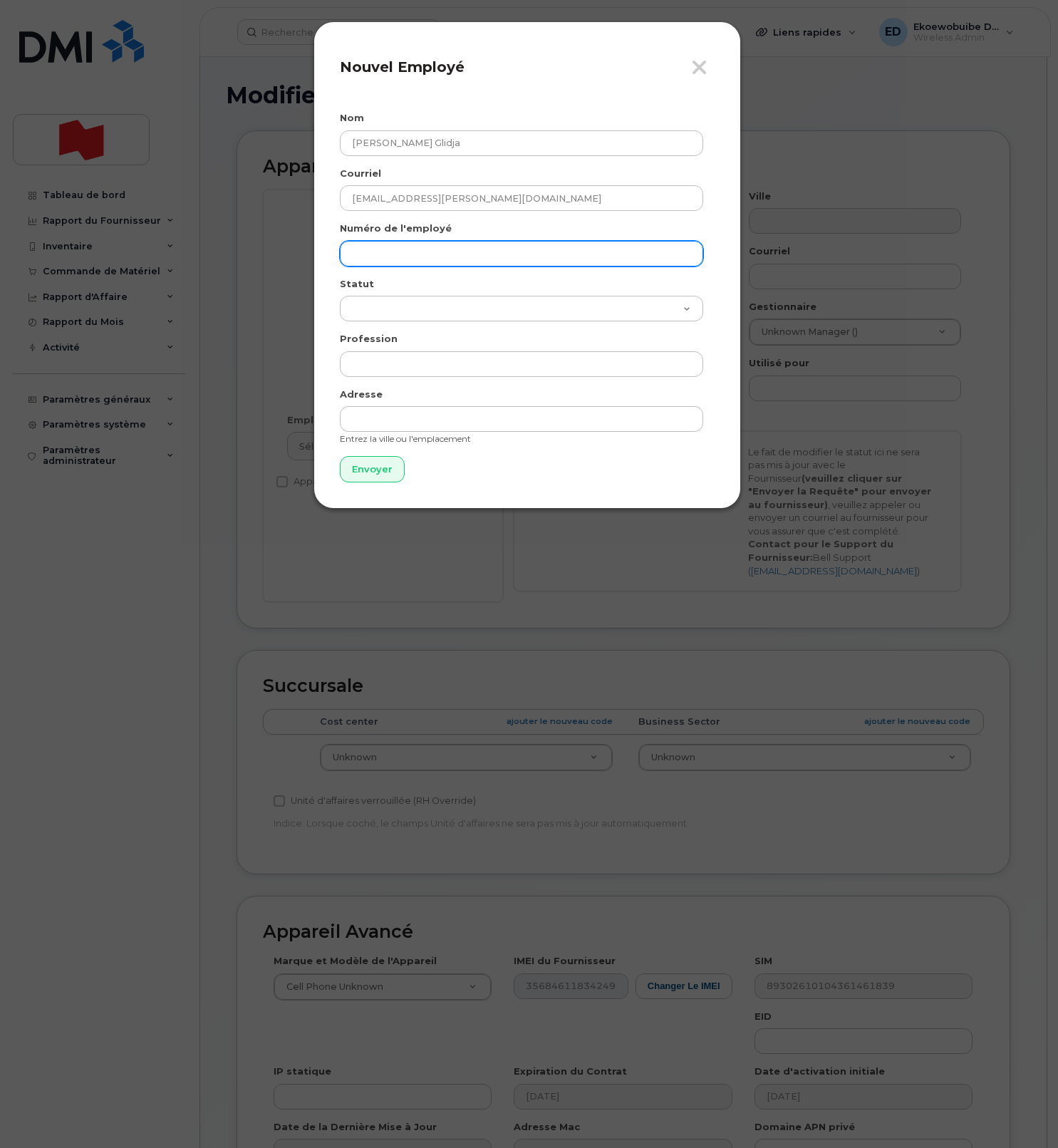
click at [389, 259] on input "text" at bounding box center [521, 254] width 363 height 26
paste input "codjo.landry.glidja@bnc.ca"
type input "codjo.landry.glidja@bnc.ca"
drag, startPoint x: 366, startPoint y: 471, endPoint x: 369, endPoint y: 478, distance: 7.6
click at [366, 471] on input "Envoyer" at bounding box center [372, 469] width 65 height 27
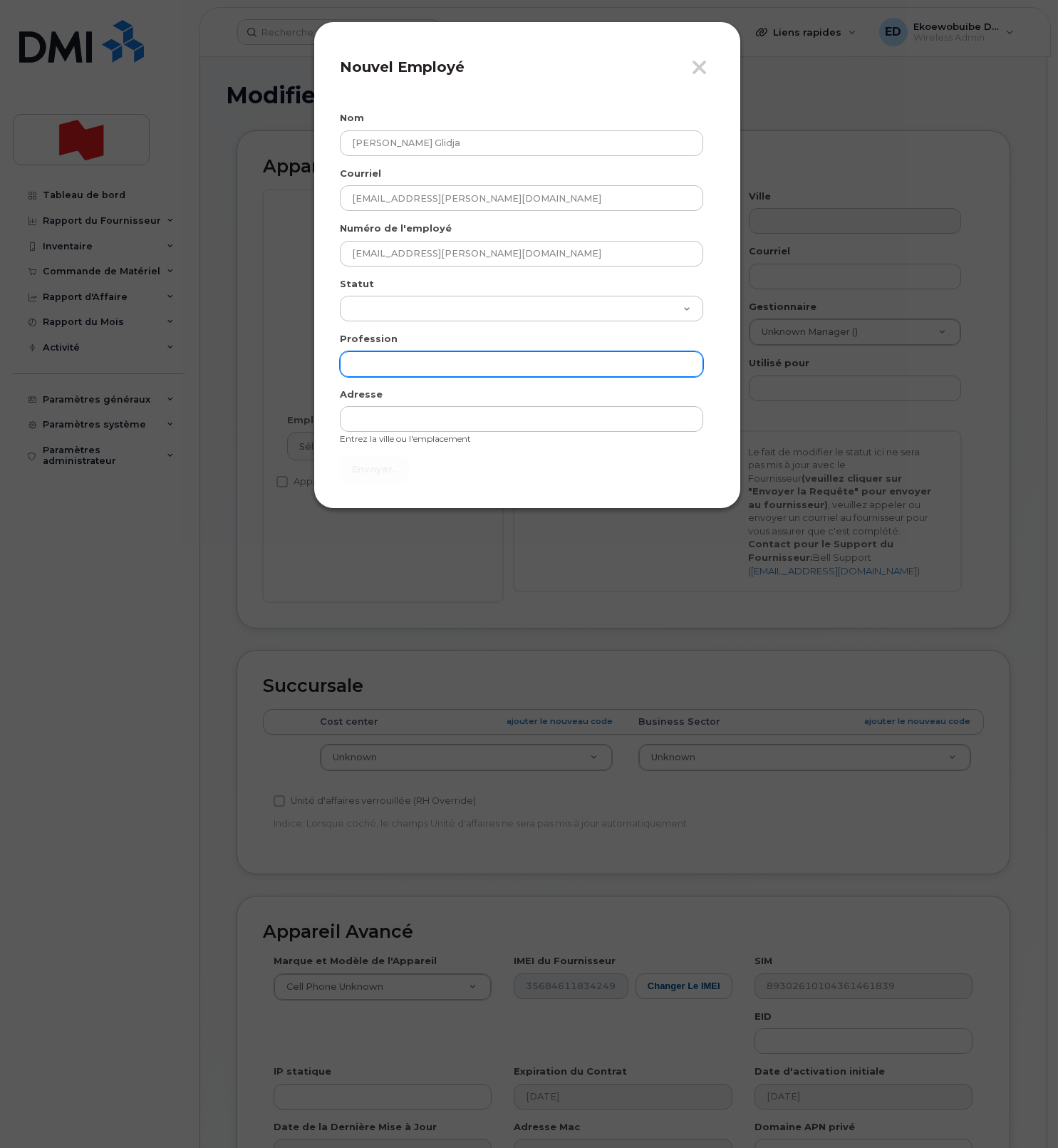
type input "Envoyer"
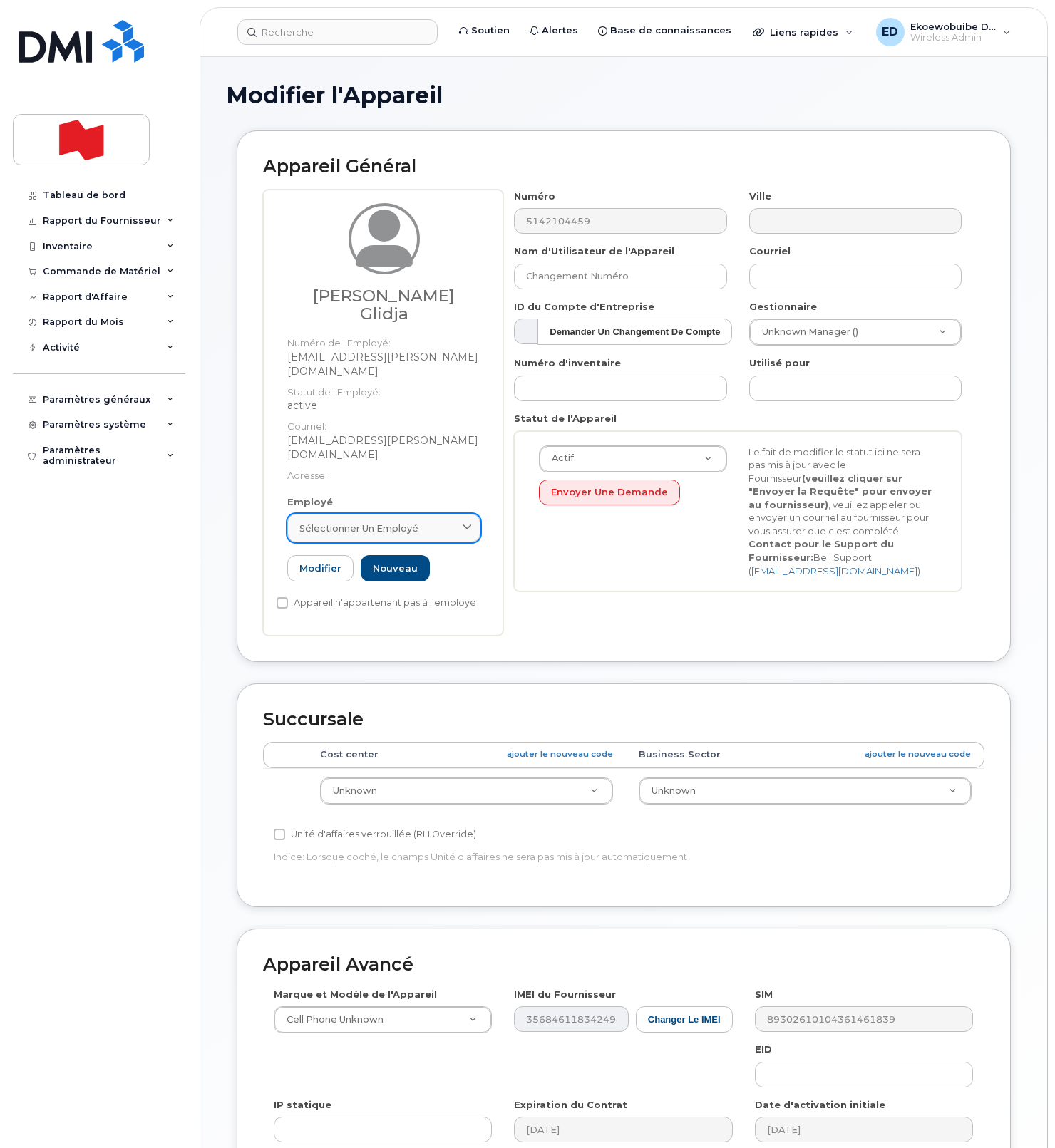
click at [451, 522] on div "Sélectionner un employé" at bounding box center [384, 528] width 169 height 14
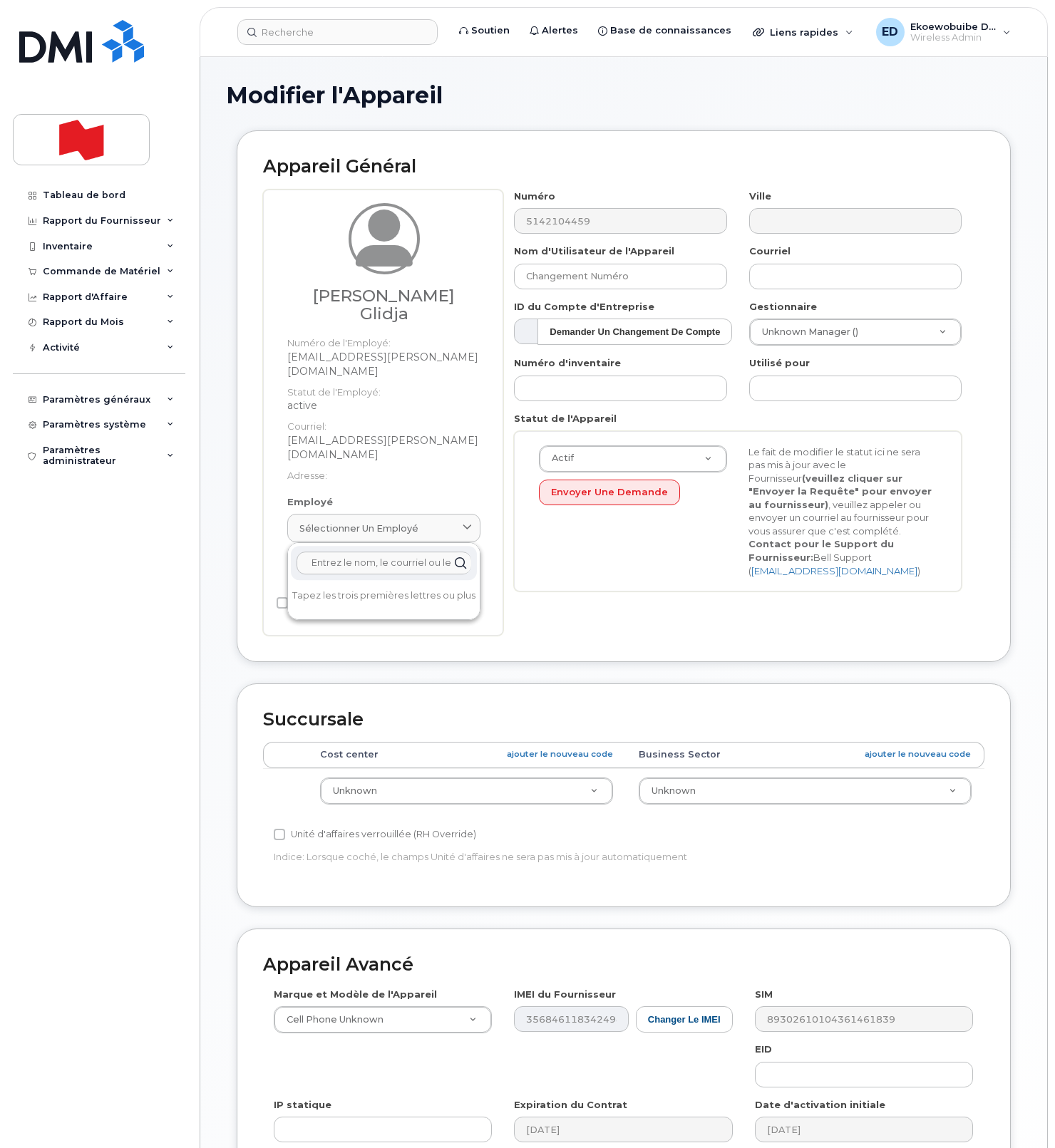
paste input "codjo.landry.glidja@bnc.ca"
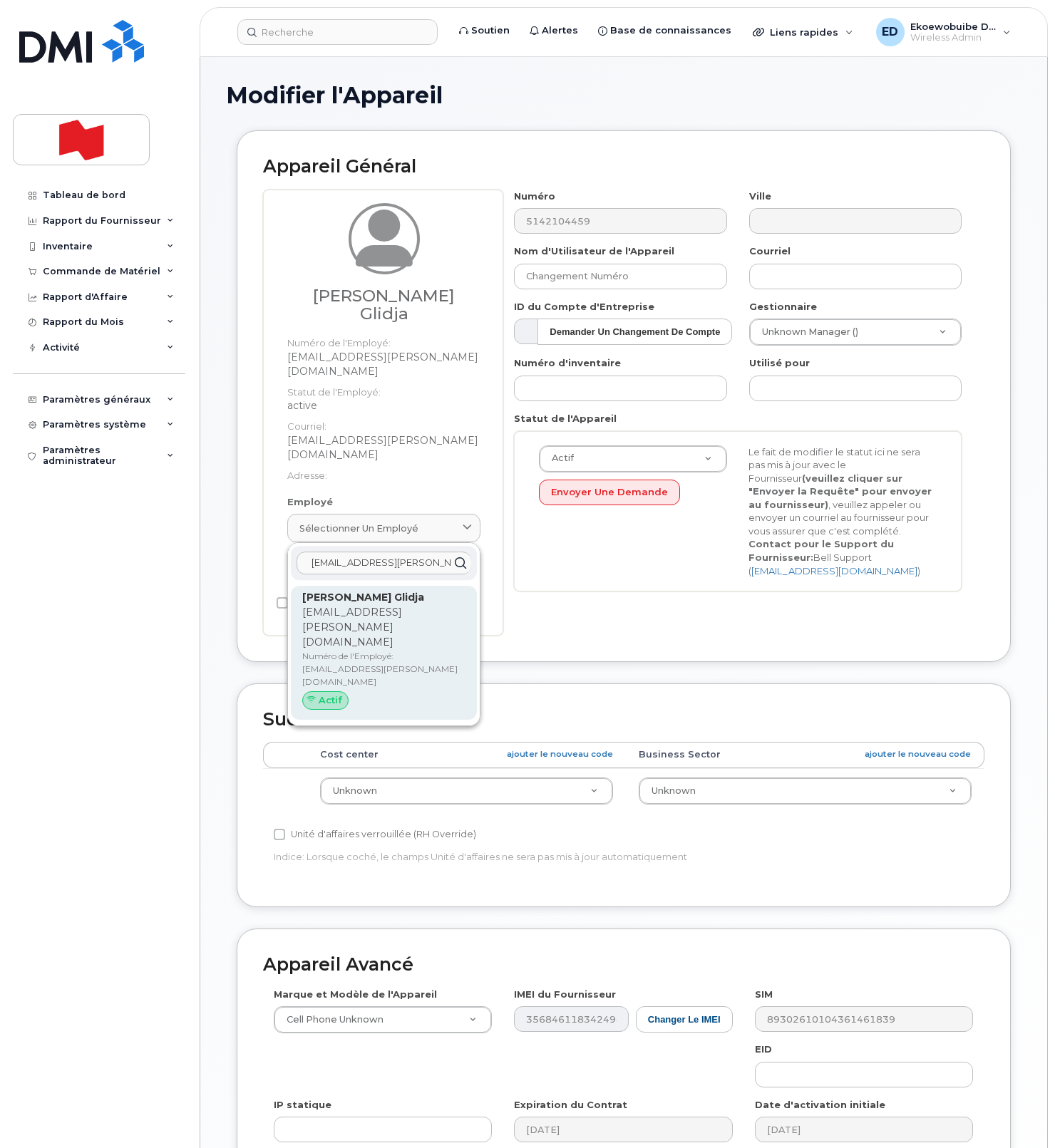
type input "codjo.landry.glidja@bnc.ca"
click at [365, 605] on p "codjo.landry.glidja@bnc.ca" at bounding box center [384, 627] width 163 height 45
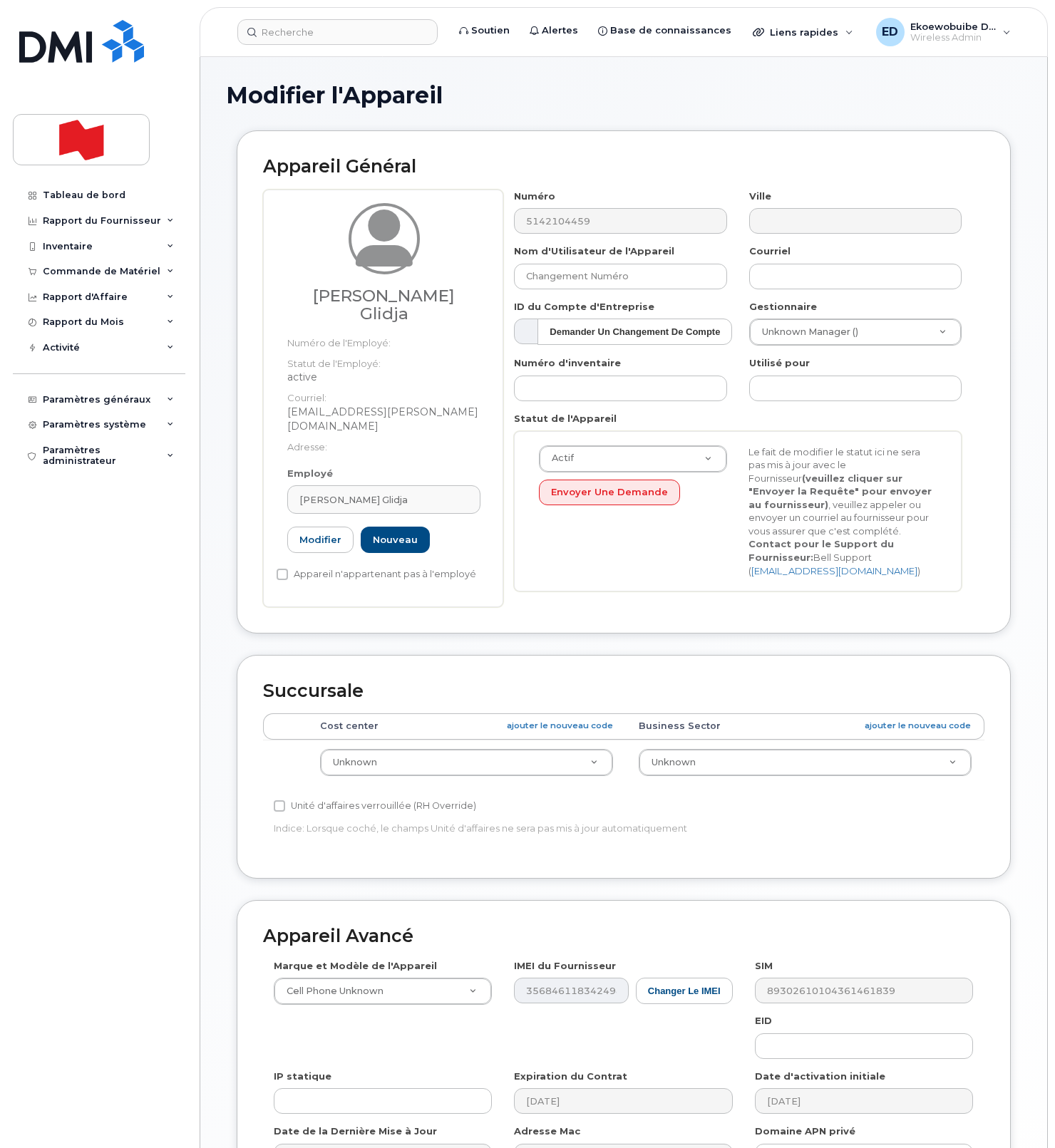
type input "codjo.landry.glidja@bnc.ca"
type input "Codjo Landry Glidja"
type input "codjo.landry.glidja@bnc.ca"
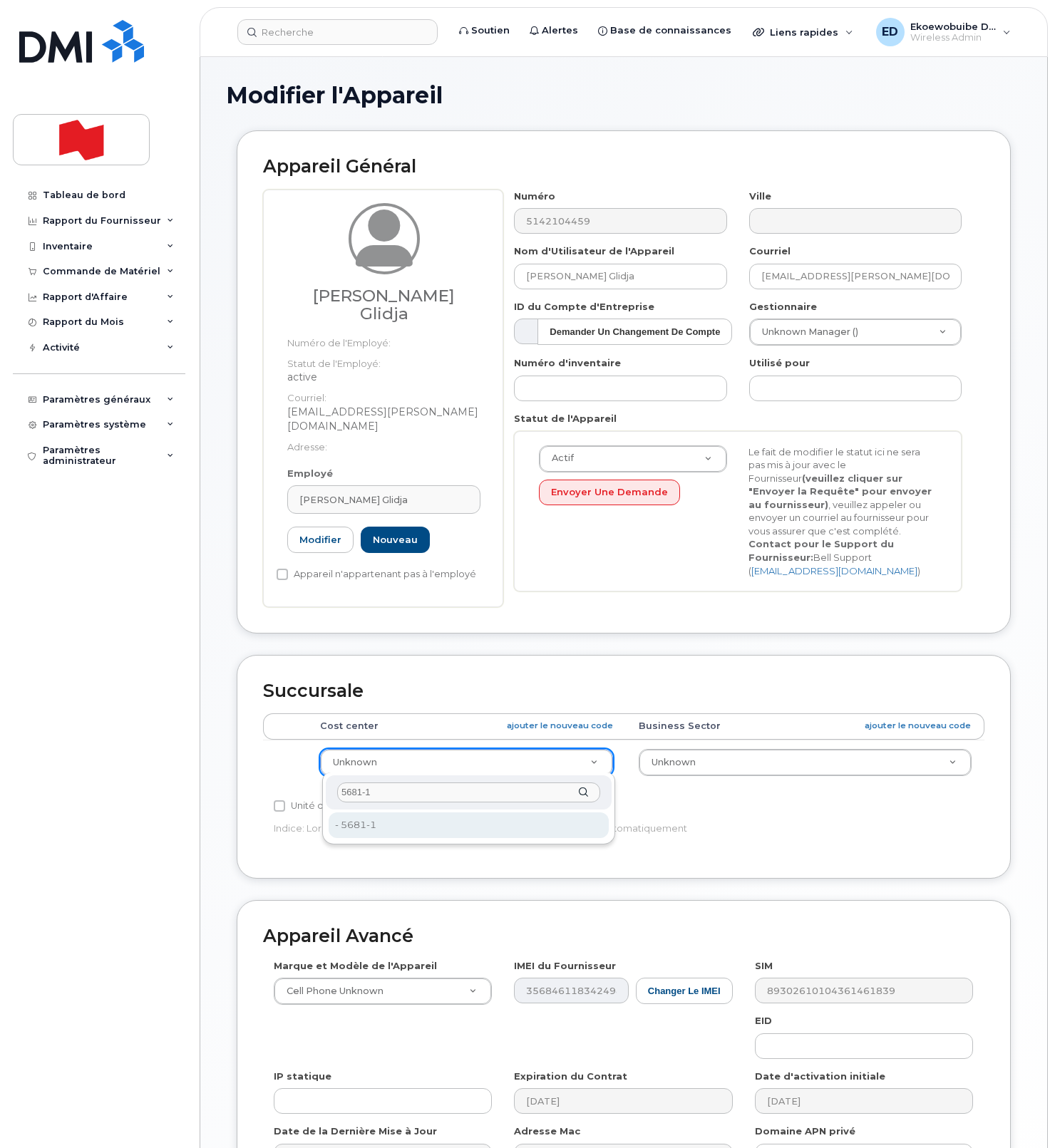
type input "5681-1"
type input "22916592"
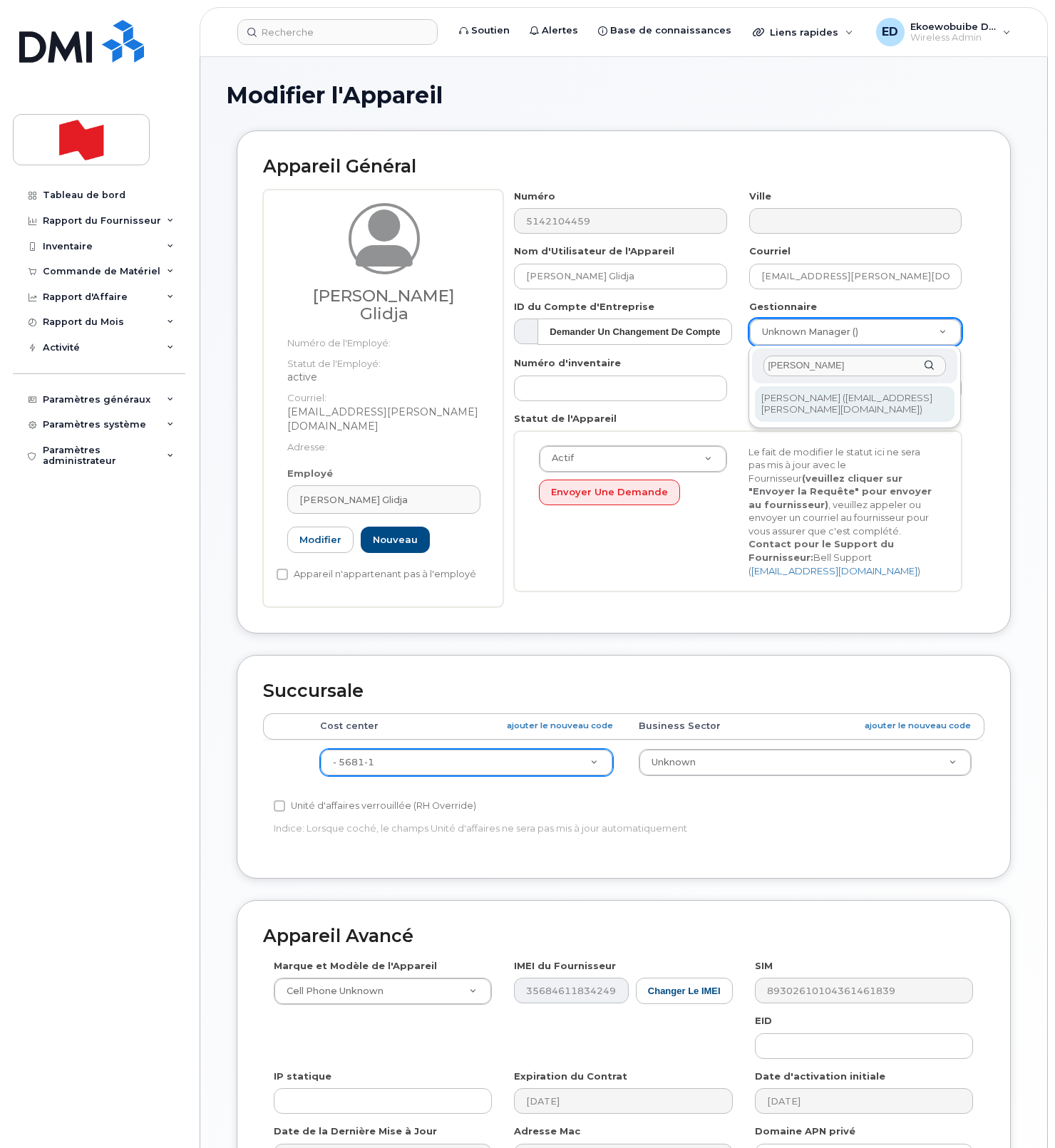
type input "Maxime Tessier"
type input "1920942"
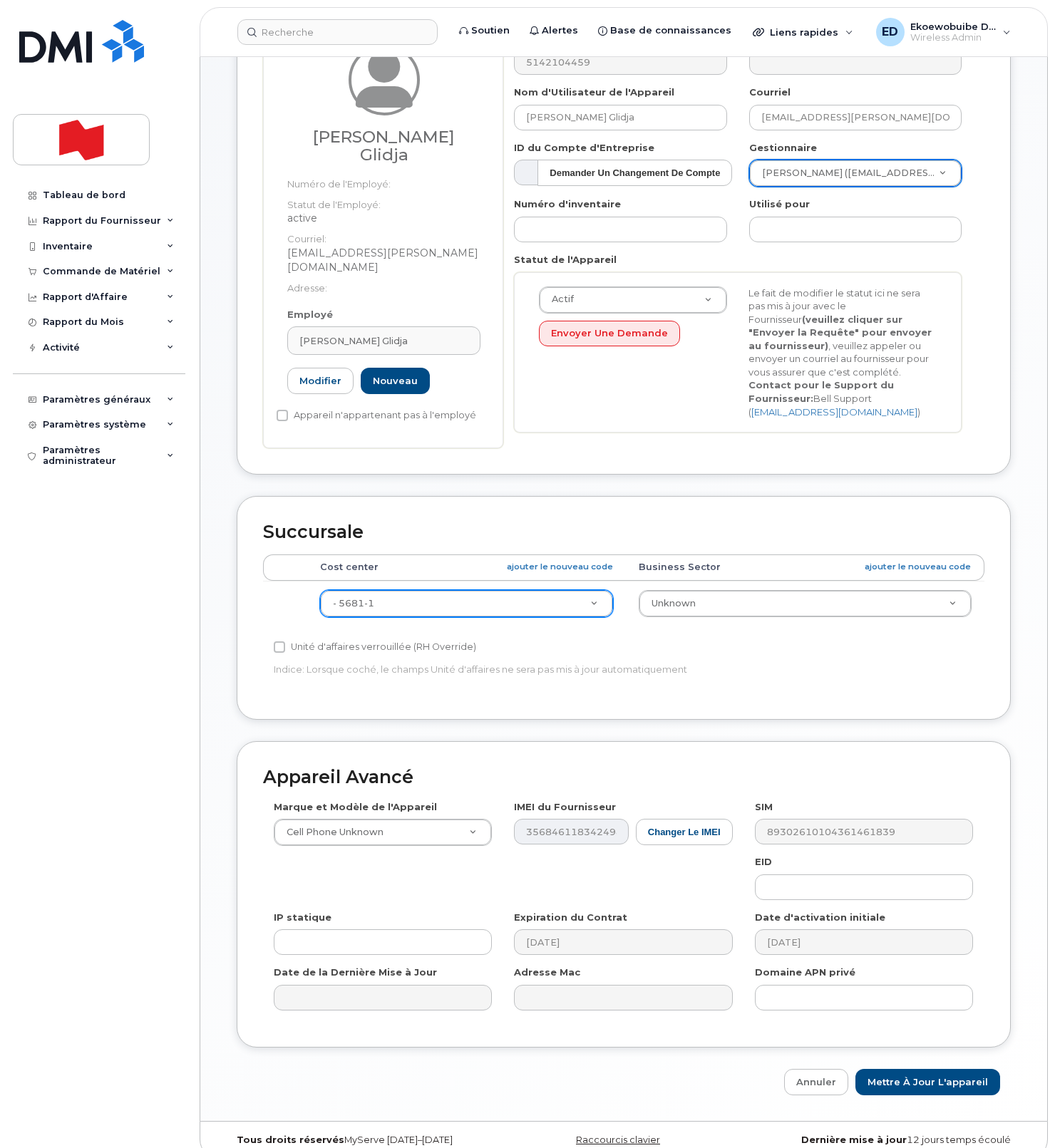
scroll to position [175, 0]
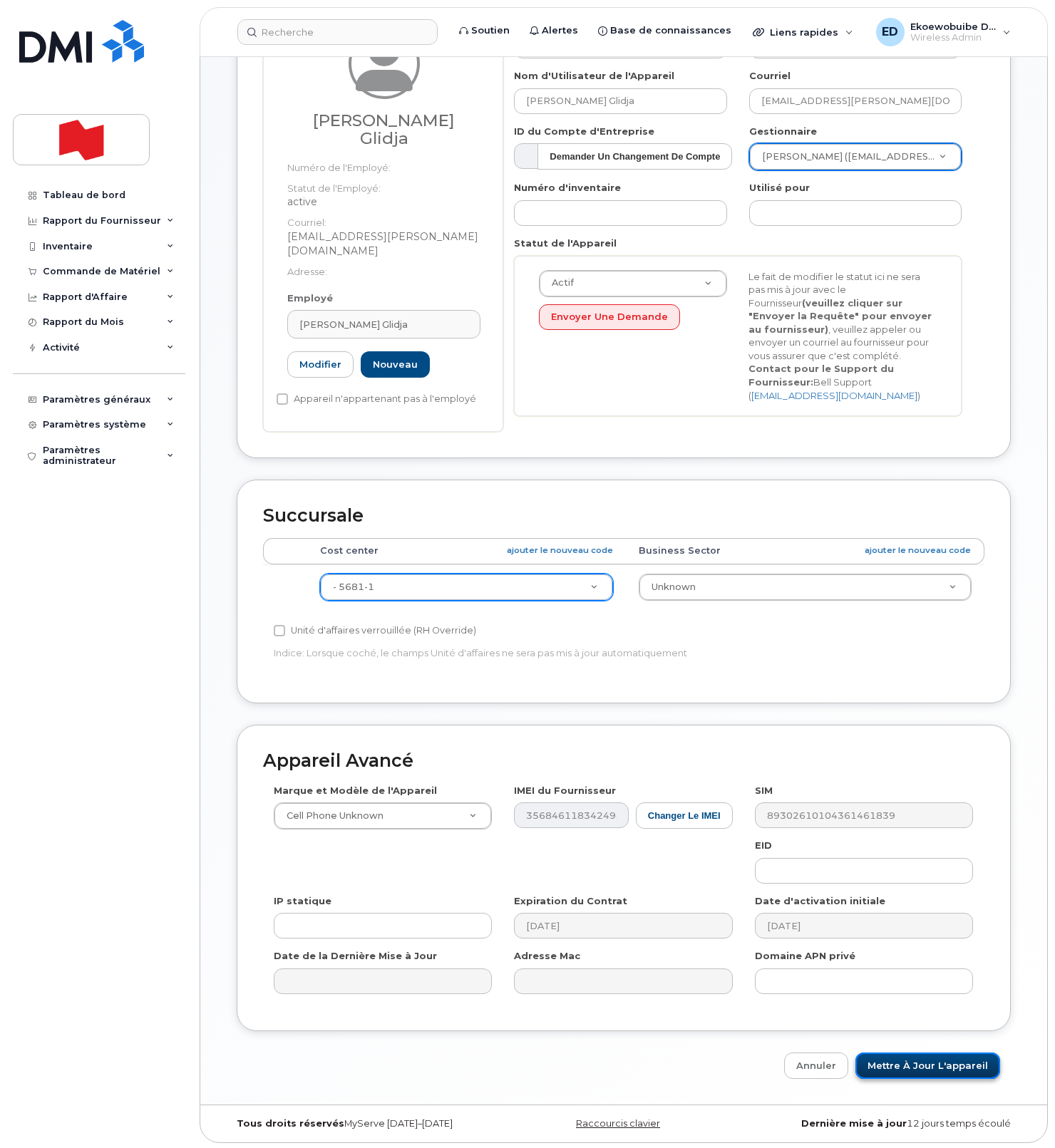
click at [918, 1066] on input "Mettre à jour l'appareil" at bounding box center [928, 1066] width 145 height 27
type input "Sauvegarde..."
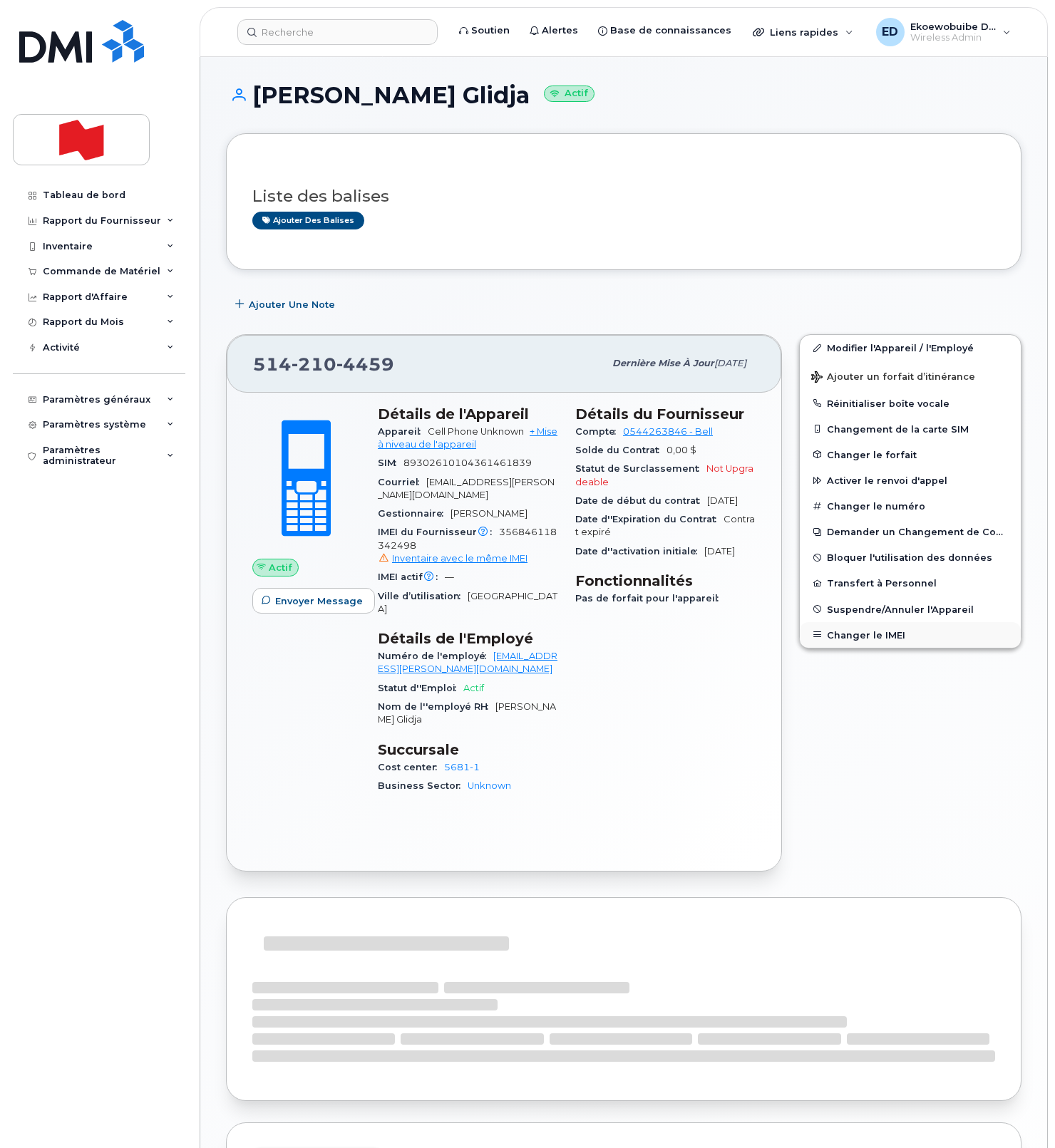
click at [858, 639] on button "Changer le IMEI" at bounding box center [909, 635] width 221 height 26
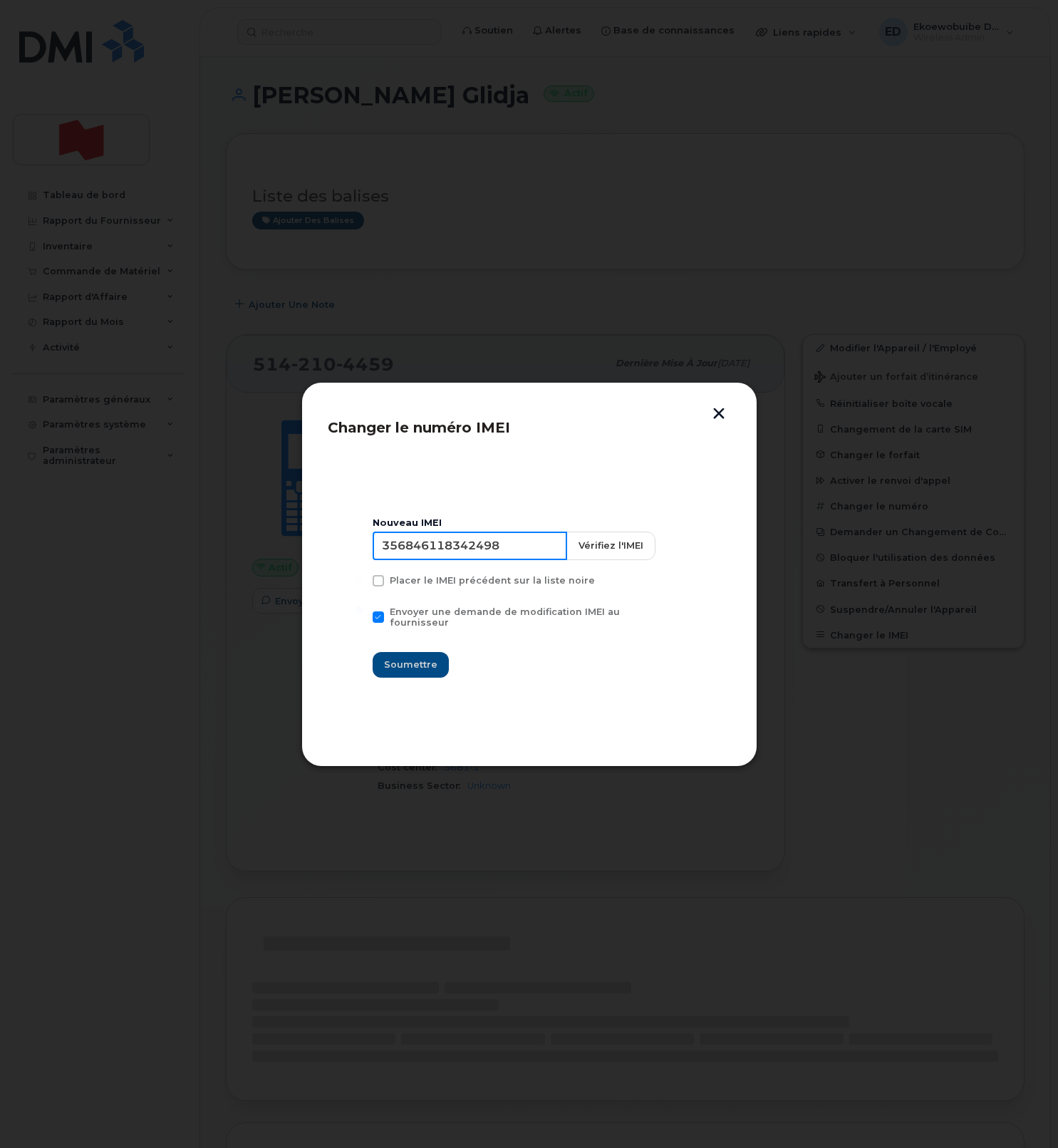
click at [491, 548] on input "356846118342498" at bounding box center [470, 546] width 195 height 28
type input "354216331287031"
click at [420, 657] on span "Soumettre" at bounding box center [411, 664] width 53 height 14
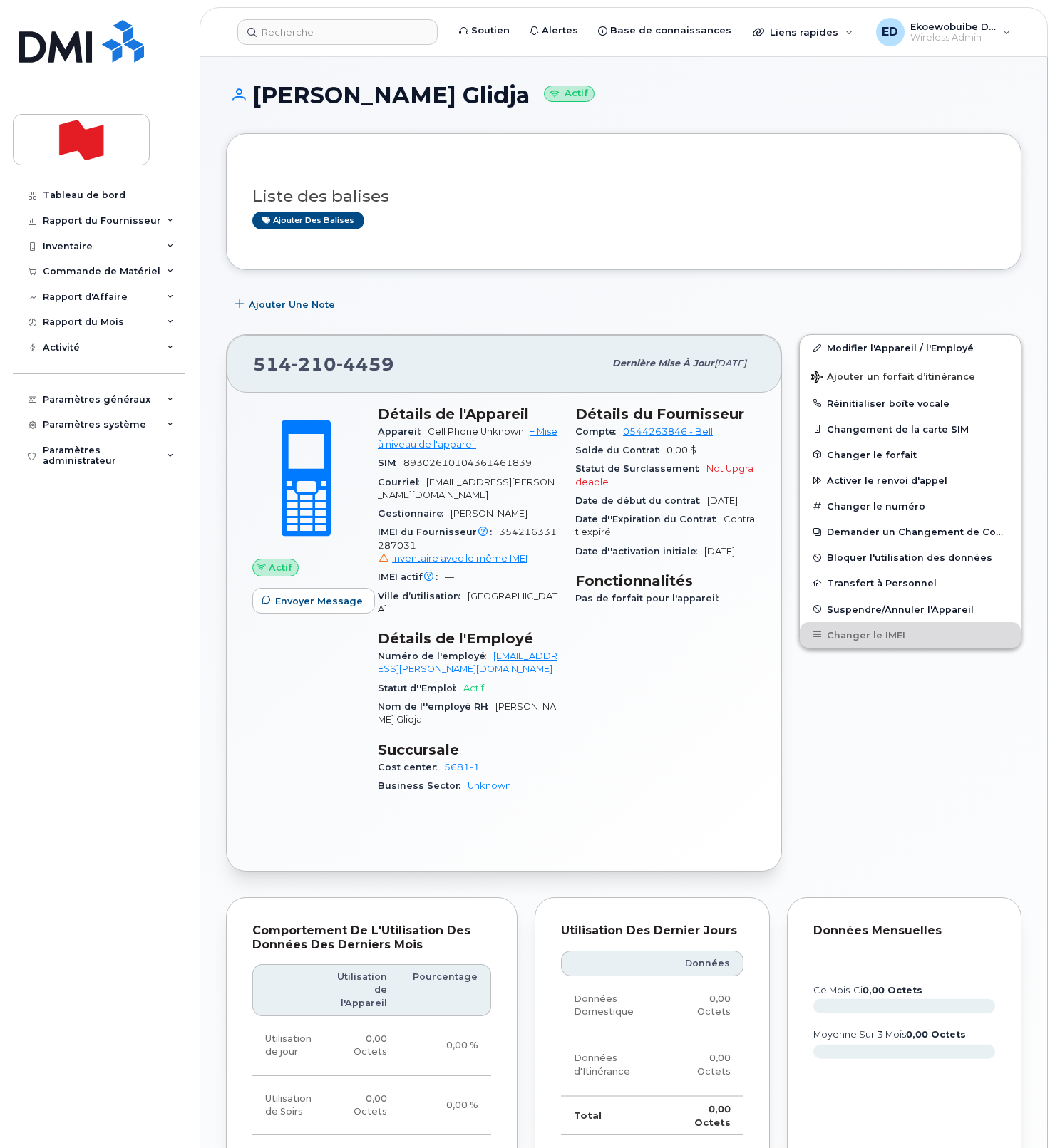
scroll to position [1, 0]
click at [291, 38] on input at bounding box center [337, 32] width 201 height 26
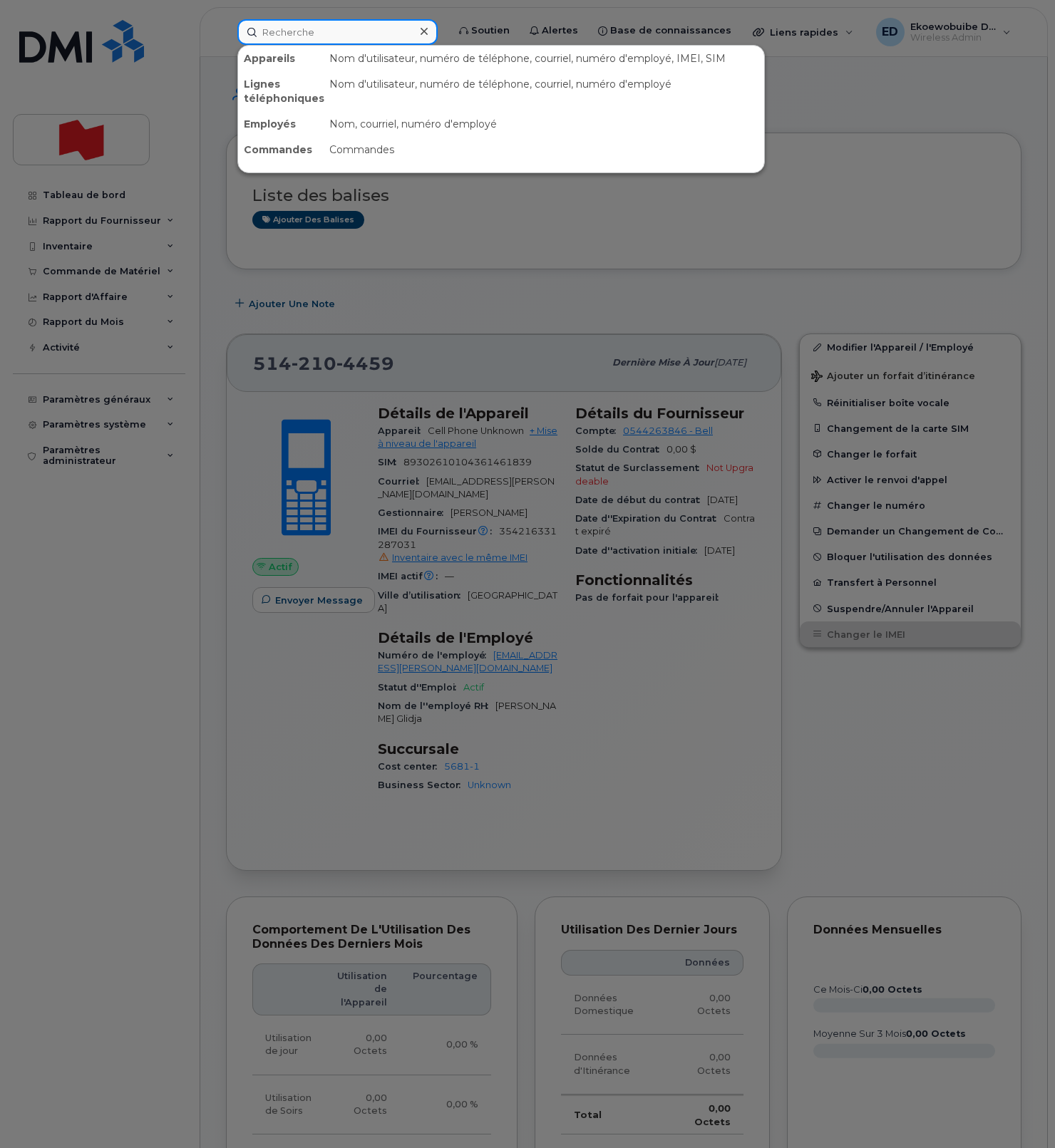
paste input "[PERSON_NAME] [PERSON_NAME]"
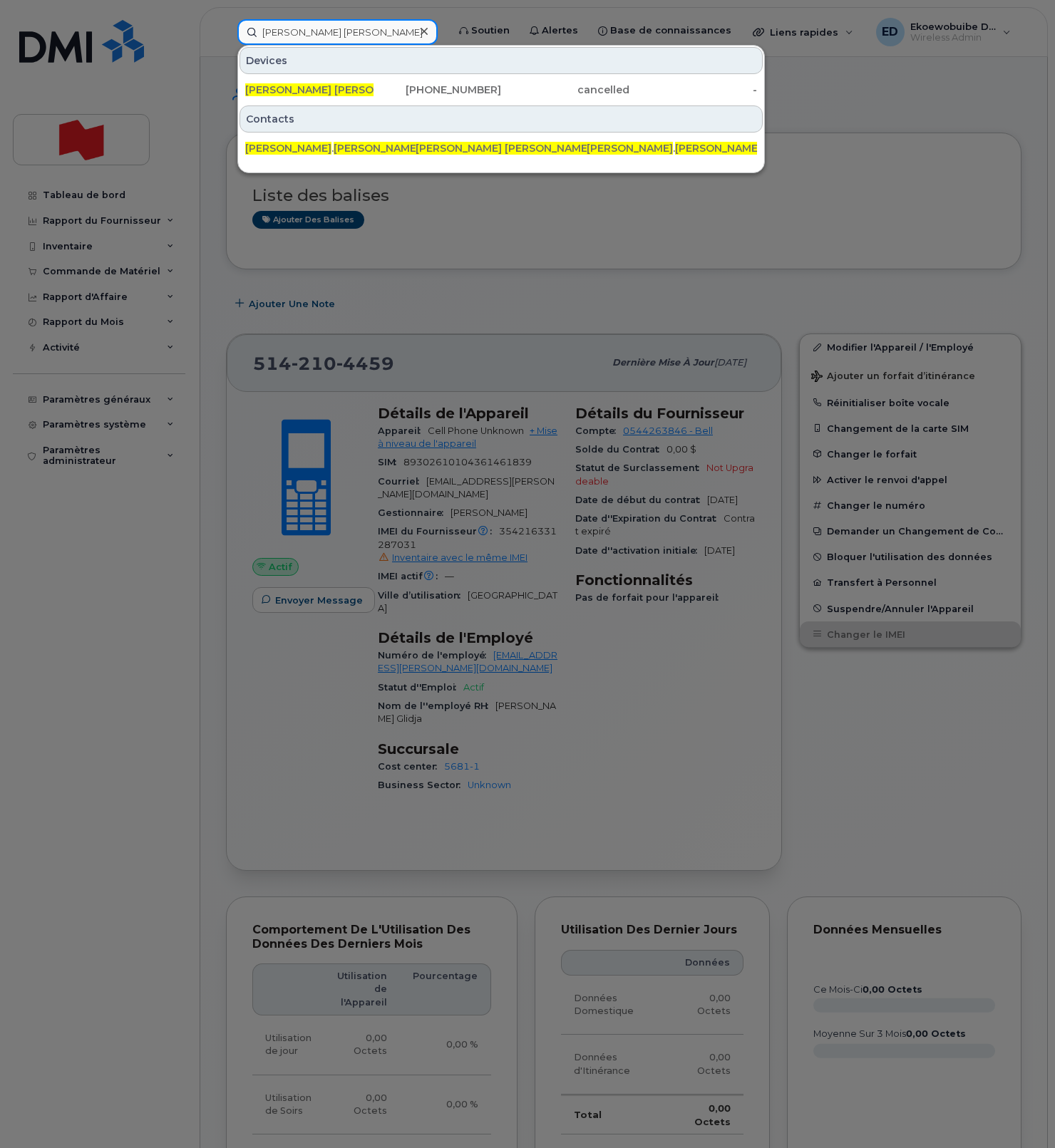
drag, startPoint x: 372, startPoint y: 38, endPoint x: 353, endPoint y: 36, distance: 19.1
click at [368, 37] on input "[PERSON_NAME] [PERSON_NAME]" at bounding box center [337, 32] width 201 height 26
drag, startPoint x: 381, startPoint y: 34, endPoint x: 260, endPoint y: 31, distance: 121.0
click at [260, 31] on input "[PERSON_NAME] [PERSON_NAME]" at bounding box center [337, 32] width 201 height 26
paste input "[PHONE_NUMBER]."
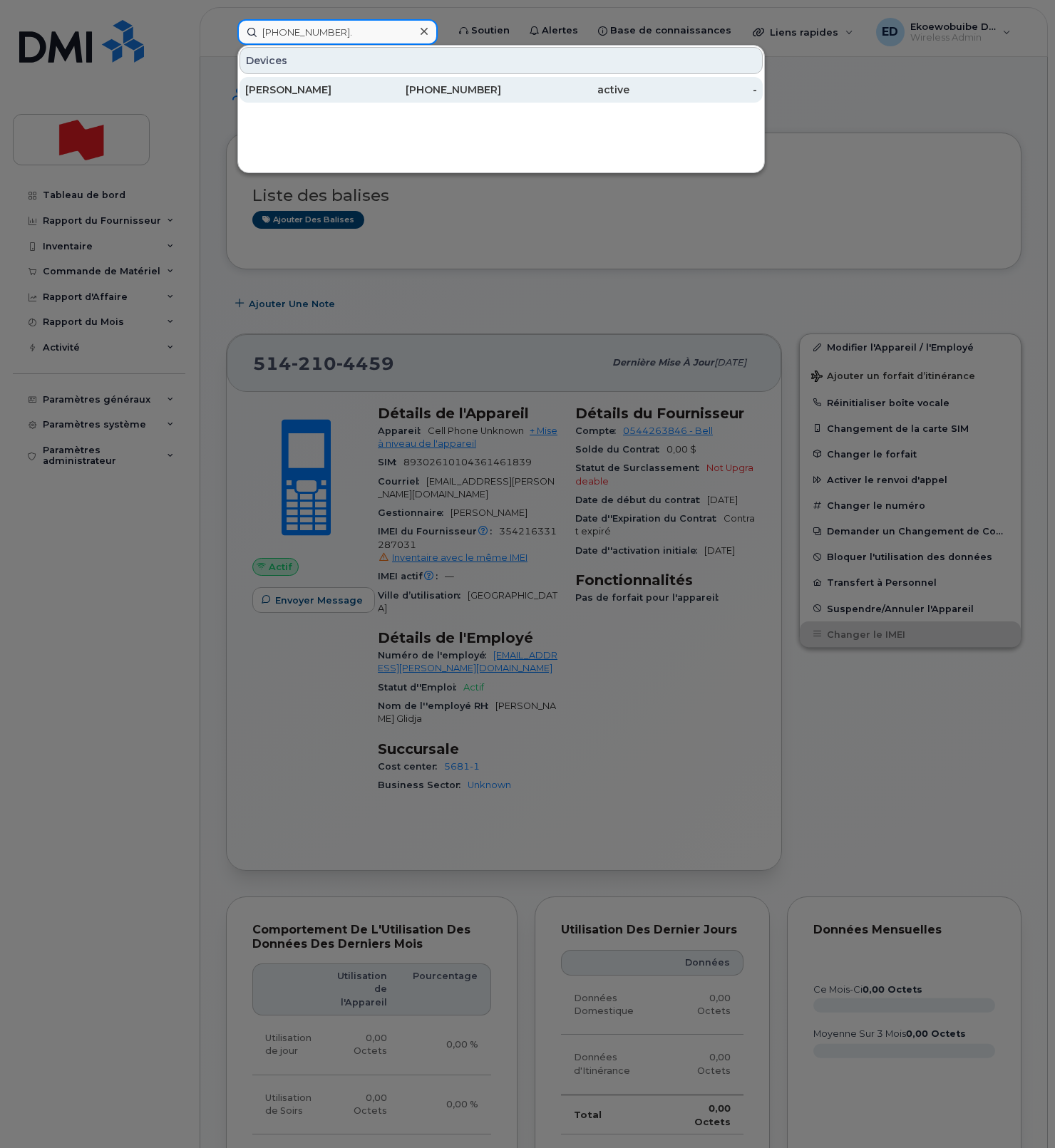
type input "[PHONE_NUMBER]."
click at [300, 90] on div "[PERSON_NAME]" at bounding box center [310, 90] width 128 height 15
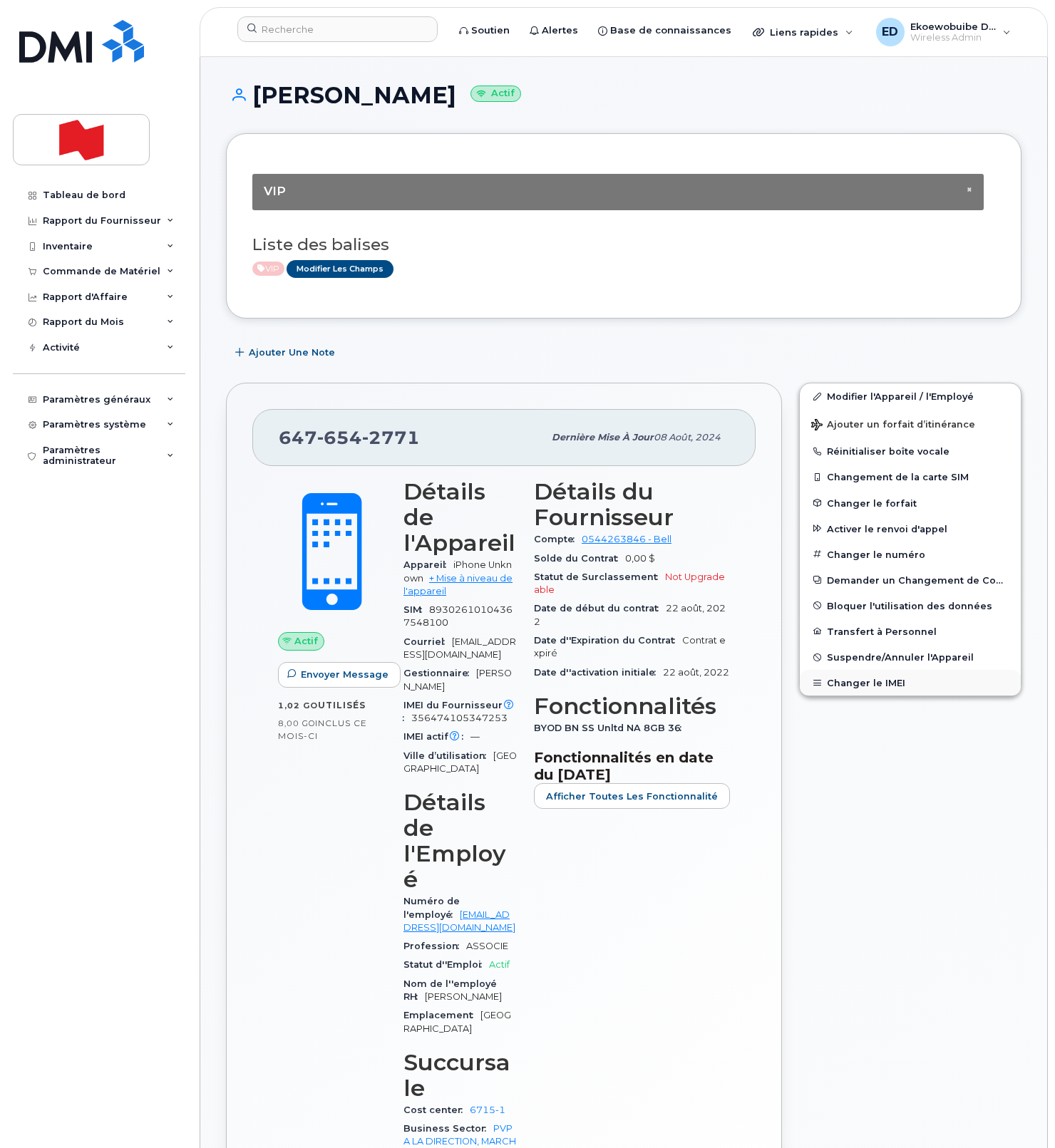
click at [865, 682] on button "Changer le IMEI" at bounding box center [909, 683] width 221 height 26
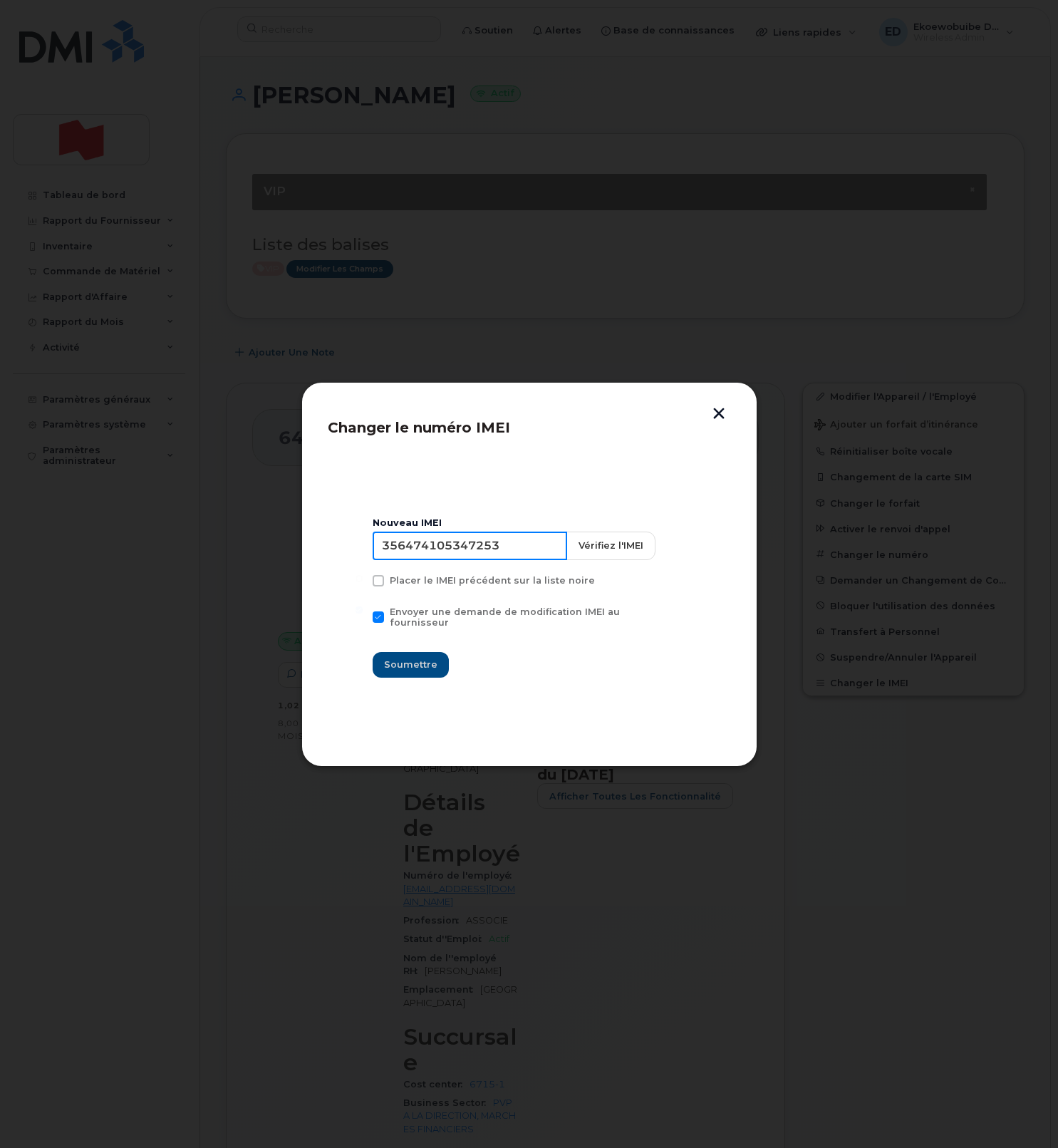
click at [483, 550] on input "356474105347253" at bounding box center [470, 546] width 195 height 28
